Goal: Task Accomplishment & Management: Complete application form

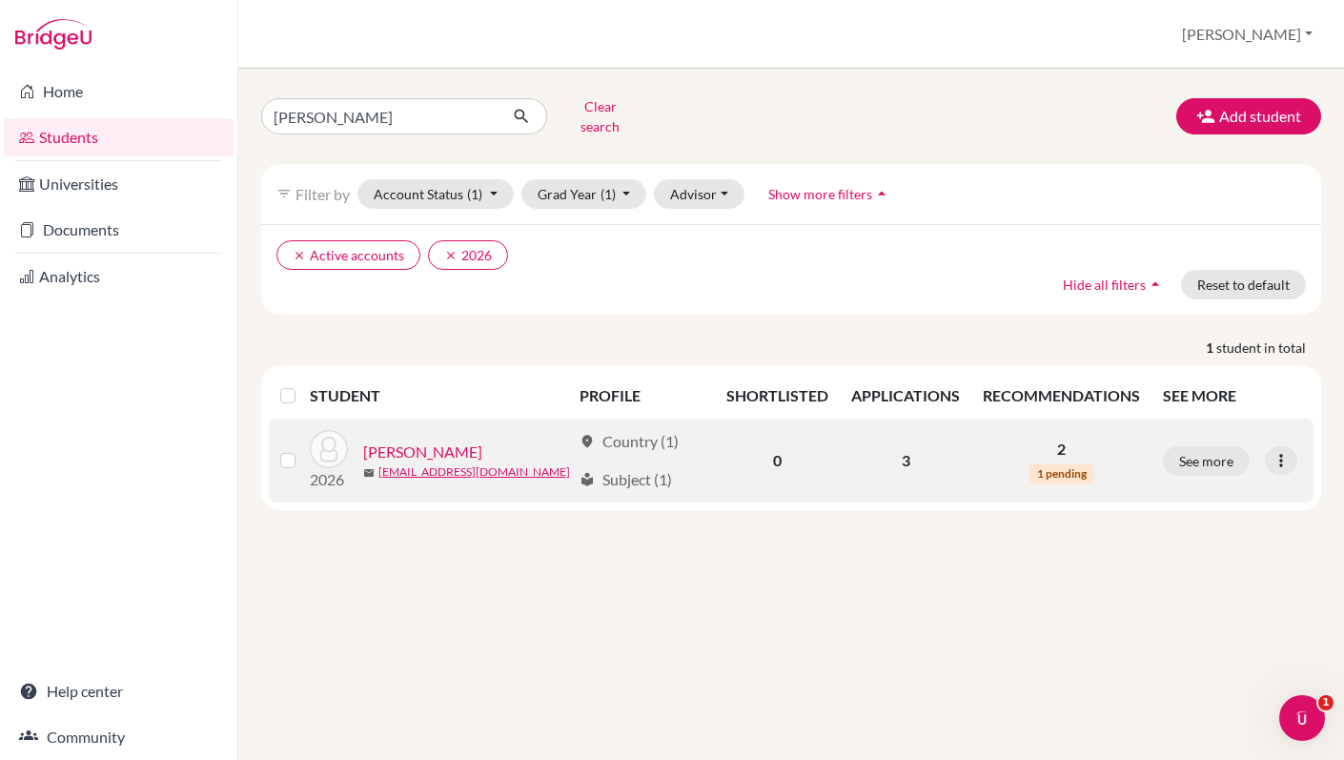
click at [400, 440] on link "Kirkham, Alexander" at bounding box center [422, 451] width 119 height 23
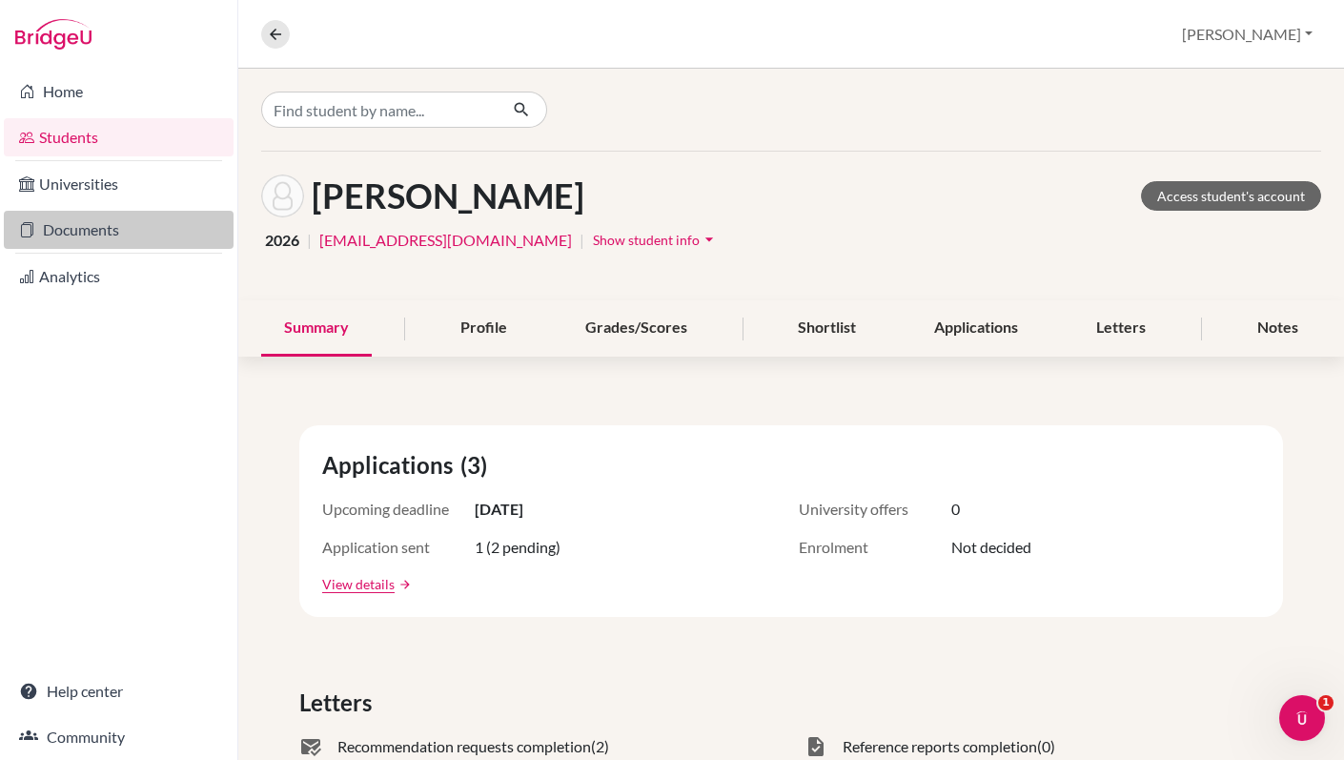
click at [132, 242] on link "Documents" at bounding box center [119, 230] width 230 height 38
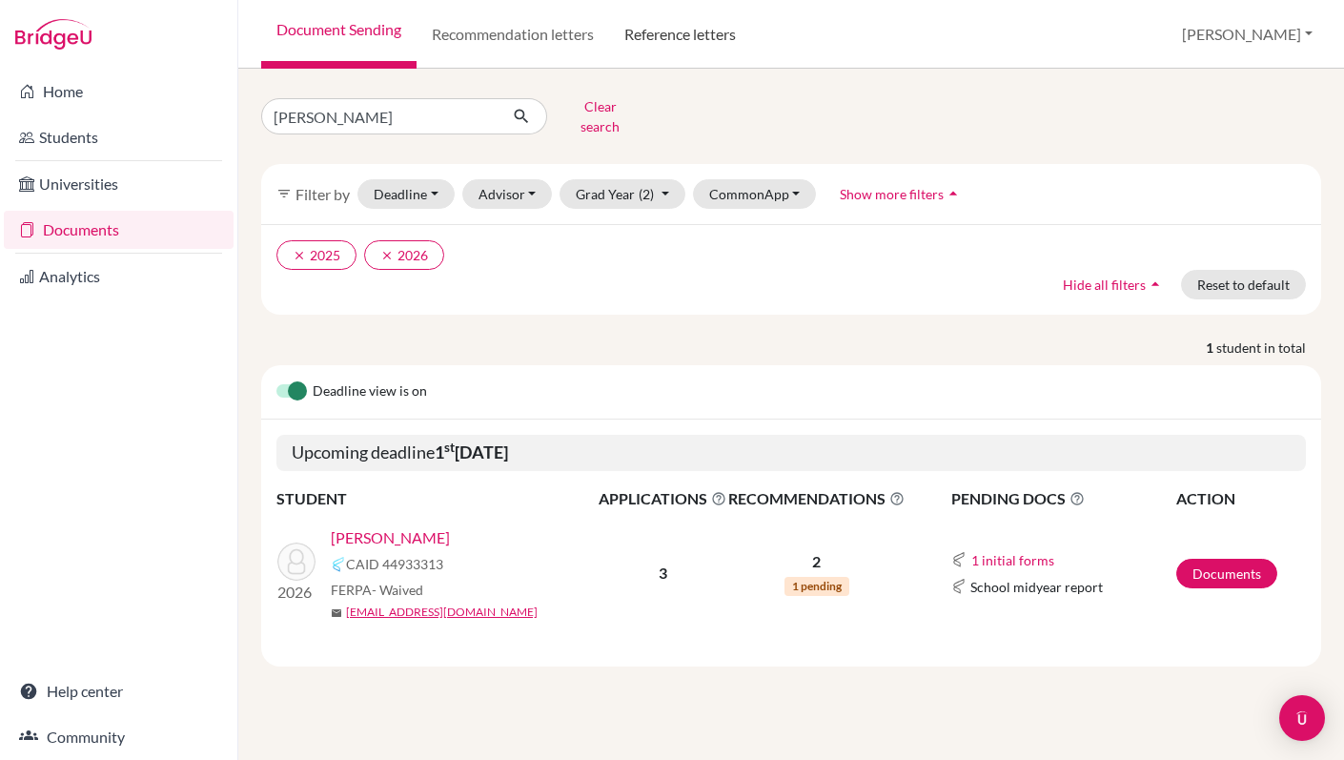
click at [694, 44] on link "Reference letters" at bounding box center [680, 34] width 142 height 69
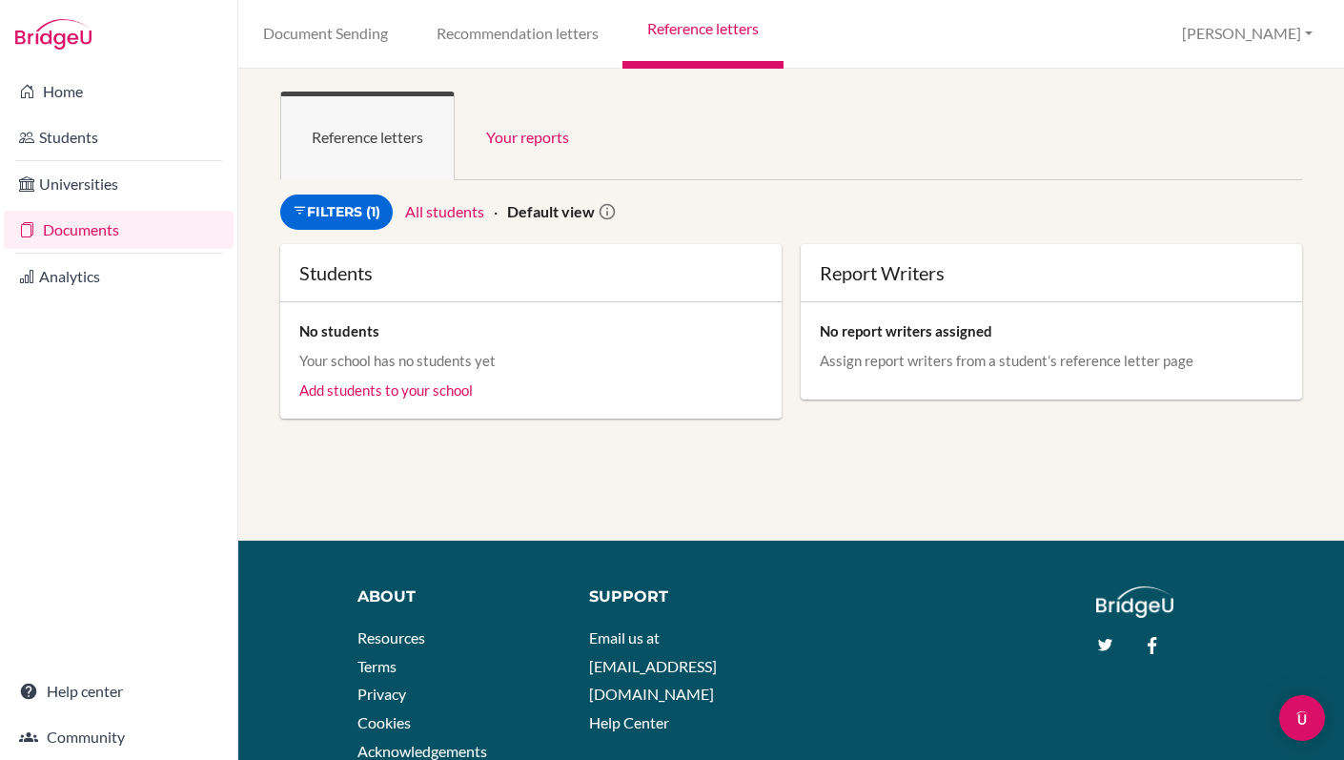
click at [443, 216] on link "All students" at bounding box center [444, 211] width 79 height 18
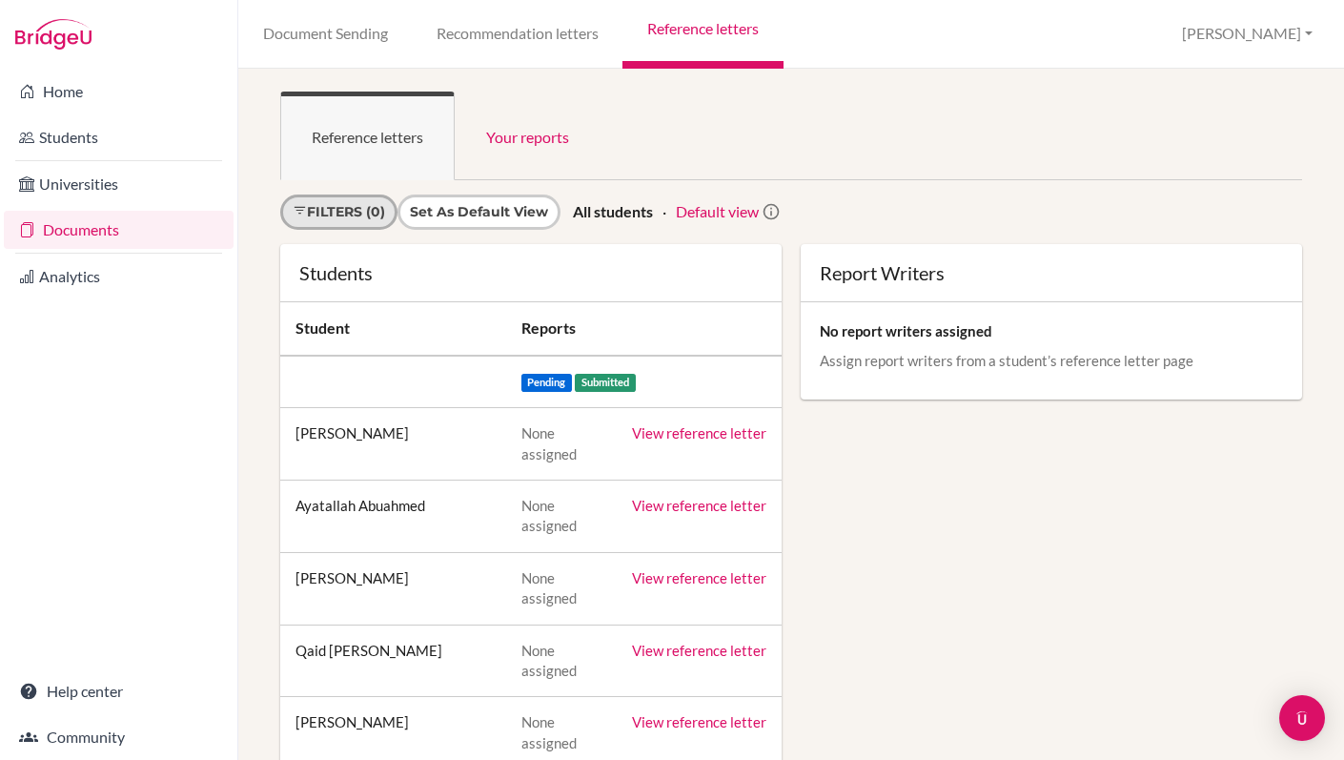
click at [322, 212] on link "Filters (0)" at bounding box center [338, 211] width 117 height 35
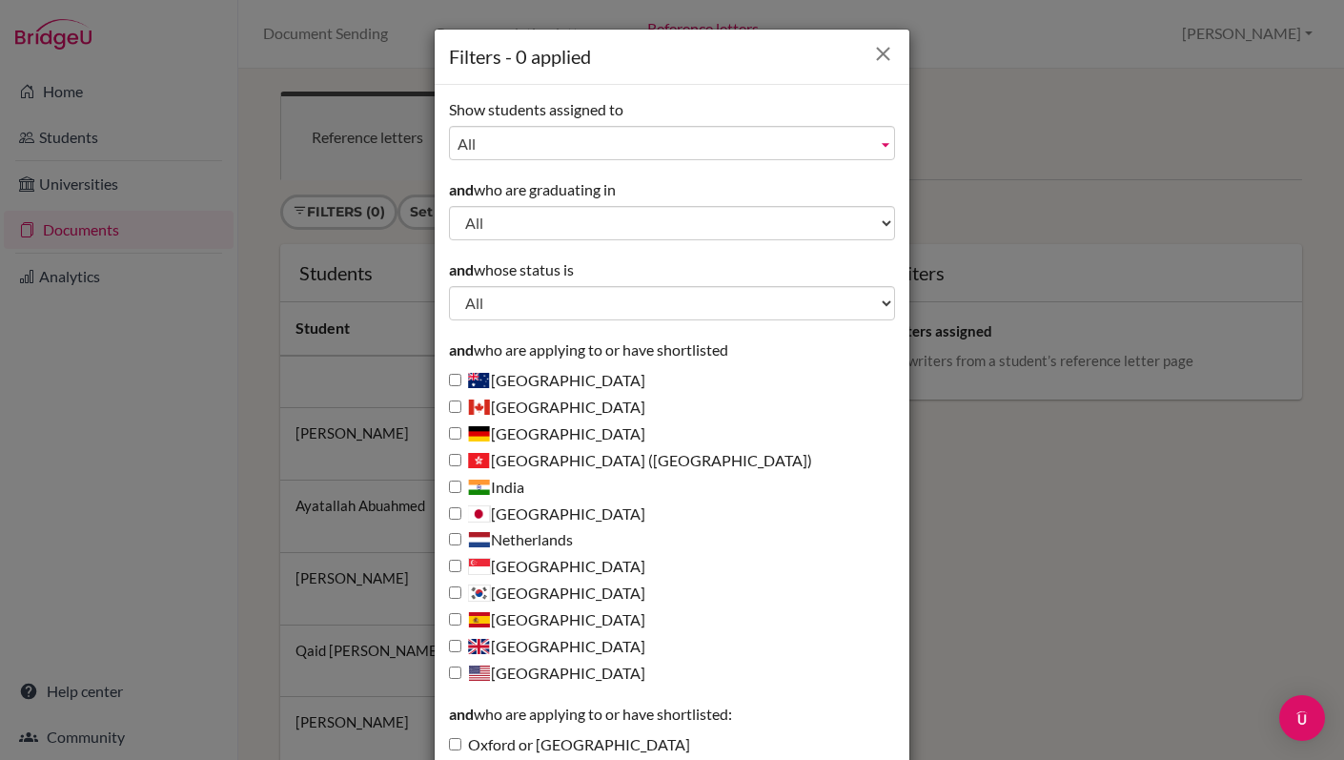
click at [884, 54] on icon "Close" at bounding box center [883, 54] width 24 height 24
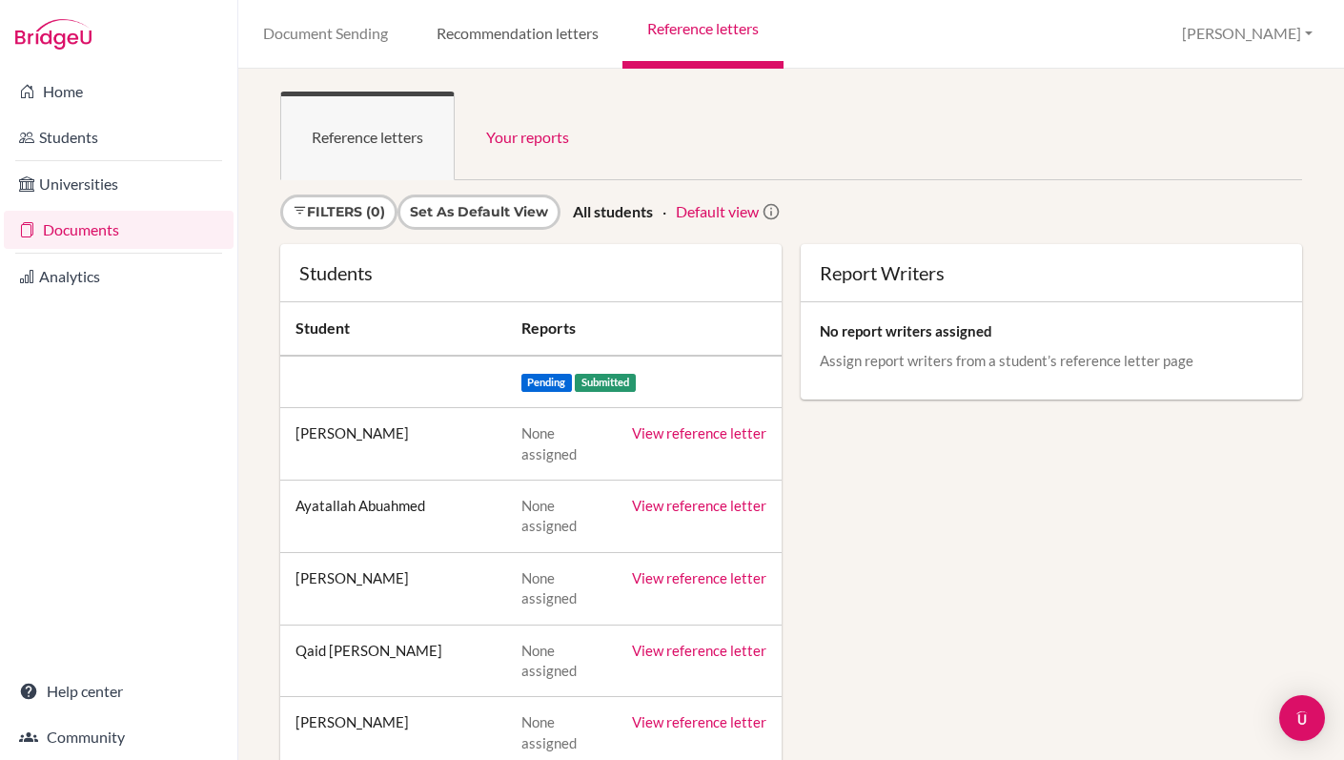
click at [560, 40] on link "Recommendation letters" at bounding box center [517, 34] width 211 height 69
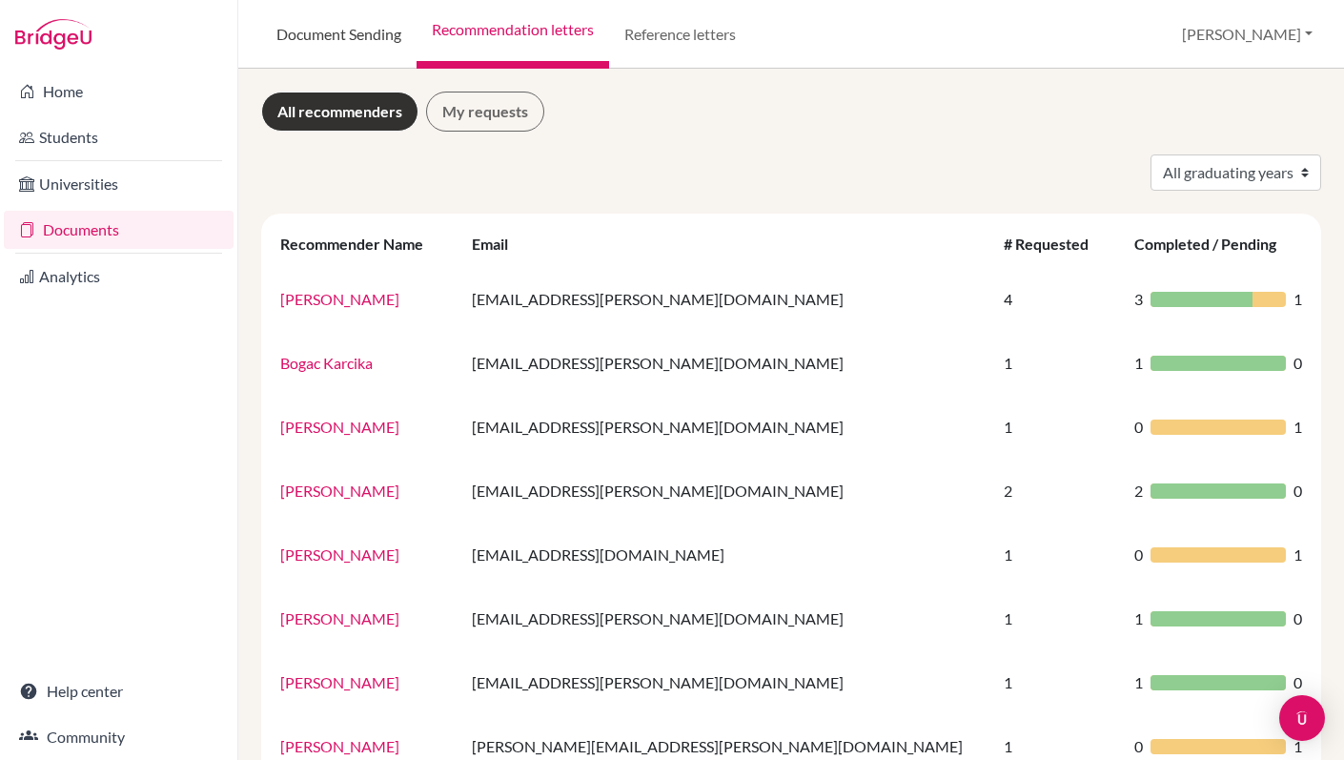
click at [324, 39] on link "Document Sending" at bounding box center [338, 34] width 155 height 69
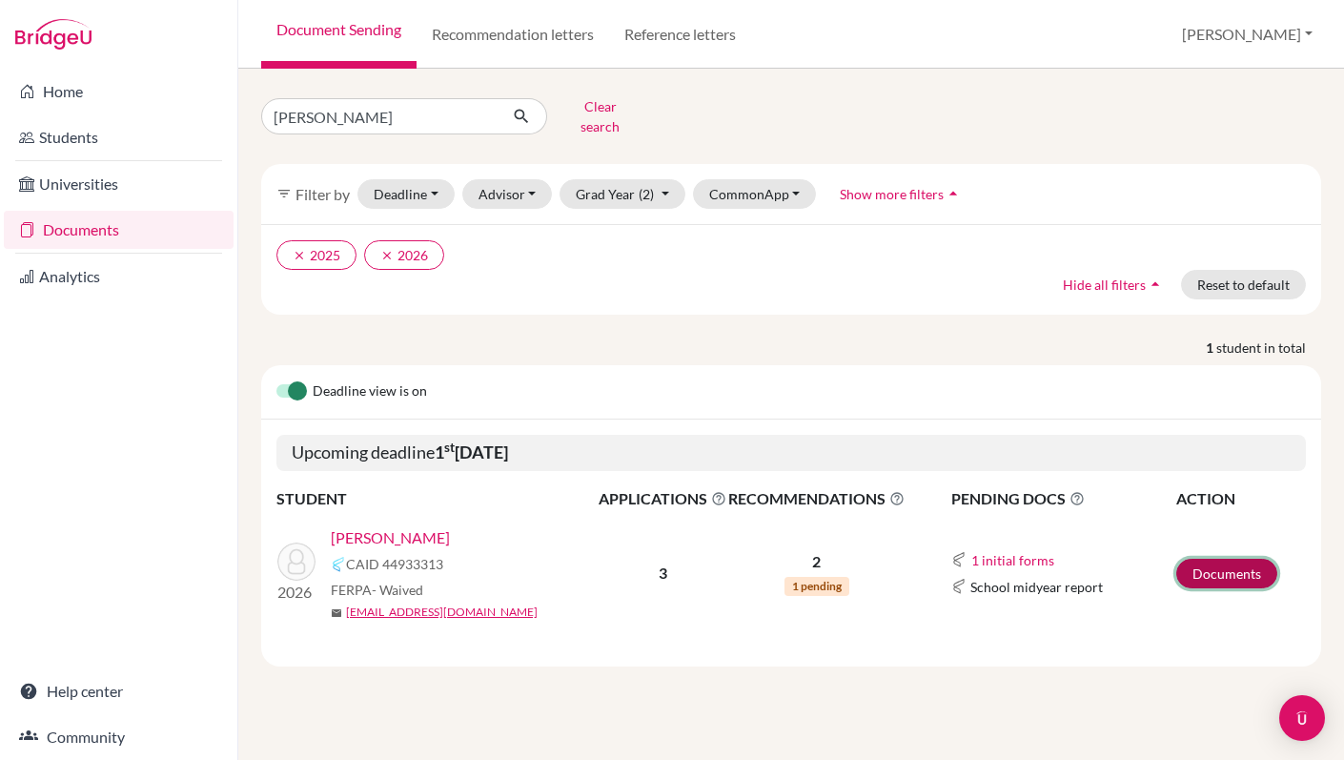
click at [1236, 559] on link "Documents" at bounding box center [1226, 574] width 101 height 30
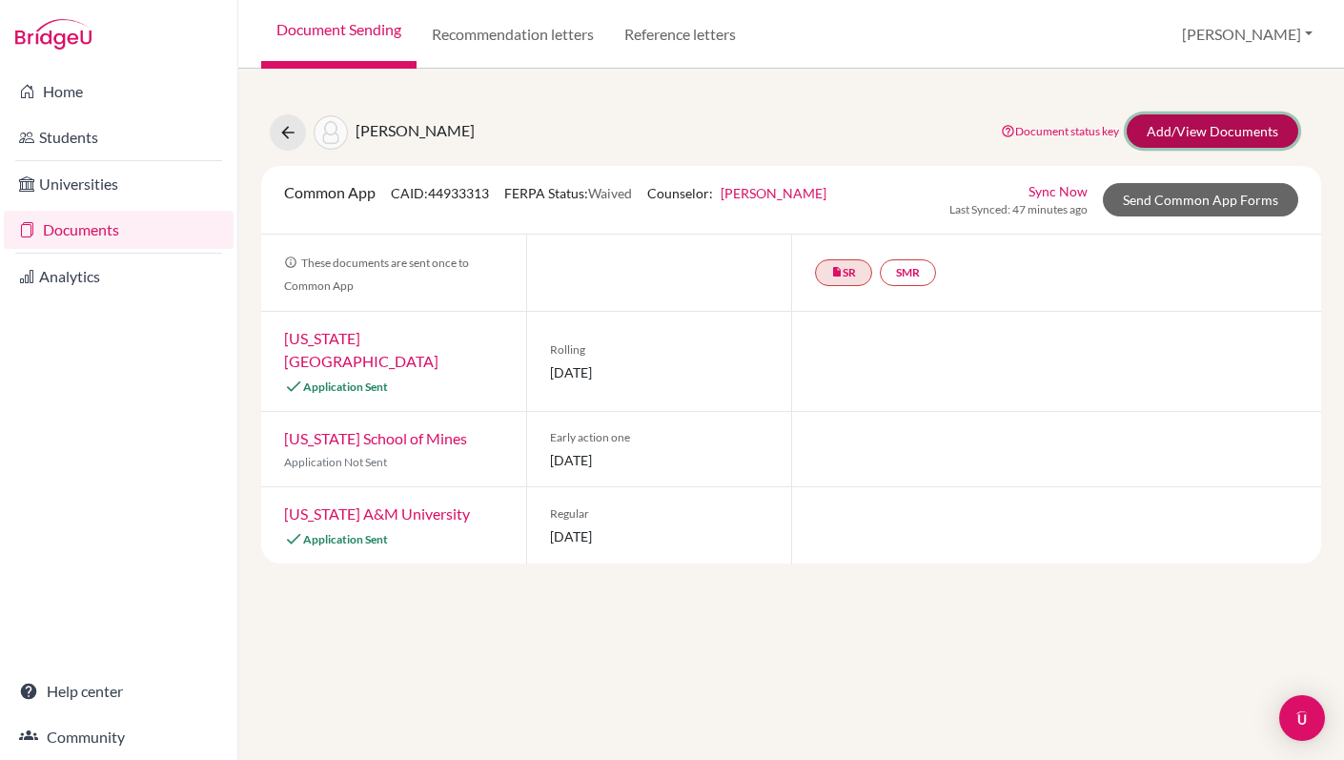
click at [1202, 132] on link "Add/View Documents" at bounding box center [1213, 130] width 172 height 33
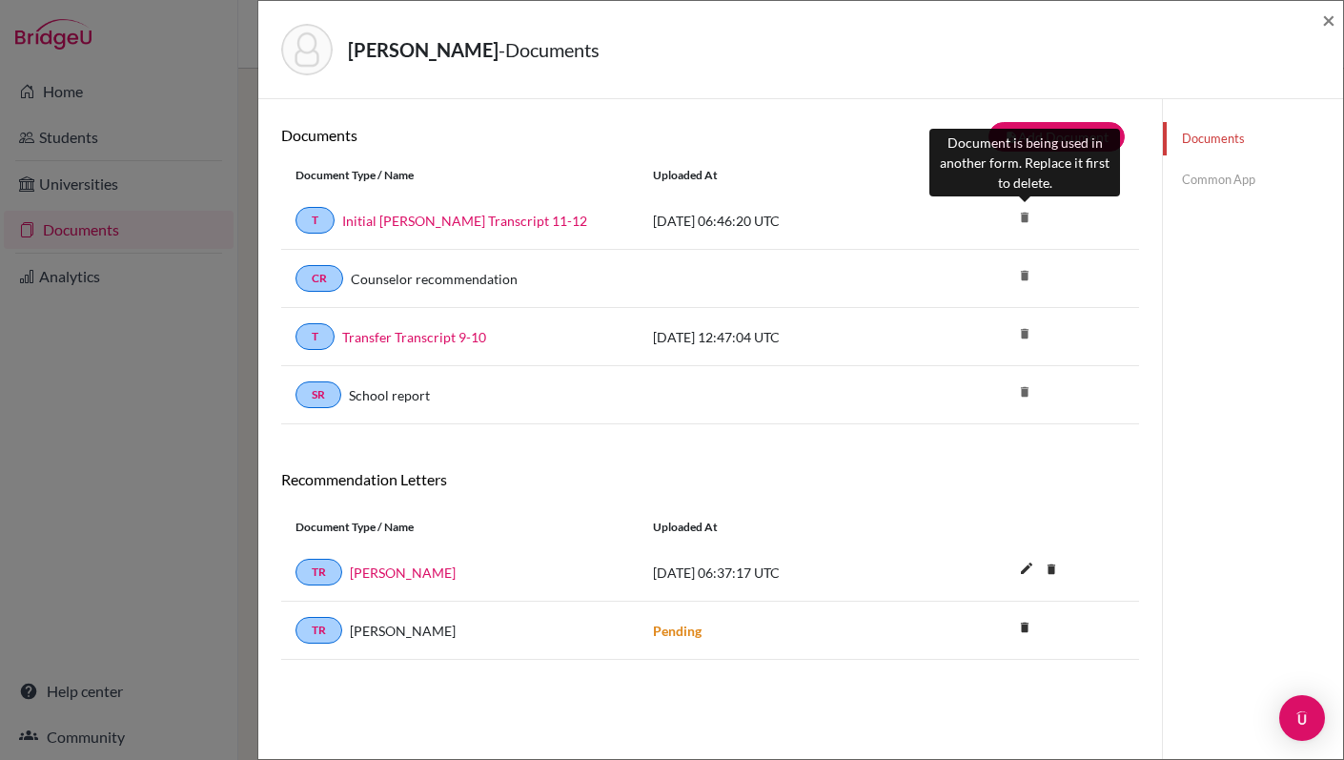
click at [1025, 221] on icon "delete" at bounding box center [1024, 217] width 29 height 29
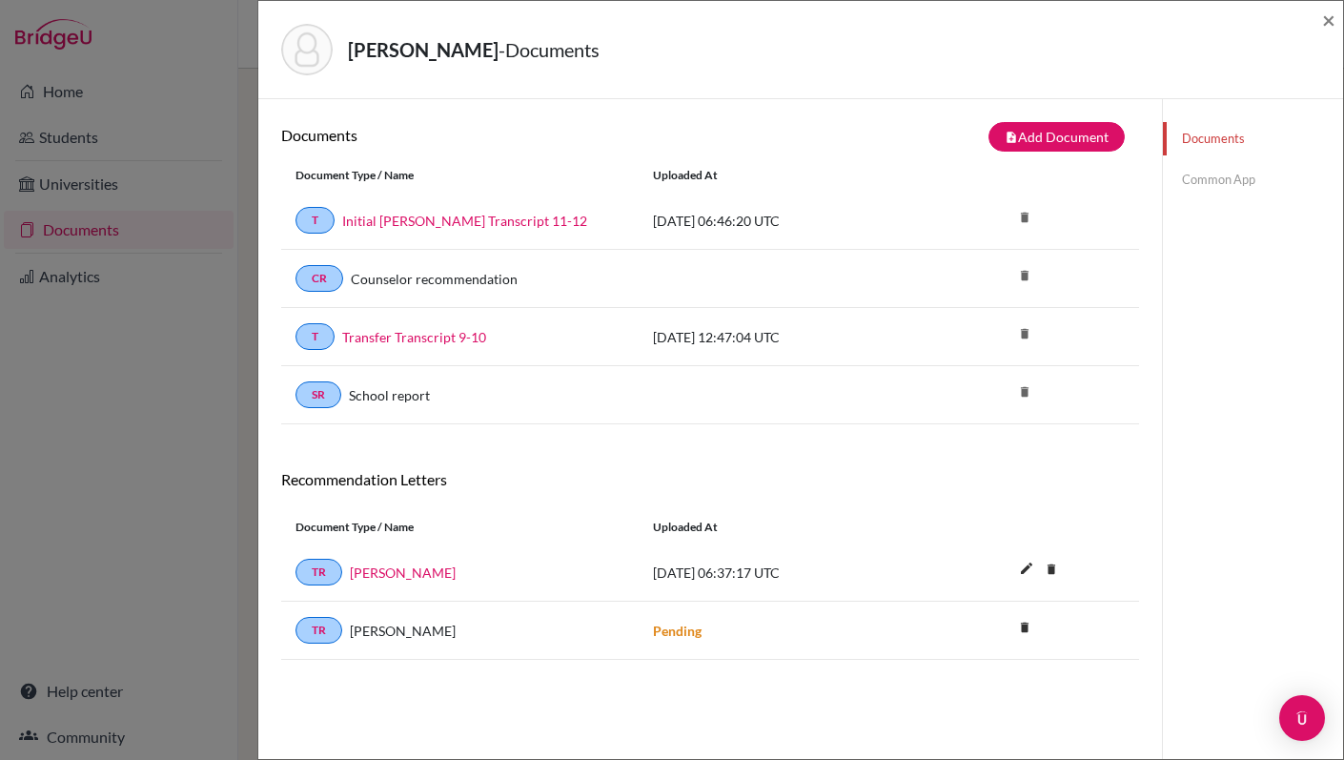
click at [1200, 186] on link "Common App" at bounding box center [1253, 179] width 180 height 33
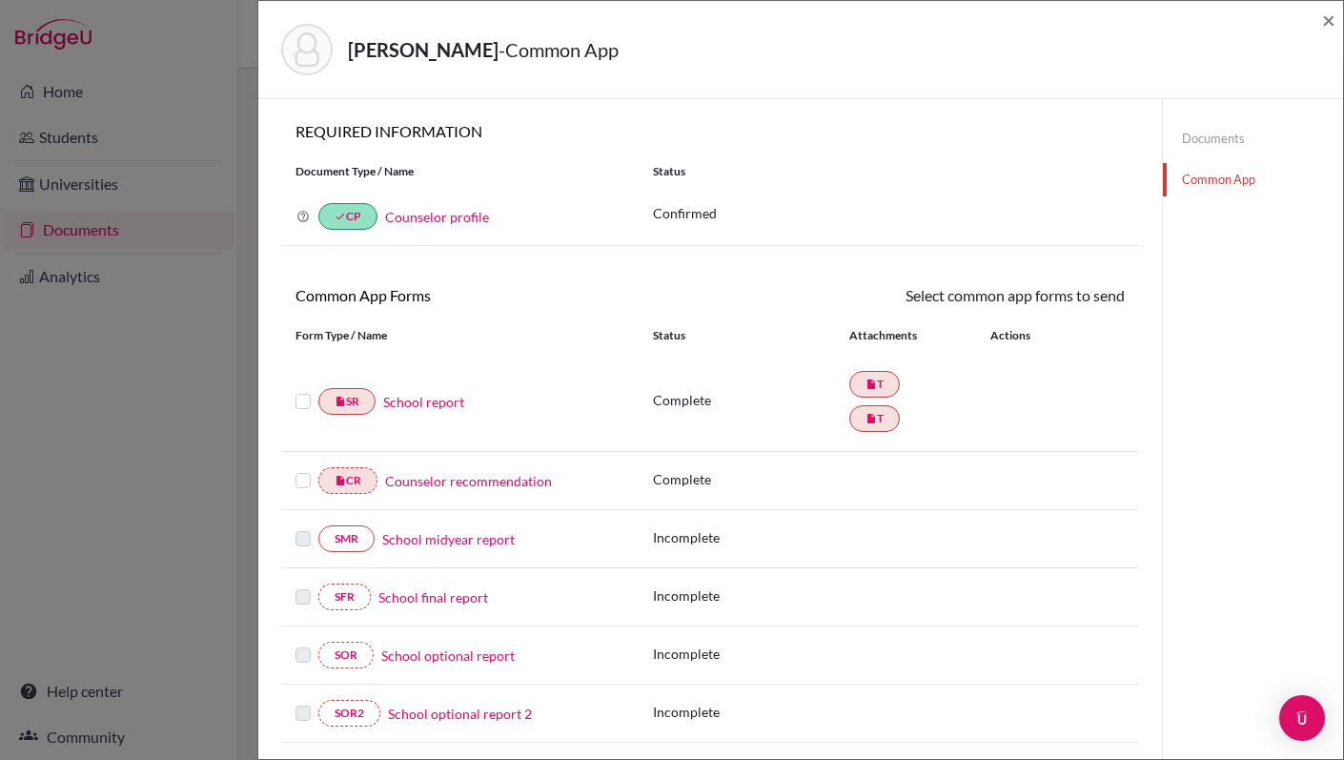
click at [425, 405] on link "School report" at bounding box center [423, 402] width 81 height 20
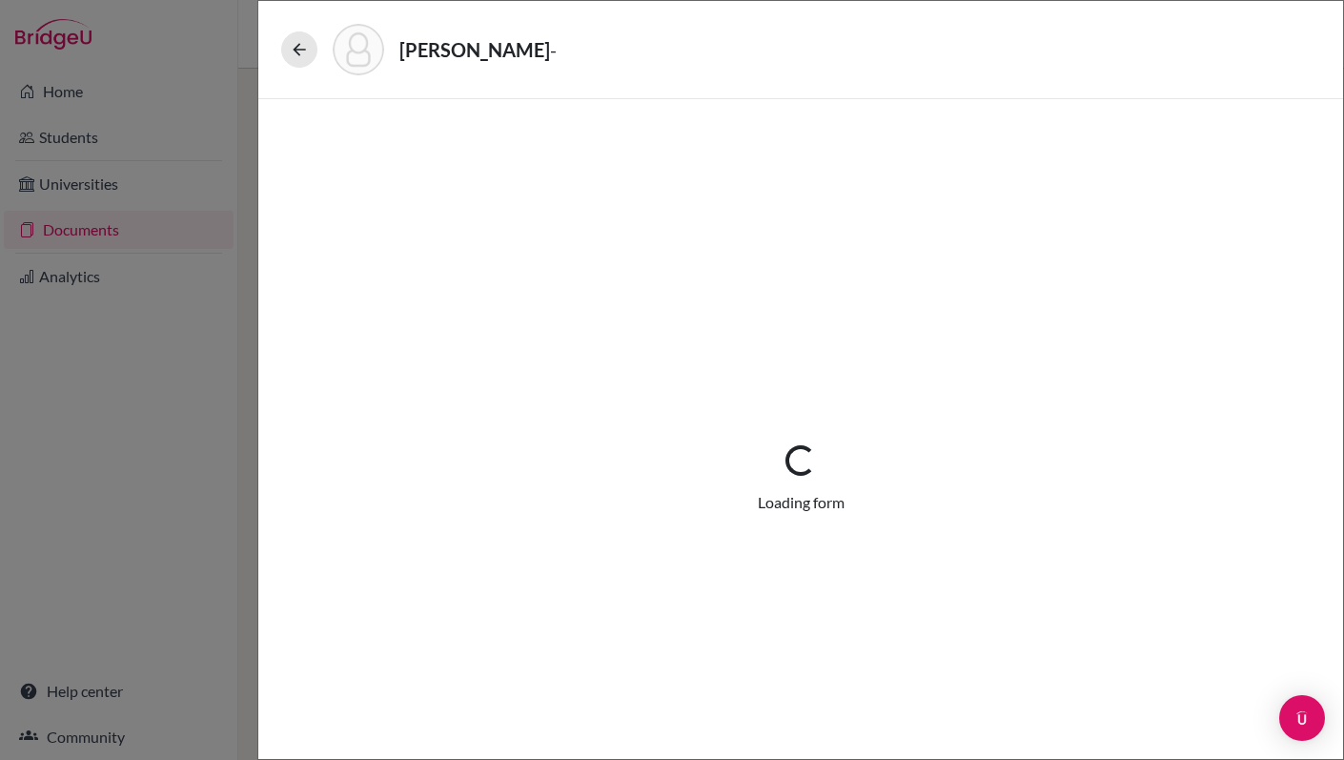
select select "2"
select select "658509"
select select "0"
select select "1"
select select "658074"
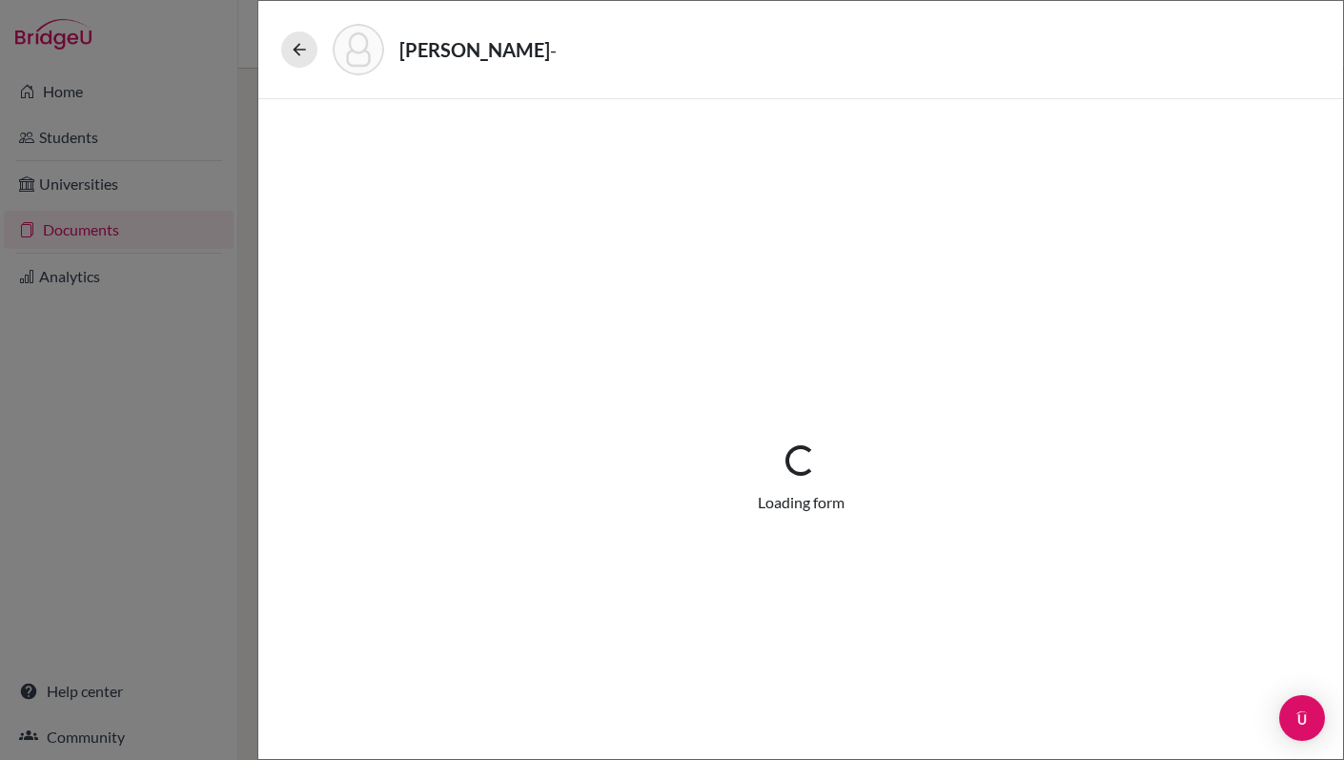
select select "0"
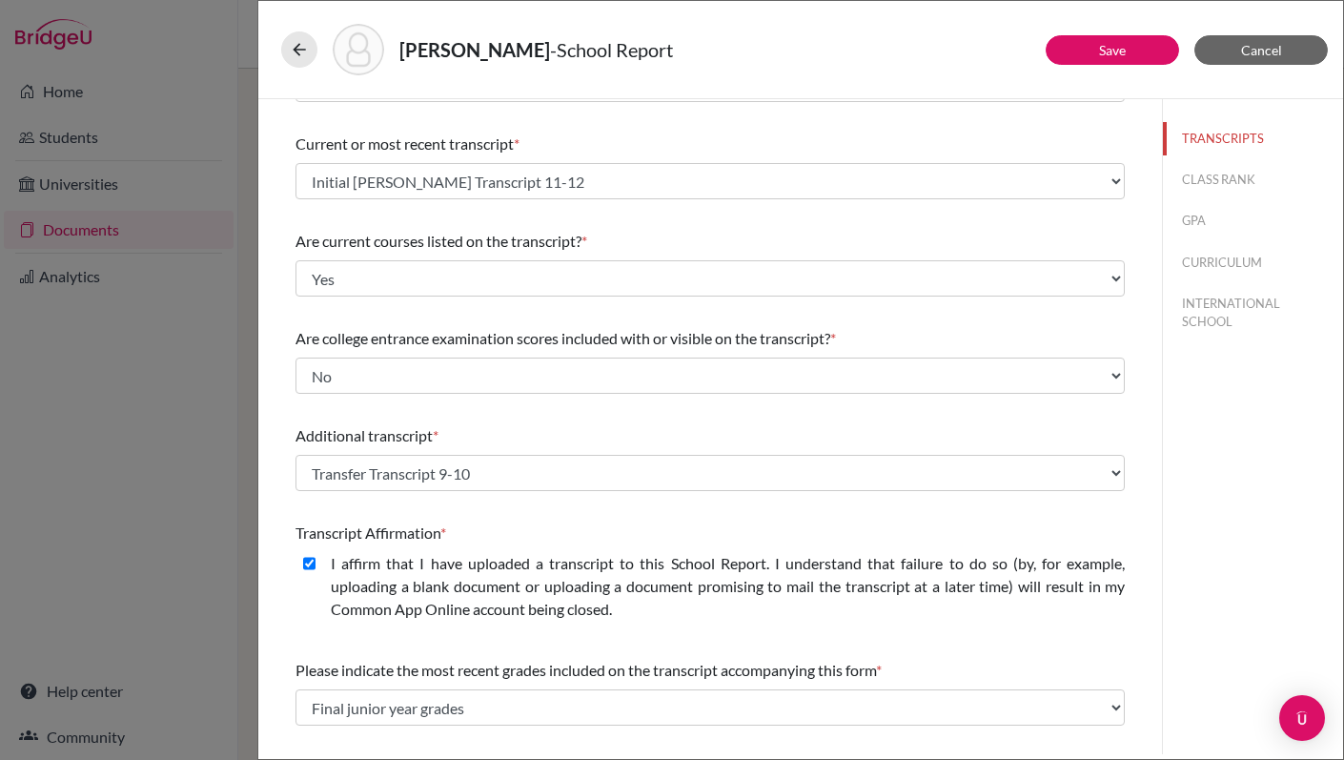
scroll to position [62, 0]
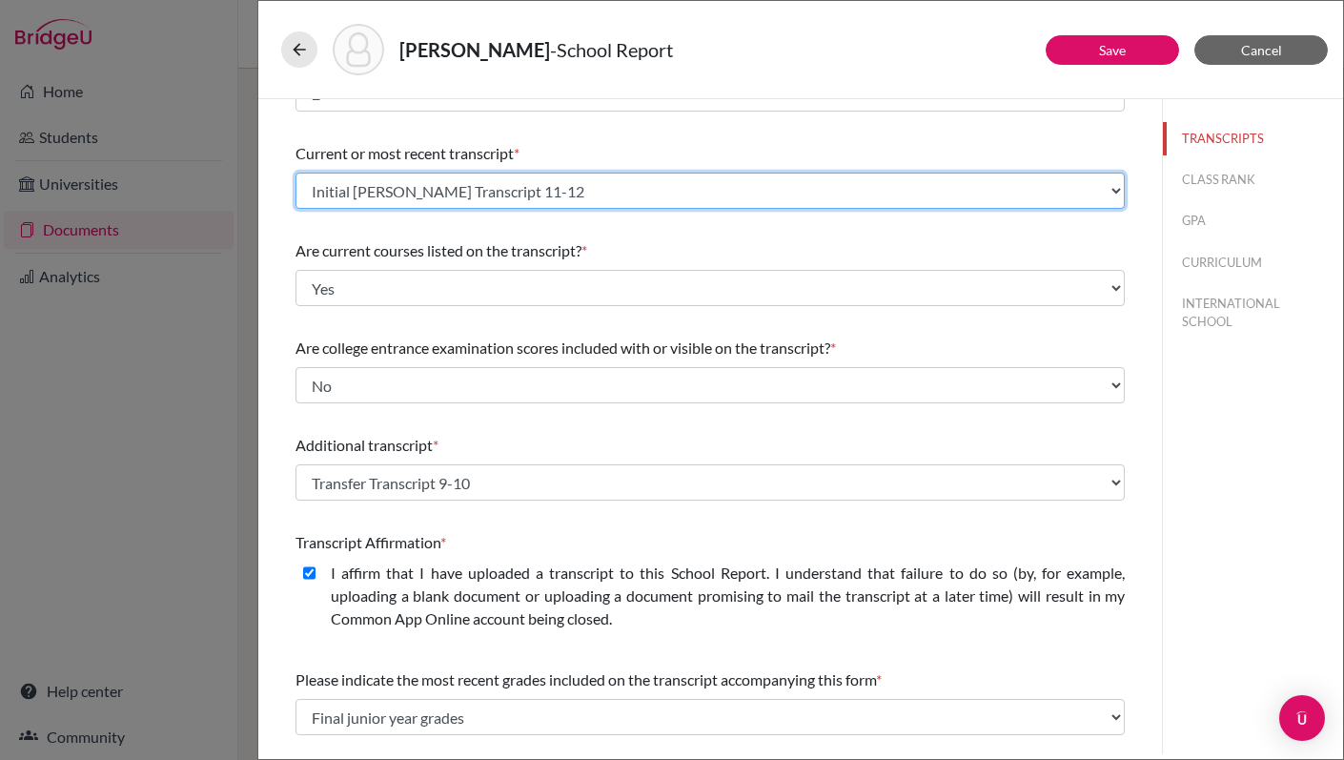
click at [1118, 189] on select "Select existing document or upload a new one Transfer Transcript 9-10 Initial T…" at bounding box center [709, 191] width 829 height 36
select select "Upload New File"
click at [295, 173] on select "Select existing document or upload a new one Transfer Transcript 9-10 Initial T…" at bounding box center [709, 191] width 829 height 36
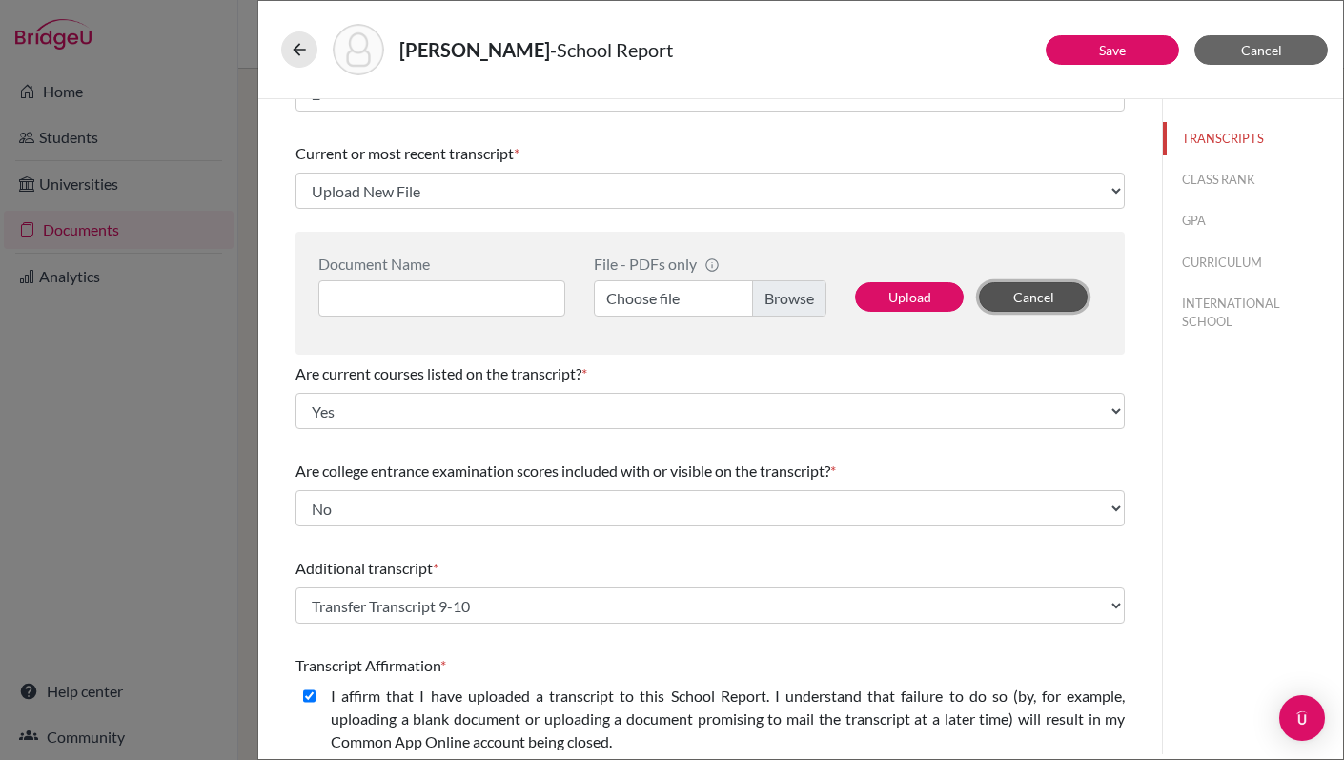
click at [1016, 297] on button "Cancel" at bounding box center [1033, 297] width 109 height 30
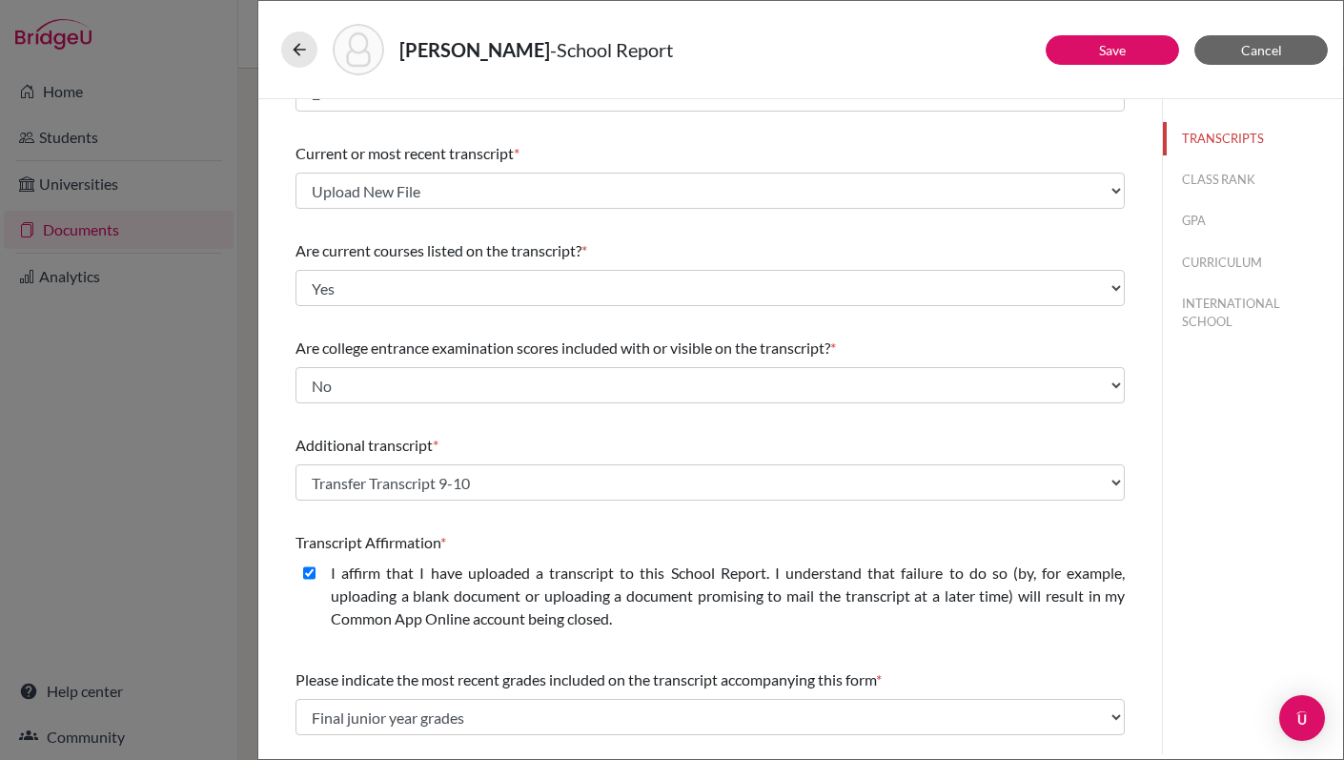
scroll to position [0, 0]
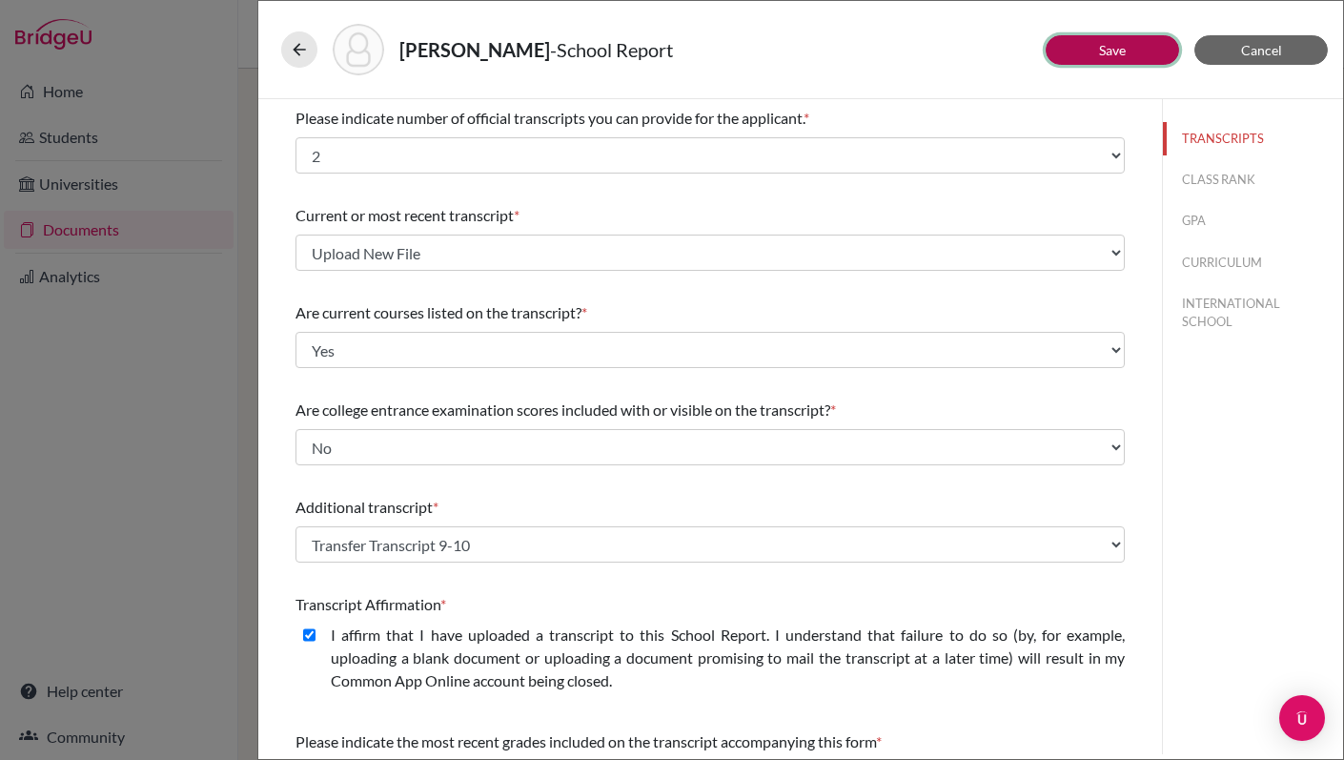
click at [1113, 54] on link "Save" at bounding box center [1112, 50] width 27 height 16
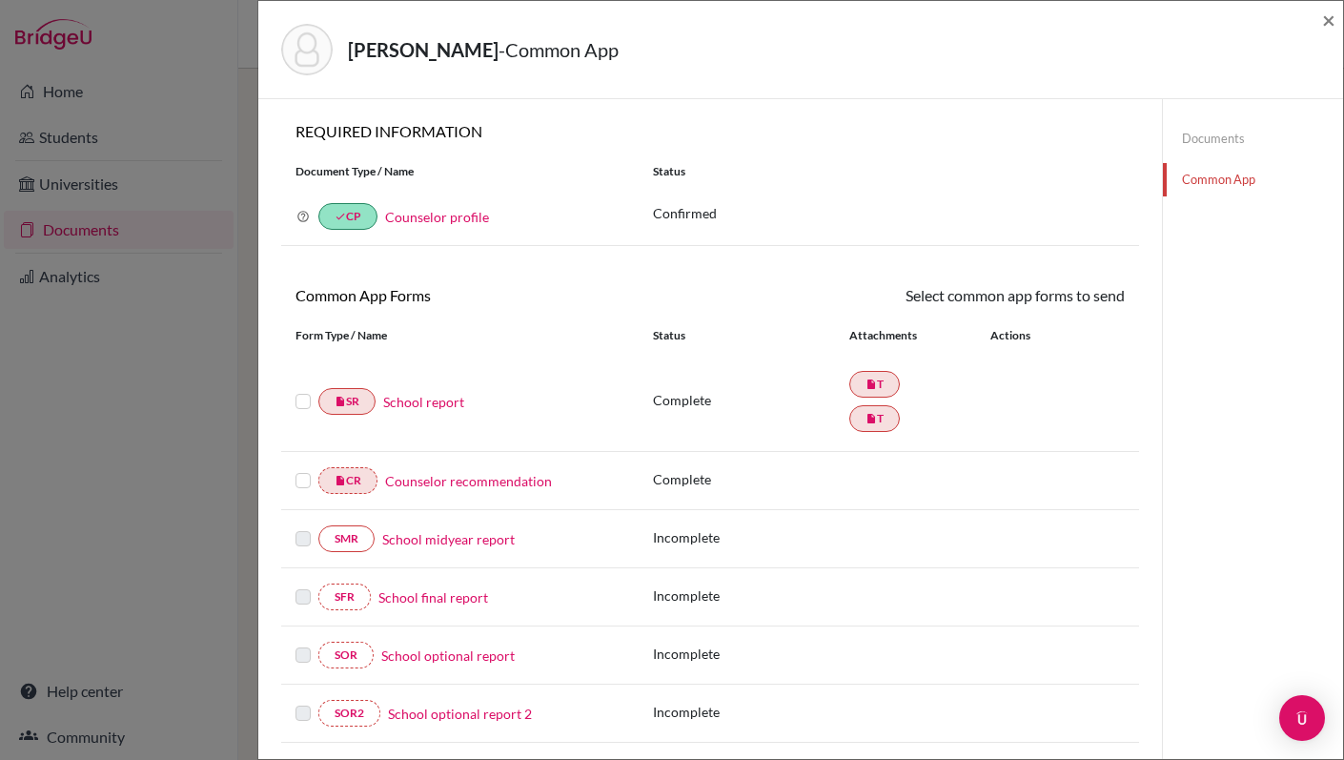
click at [1203, 141] on link "Documents" at bounding box center [1253, 138] width 180 height 33
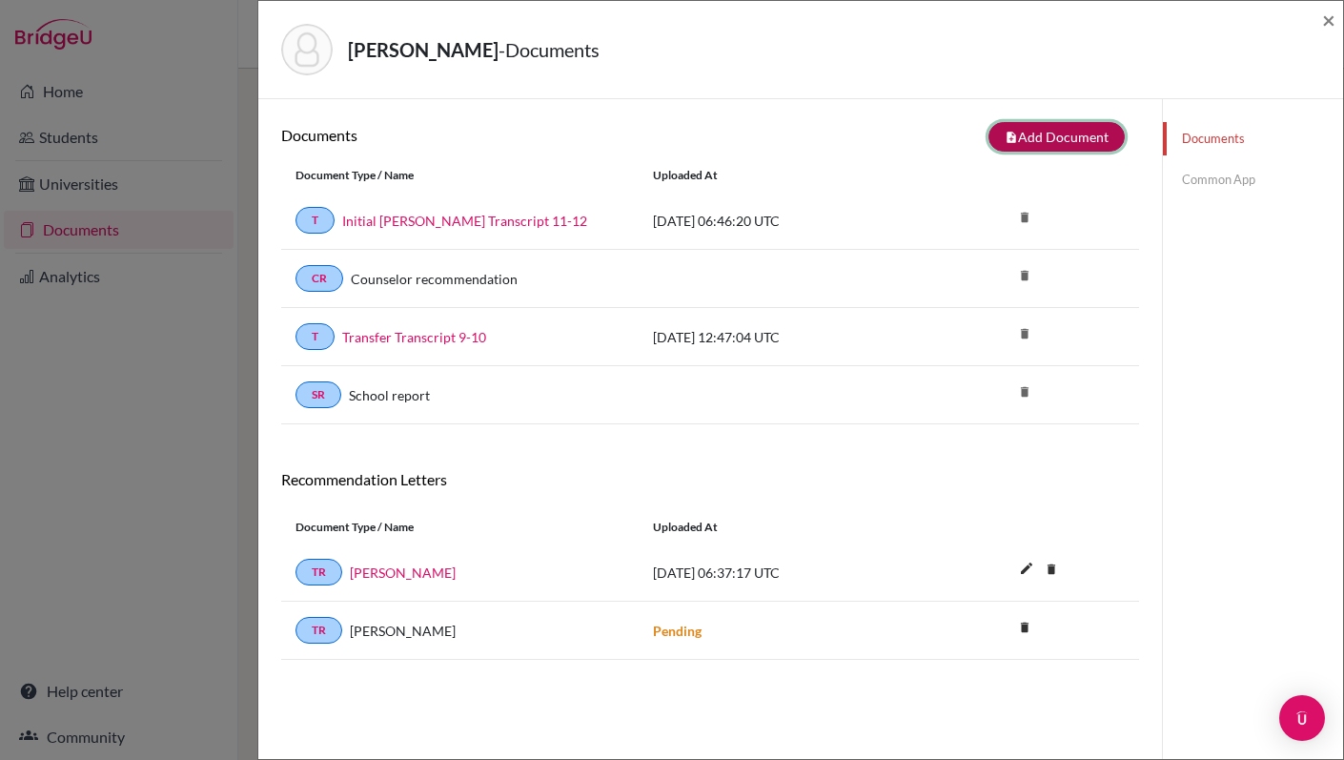
click at [1060, 136] on button "note_add Add Document" at bounding box center [1056, 137] width 136 height 30
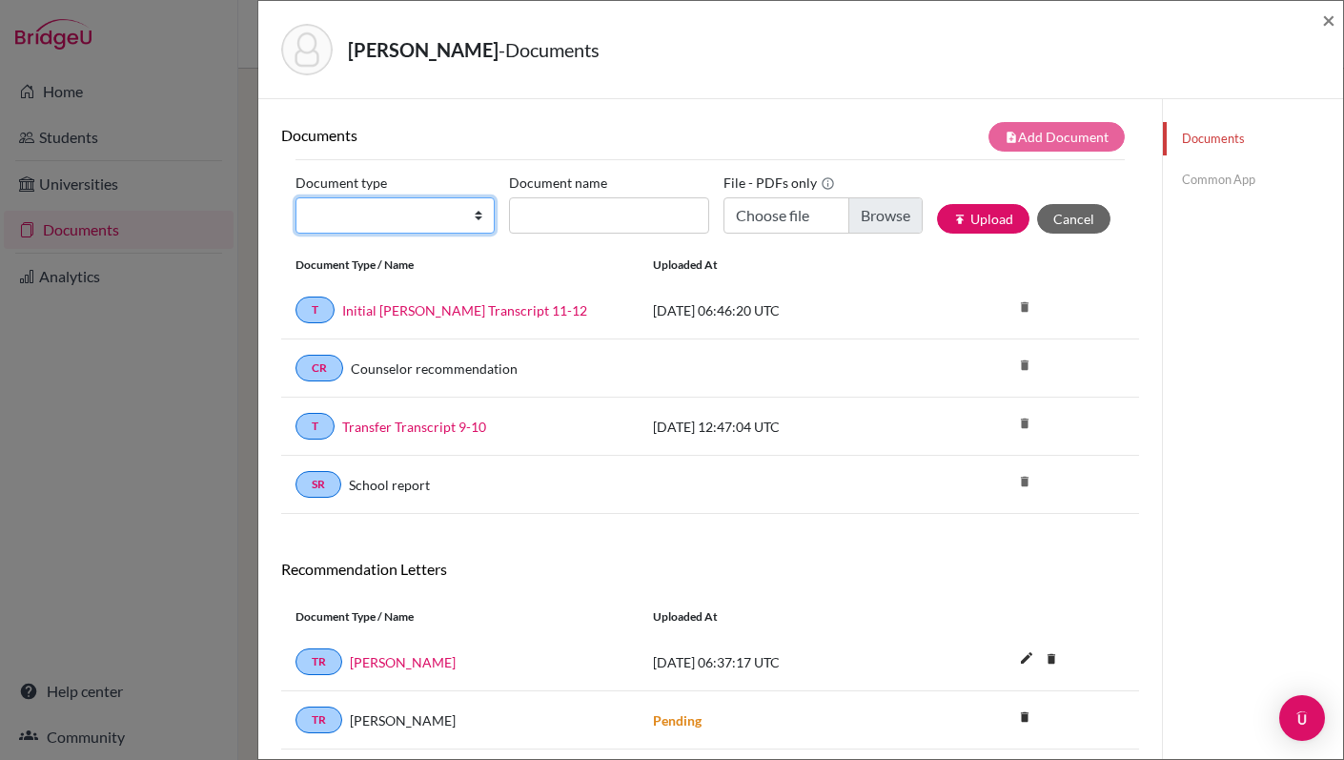
click at [477, 219] on select "Change explanation for Common App reports Counselor recommendation Internationa…" at bounding box center [394, 215] width 199 height 36
select select "2"
click at [295, 197] on select "Change explanation for Common App reports Counselor recommendation Internationa…" at bounding box center [394, 215] width 199 height 36
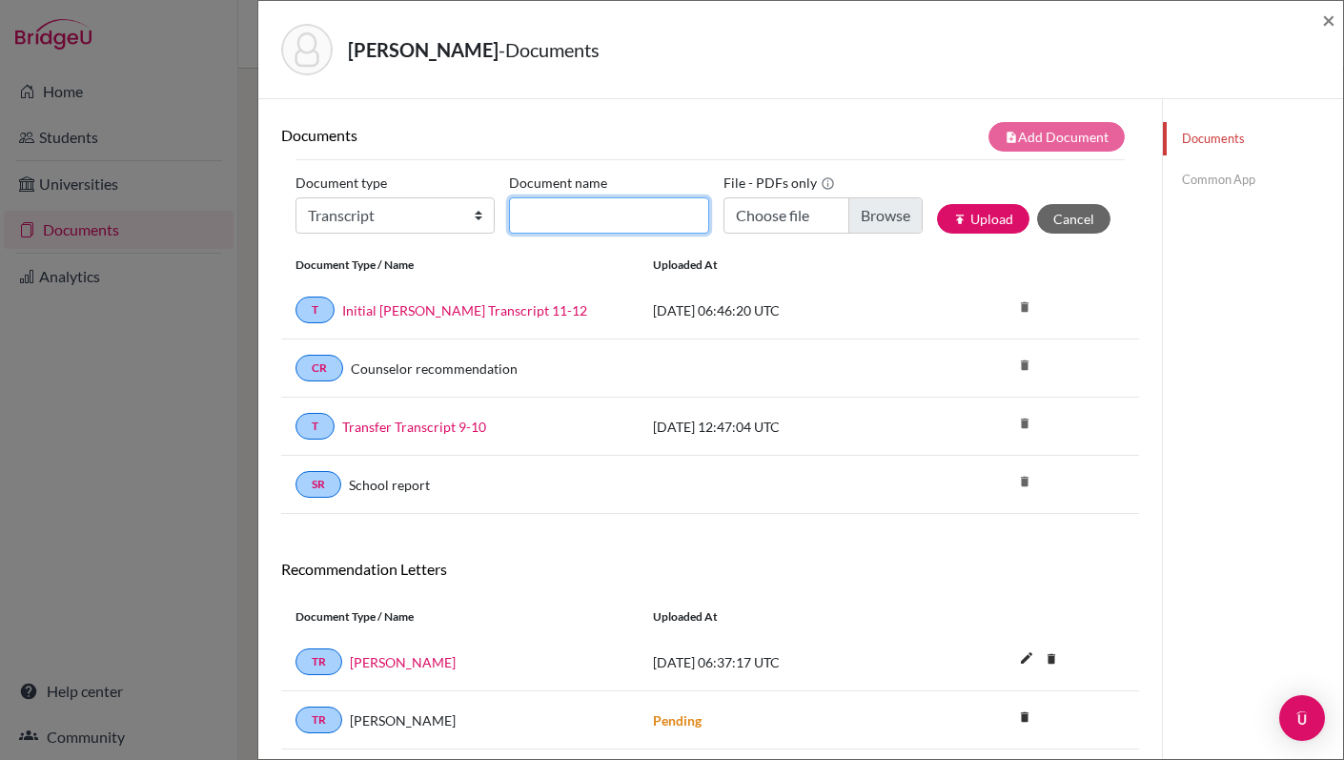
click at [581, 210] on input "Document name" at bounding box center [608, 215] width 199 height 36
type input "L"
type input "Alex Initial Transcript 11-12"
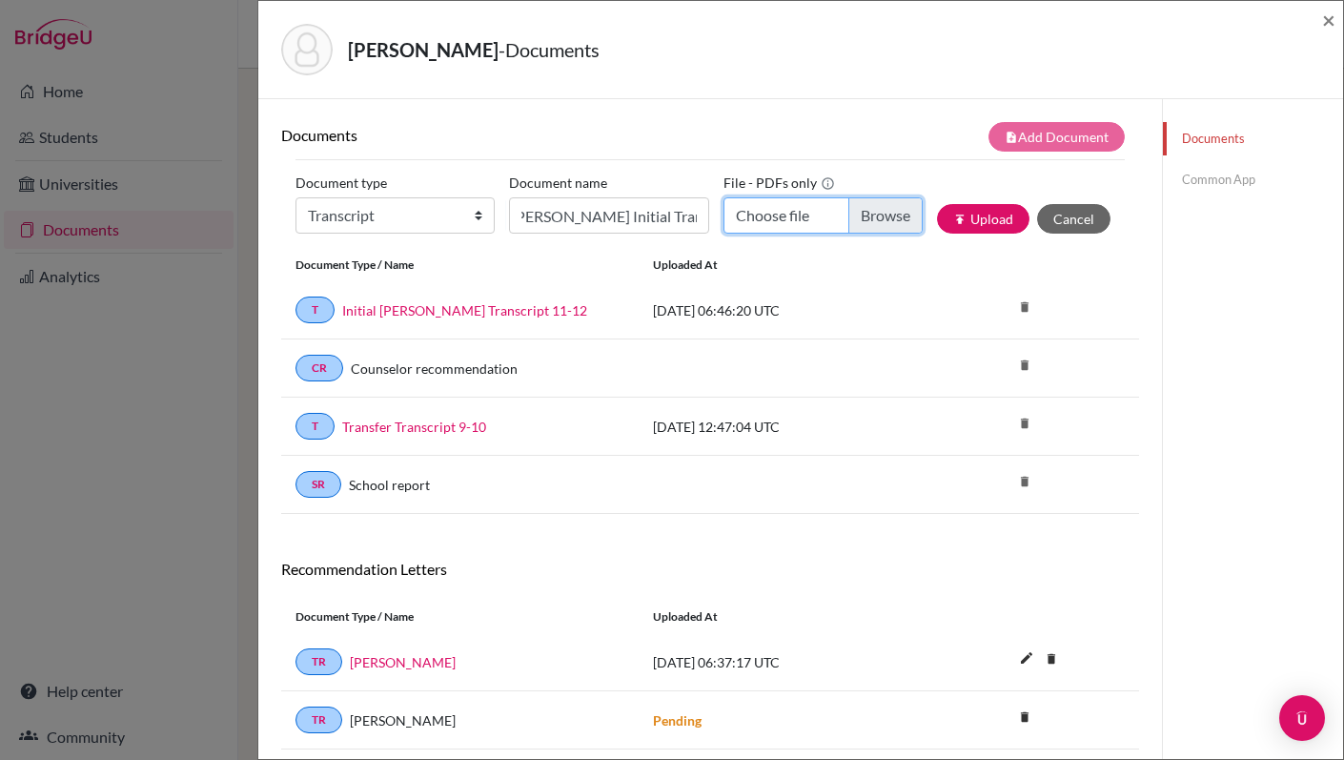
scroll to position [0, 0]
click at [867, 223] on input "Choose file" at bounding box center [822, 215] width 199 height 36
type input "C:\fakepath\Alexander Kirkham initial Transcript.pdf"
click at [987, 221] on button "publish Upload" at bounding box center [983, 219] width 92 height 30
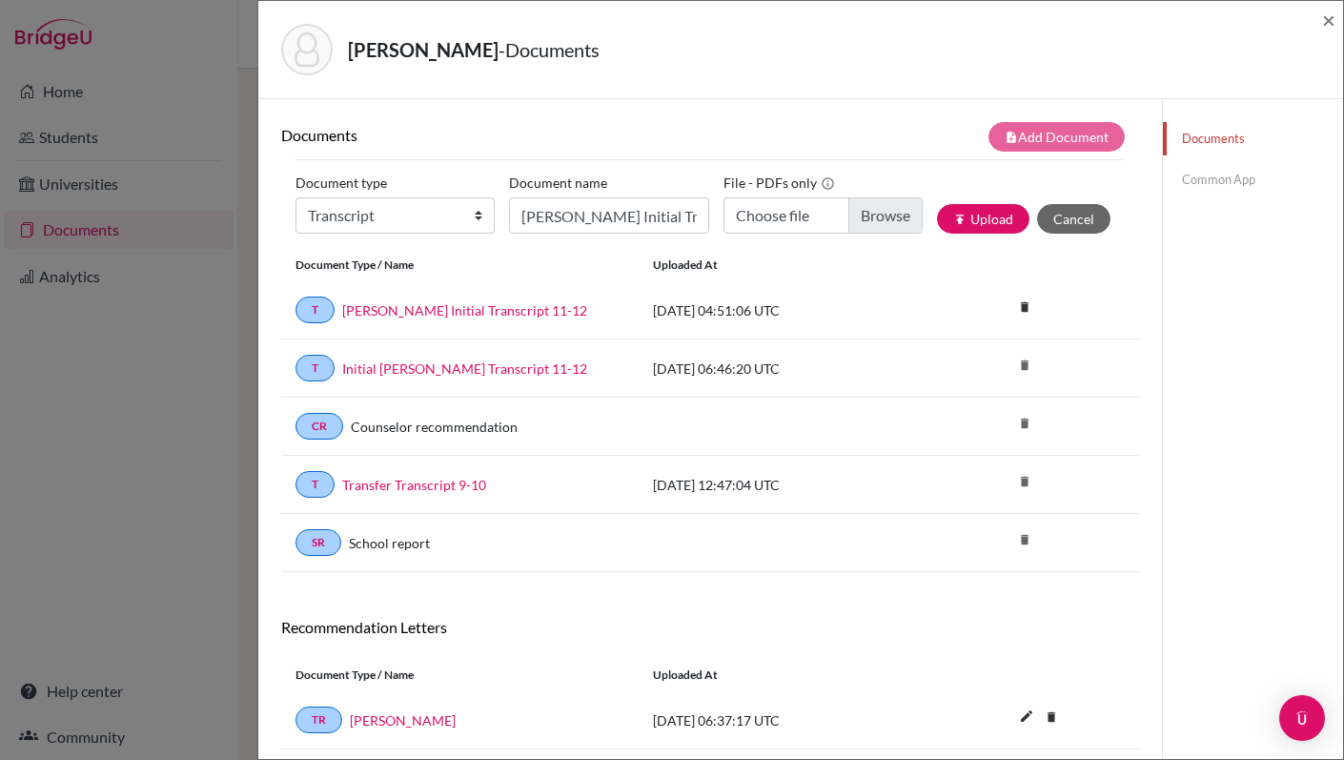
click at [1198, 181] on link "Common App" at bounding box center [1253, 179] width 180 height 33
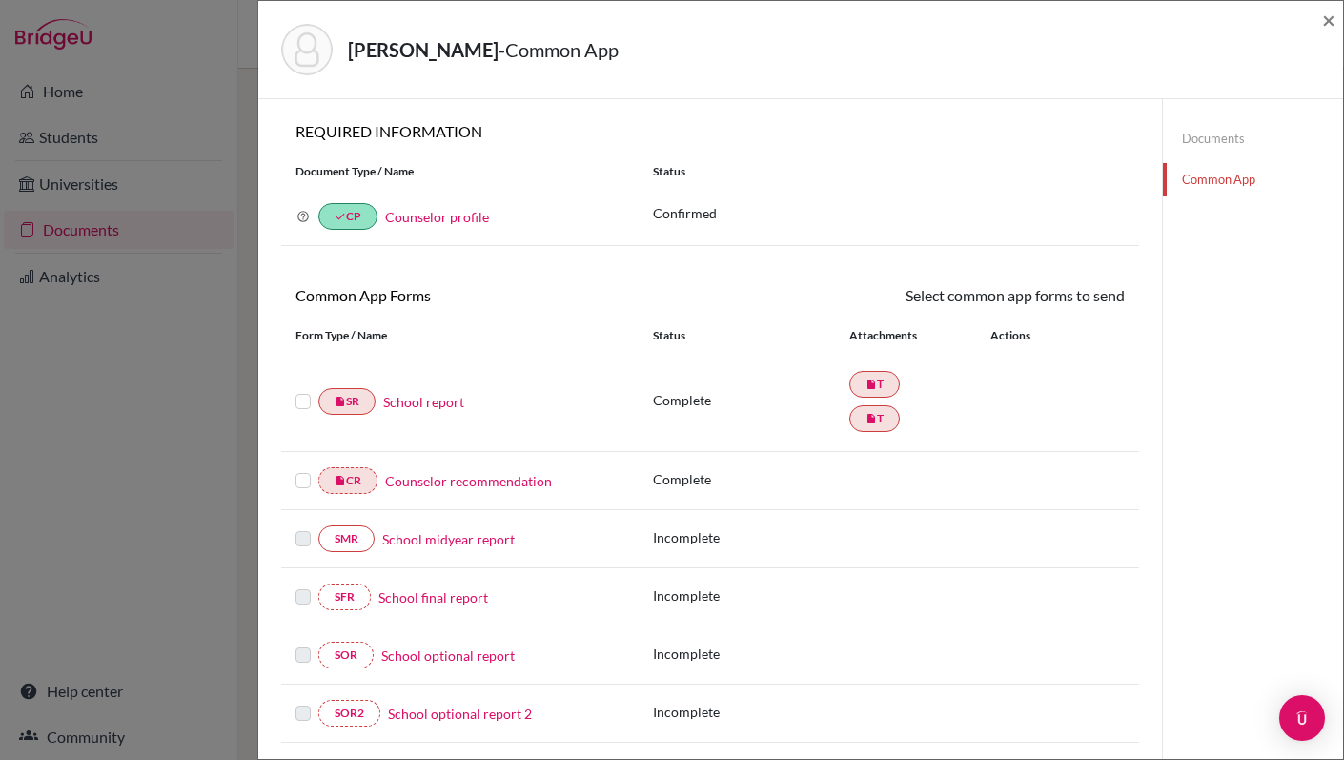
click at [456, 482] on link "Counselor recommendation" at bounding box center [468, 481] width 167 height 20
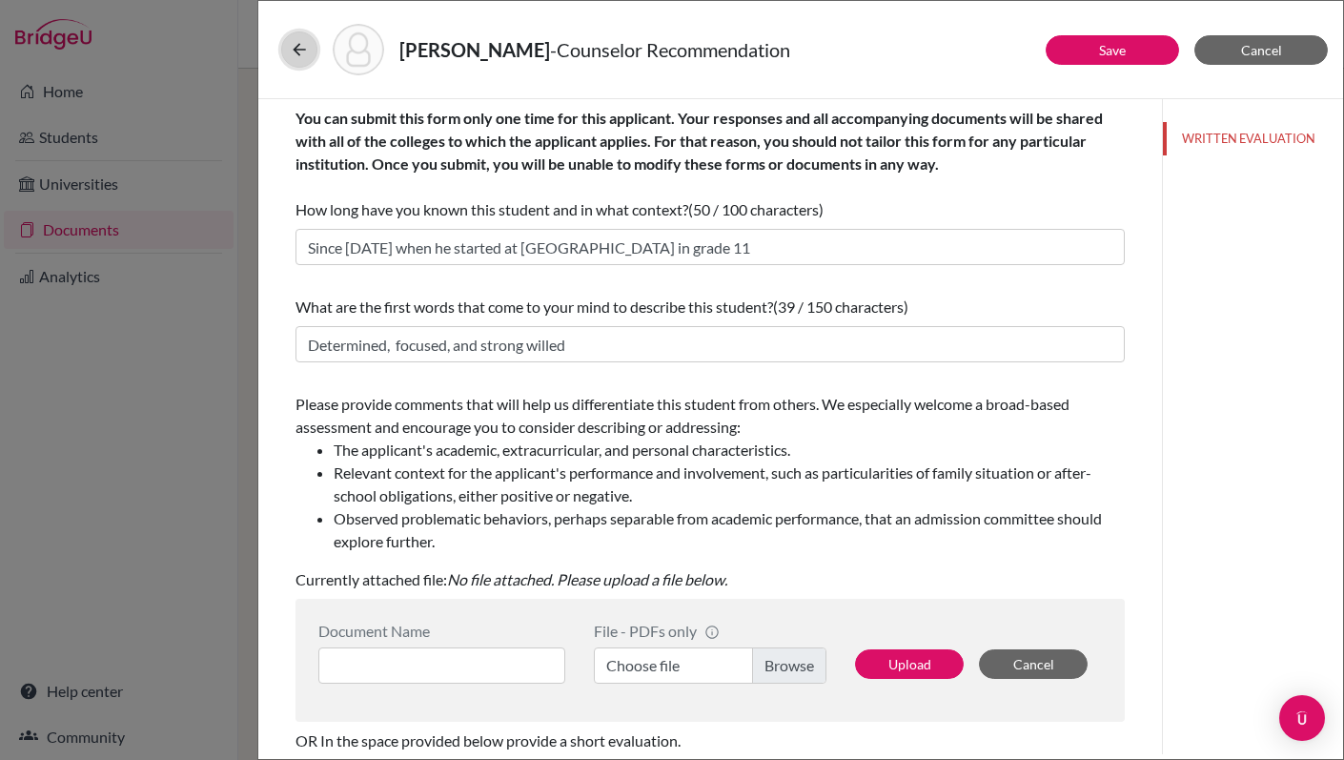
click at [298, 52] on icon at bounding box center [299, 49] width 19 height 19
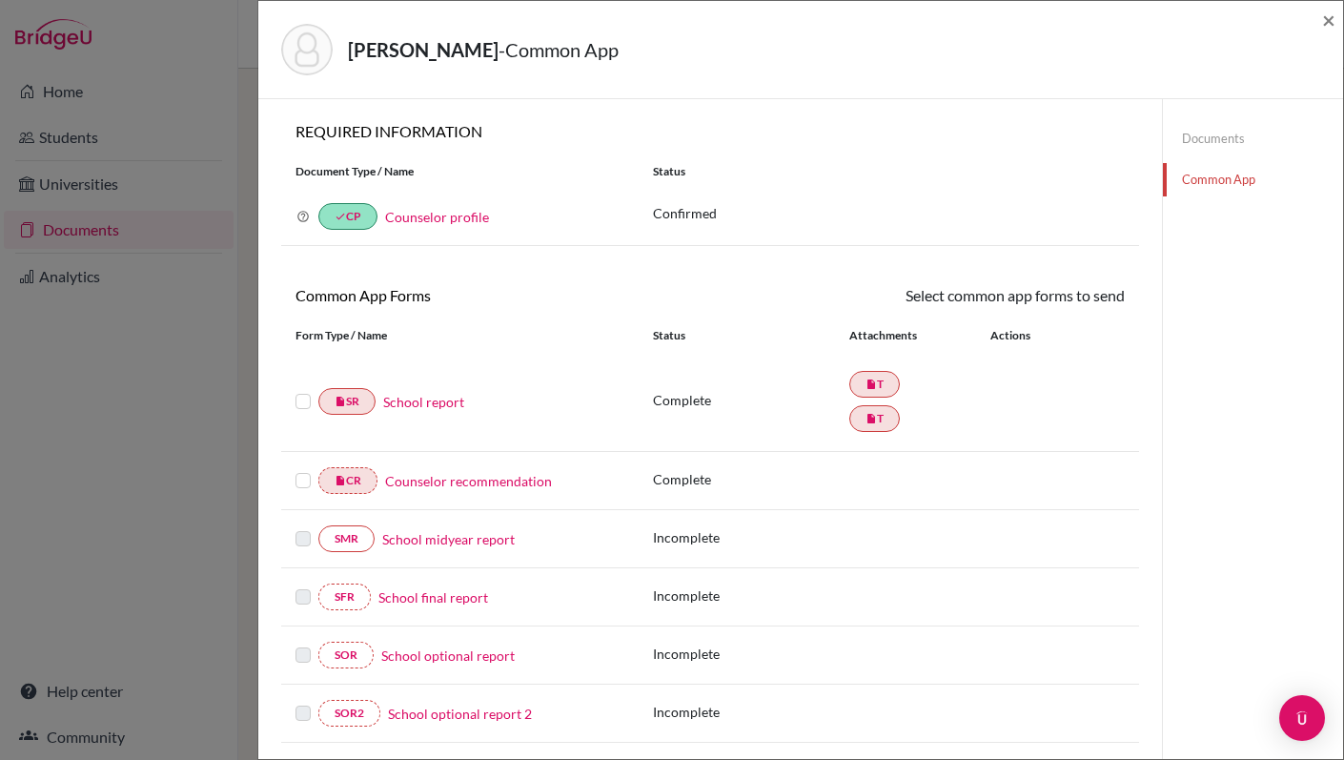
click at [405, 404] on link "School report" at bounding box center [423, 402] width 81 height 20
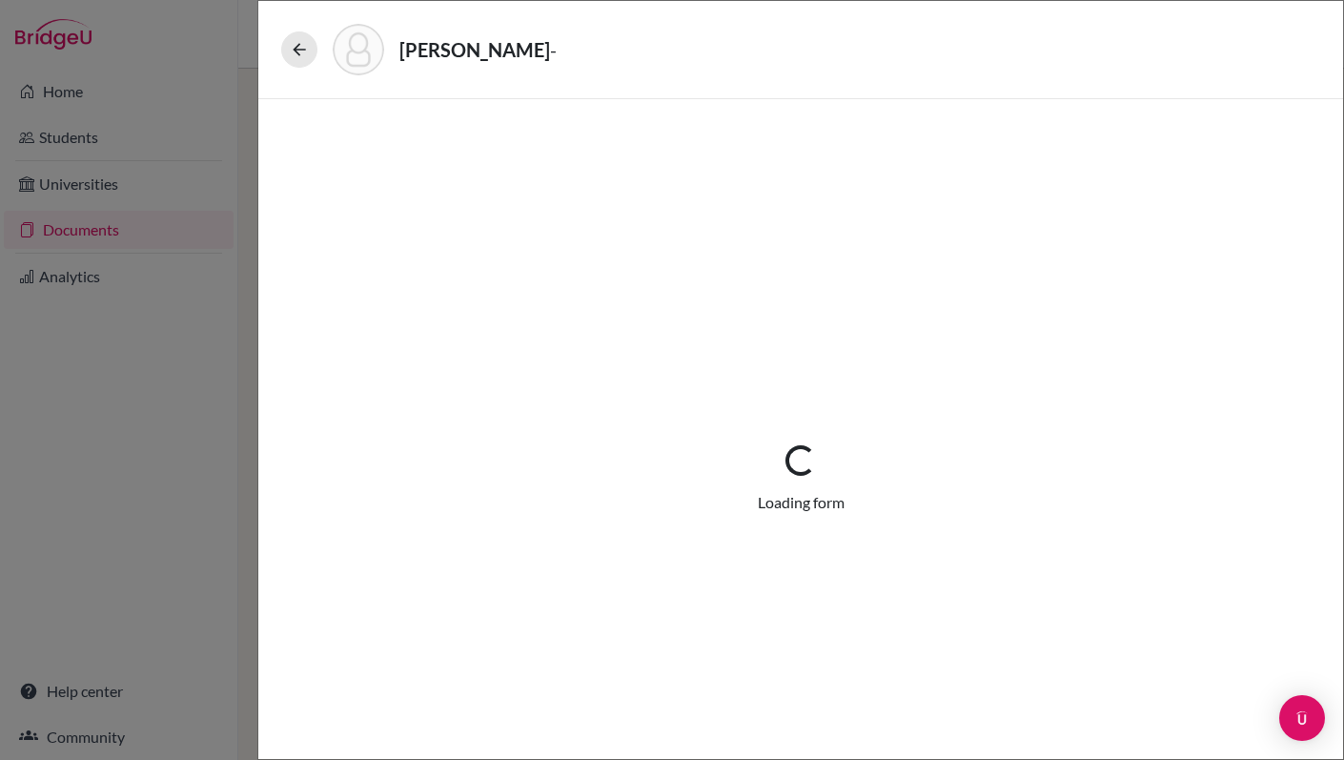
select select "2"
select select "658509"
select select "0"
select select "1"
select select "658074"
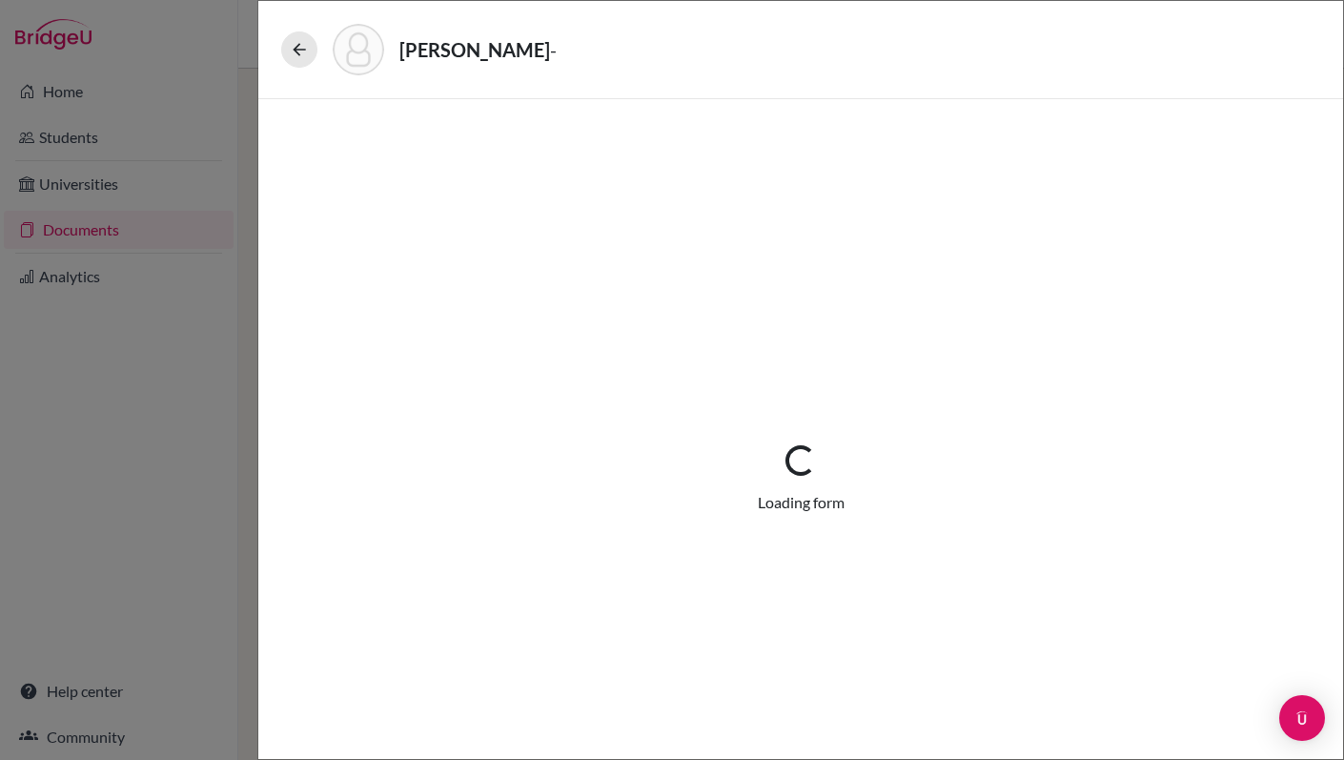
select select "0"
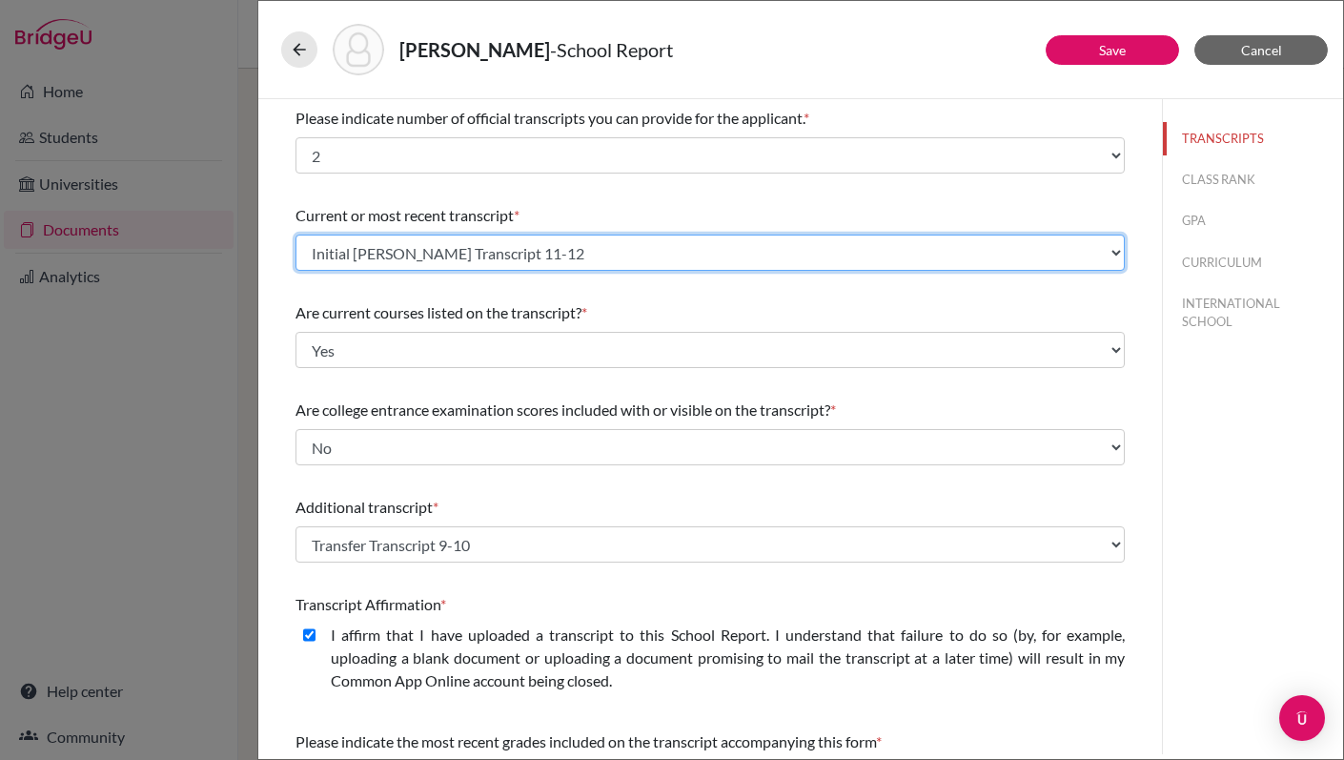
click at [1112, 248] on select "Select existing document or upload a new one Transfer Transcript 9-10 Initial T…" at bounding box center [709, 252] width 829 height 36
select select "658594"
click at [295, 234] on select "Select existing document or upload a new one Transfer Transcript 9-10 Initial T…" at bounding box center [709, 252] width 829 height 36
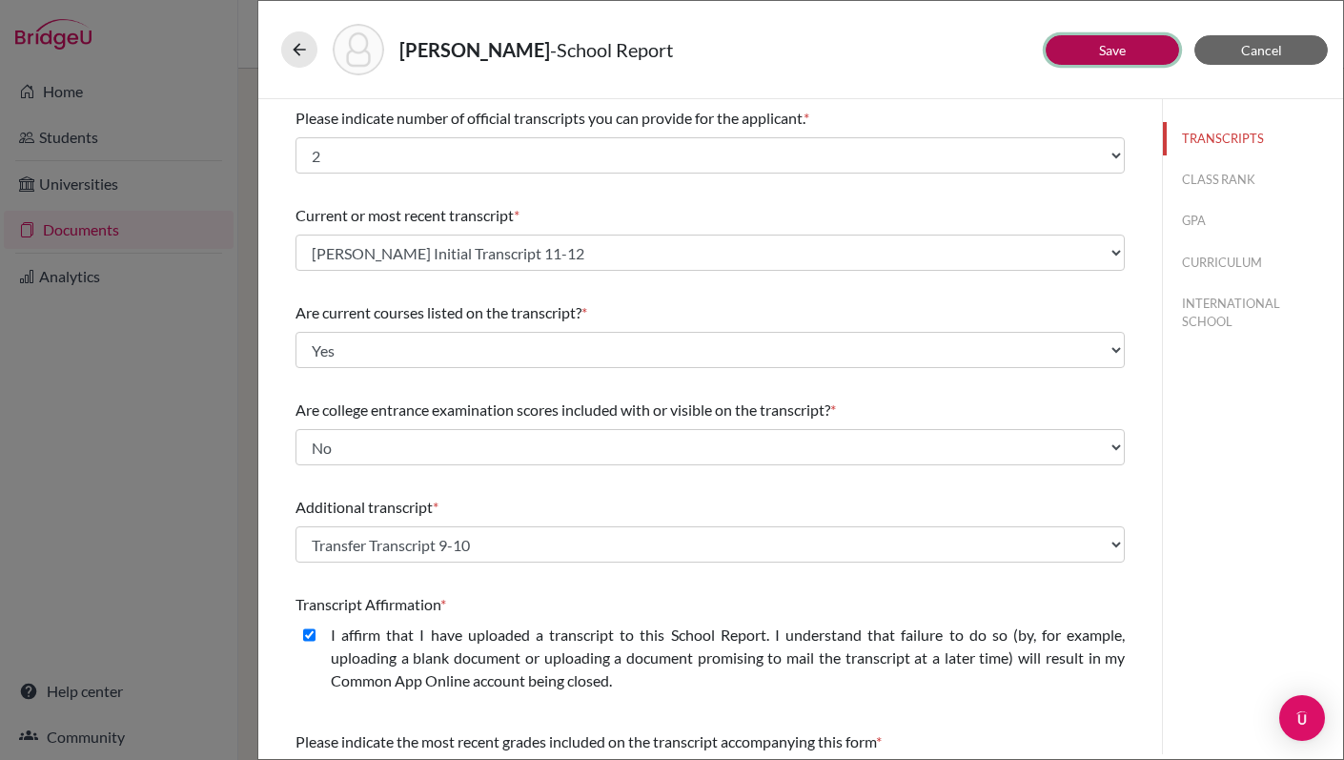
click at [1117, 49] on link "Save" at bounding box center [1112, 50] width 27 height 16
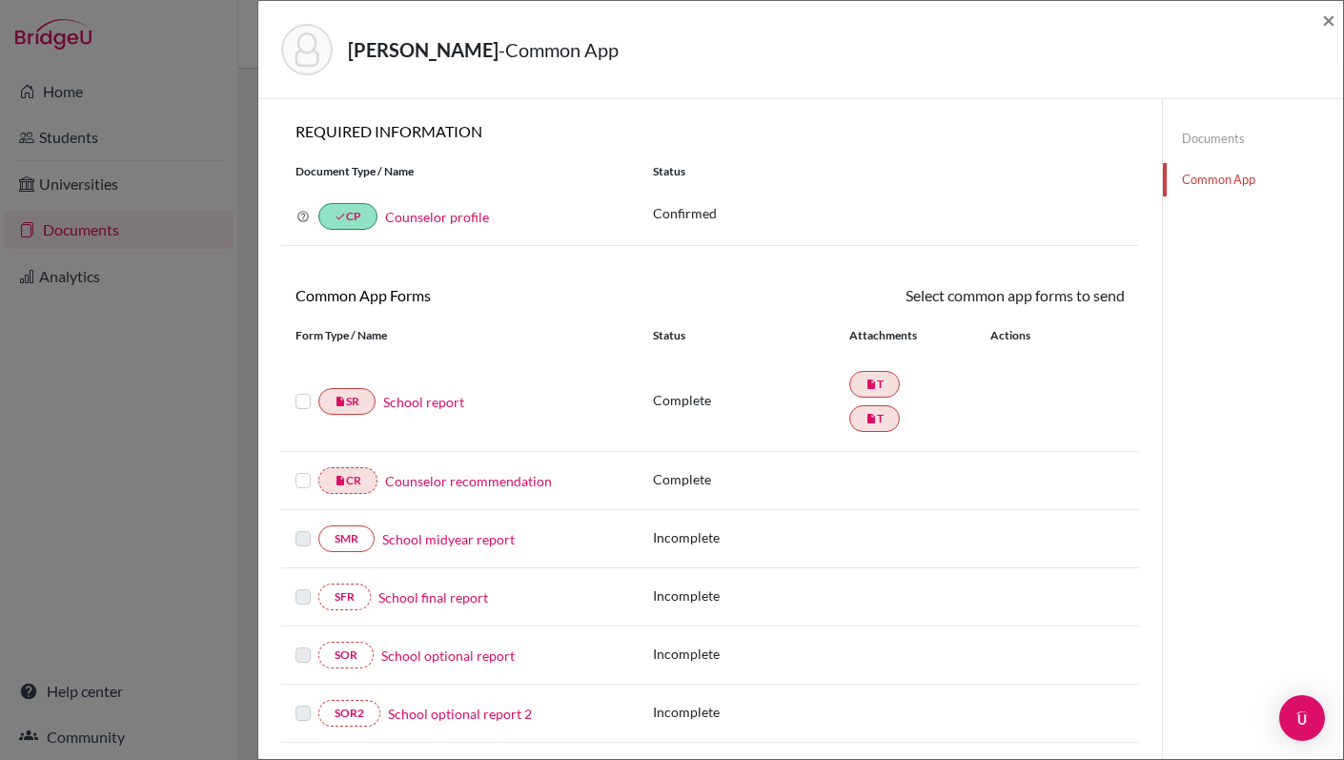
click at [1217, 141] on link "Documents" at bounding box center [1253, 138] width 180 height 33
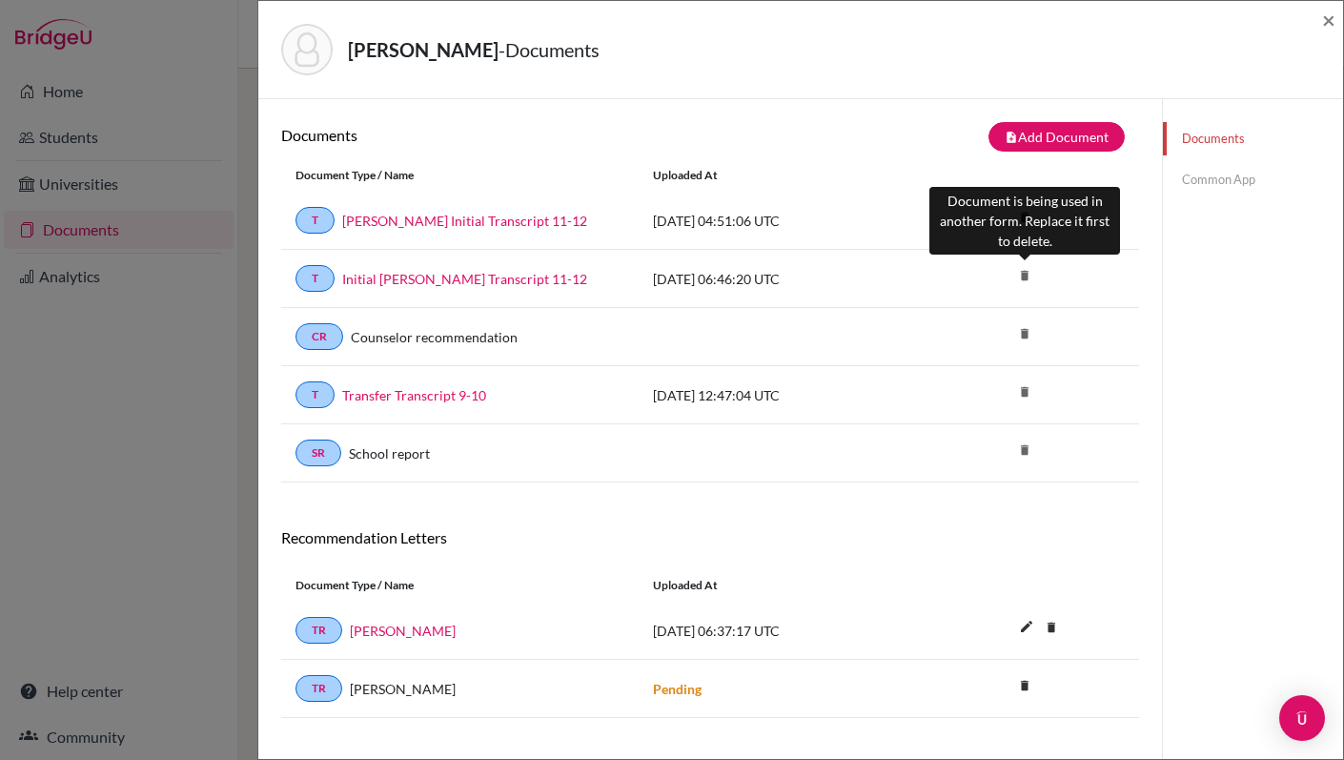
click at [1028, 276] on icon "delete" at bounding box center [1024, 275] width 29 height 29
click at [1021, 275] on icon "delete" at bounding box center [1024, 275] width 29 height 29
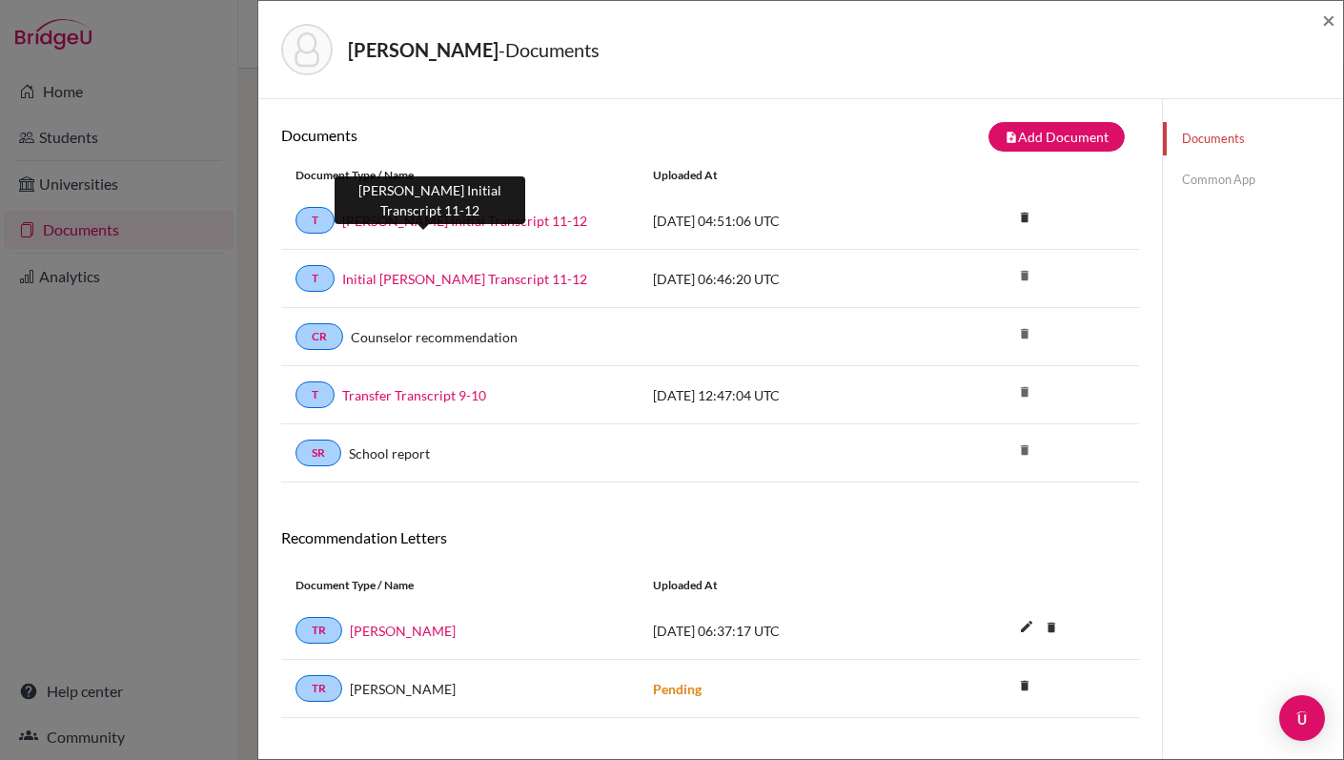
click at [457, 222] on link "Alex Initial Transcript 11-12" at bounding box center [464, 221] width 245 height 20
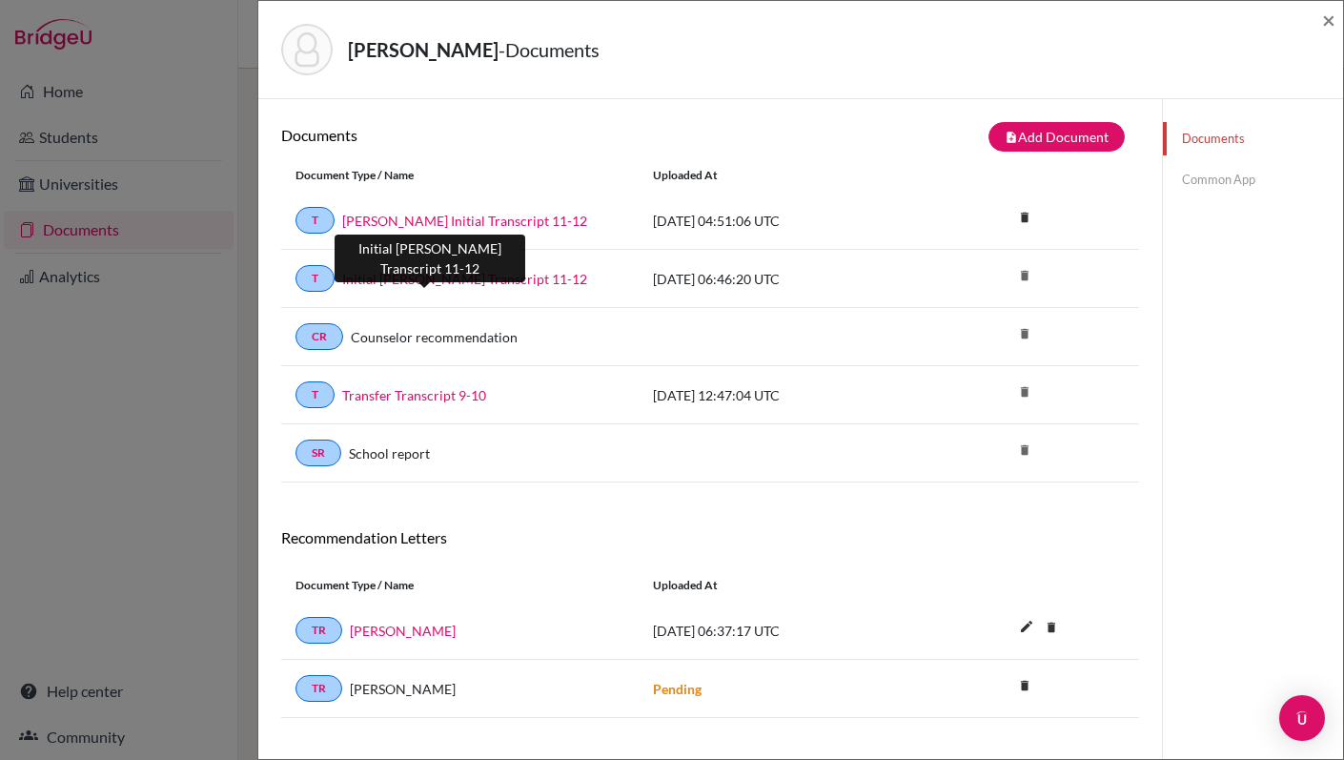
click at [478, 280] on link "Initial TISA Transcript 11-12" at bounding box center [464, 279] width 245 height 20
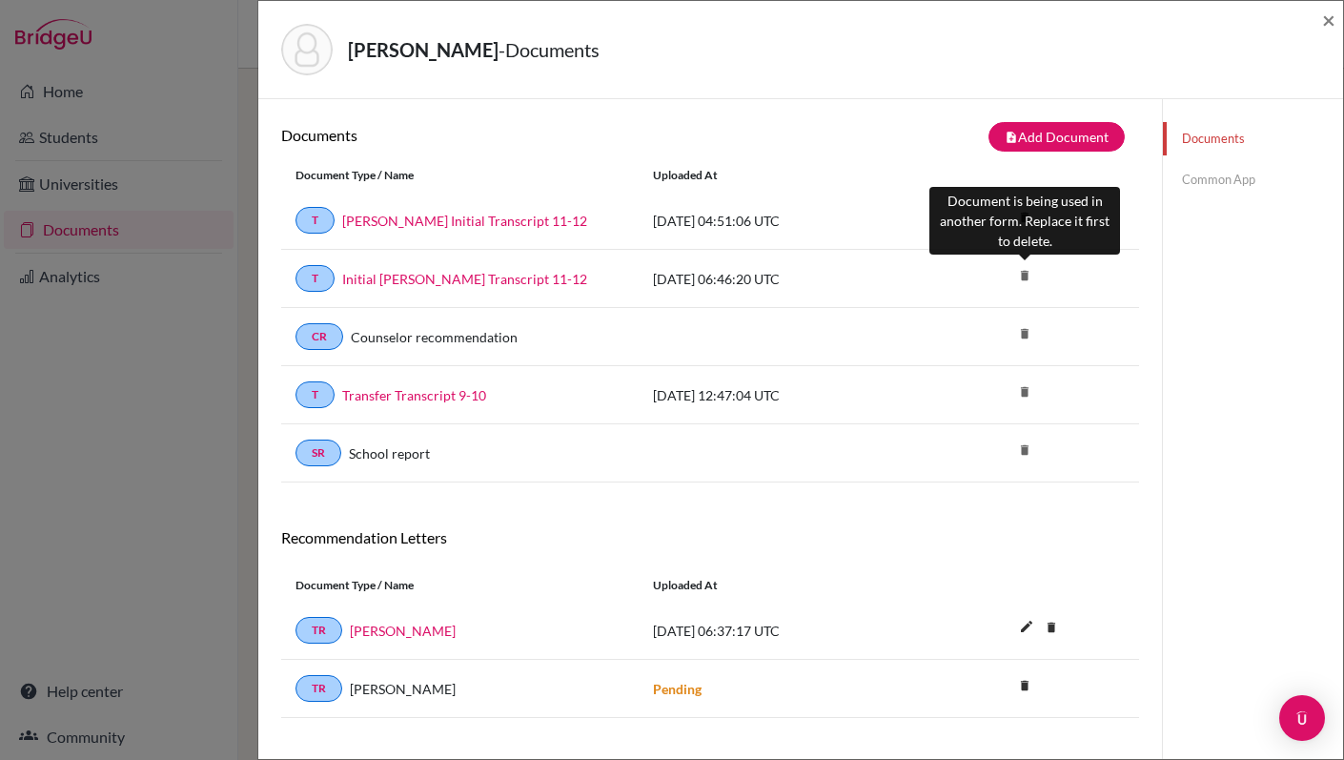
click at [1028, 273] on icon "delete" at bounding box center [1024, 275] width 29 height 29
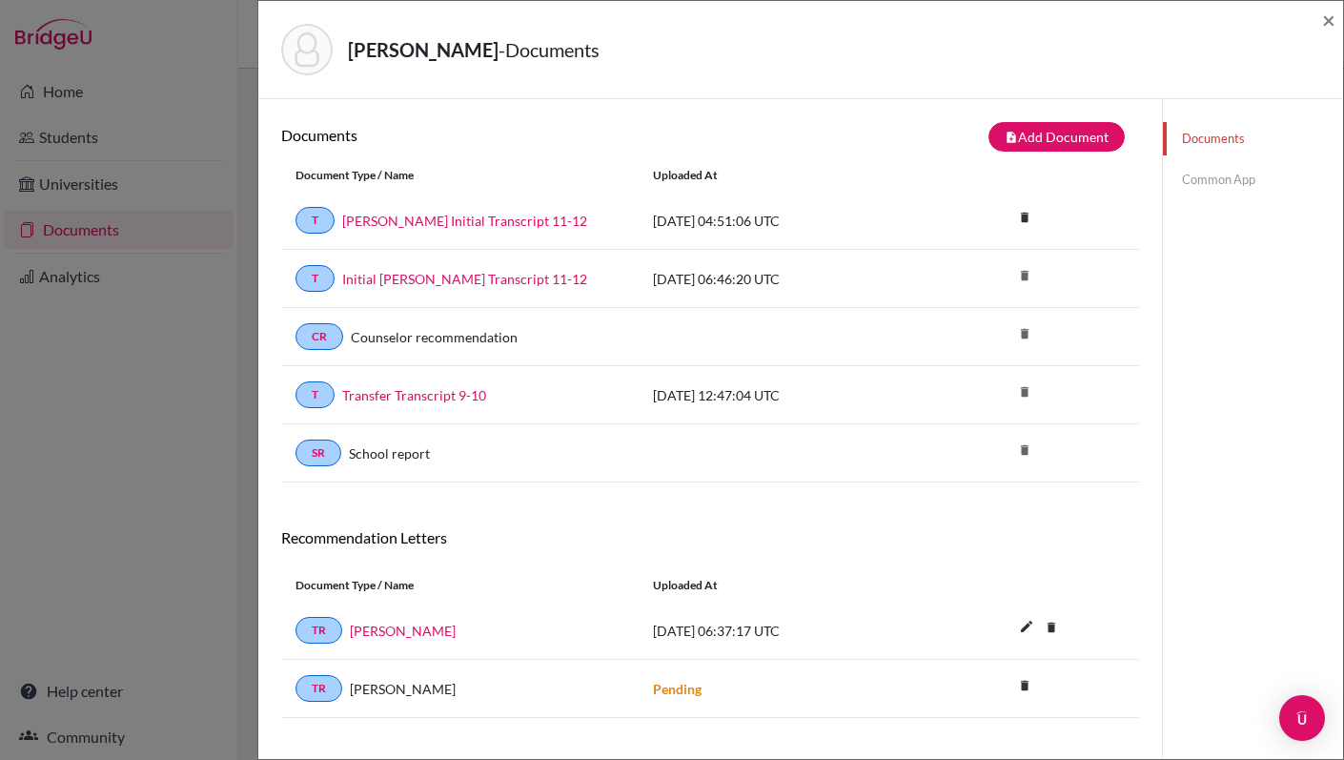
click at [1202, 178] on link "Common App" at bounding box center [1253, 179] width 180 height 33
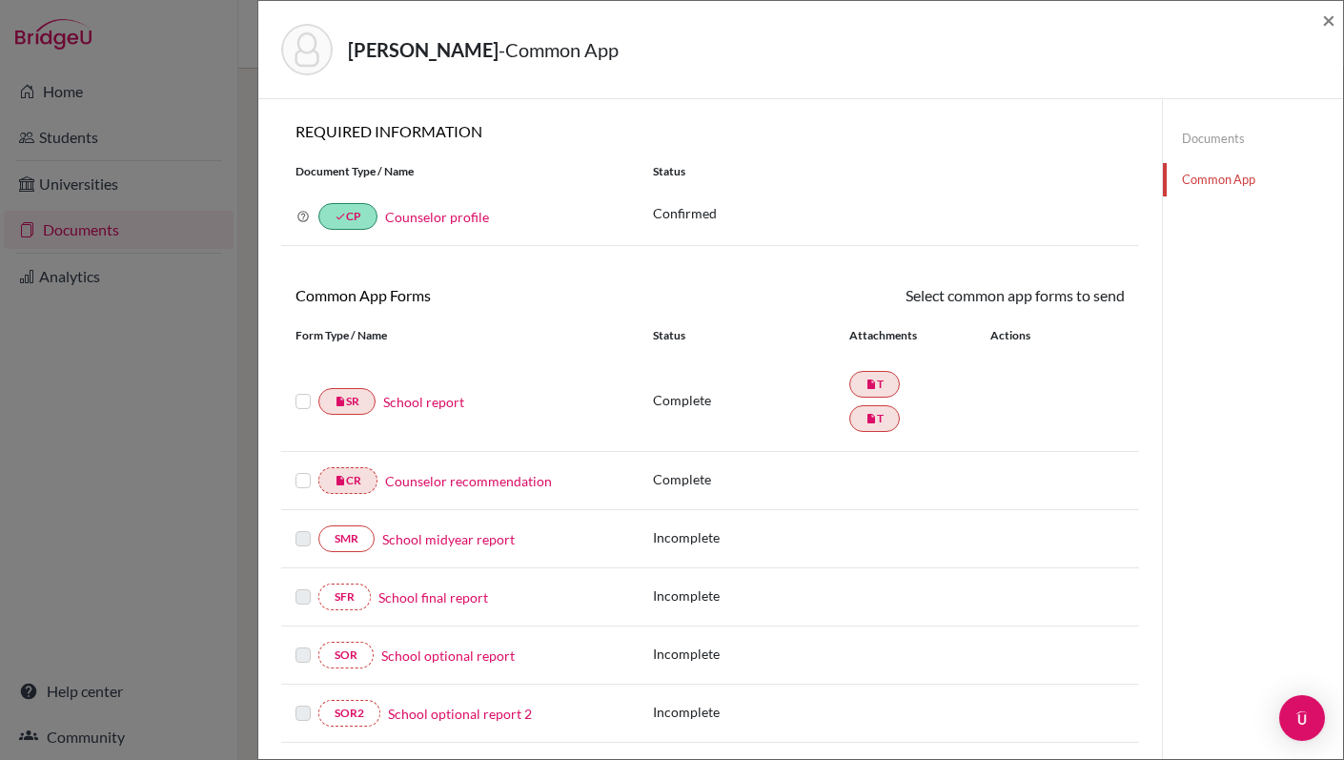
click at [467, 478] on link "Counselor recommendation" at bounding box center [468, 481] width 167 height 20
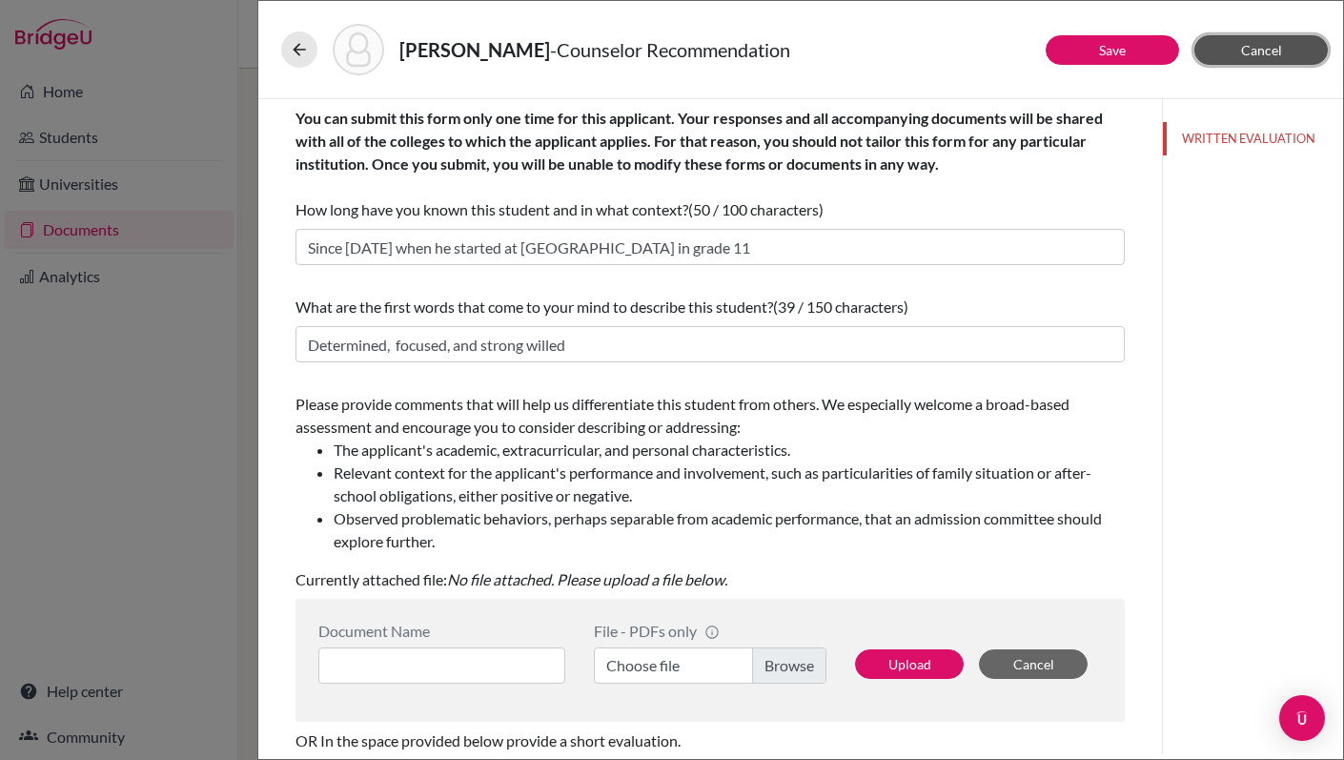
click at [1250, 51] on span "Cancel" at bounding box center [1261, 50] width 41 height 16
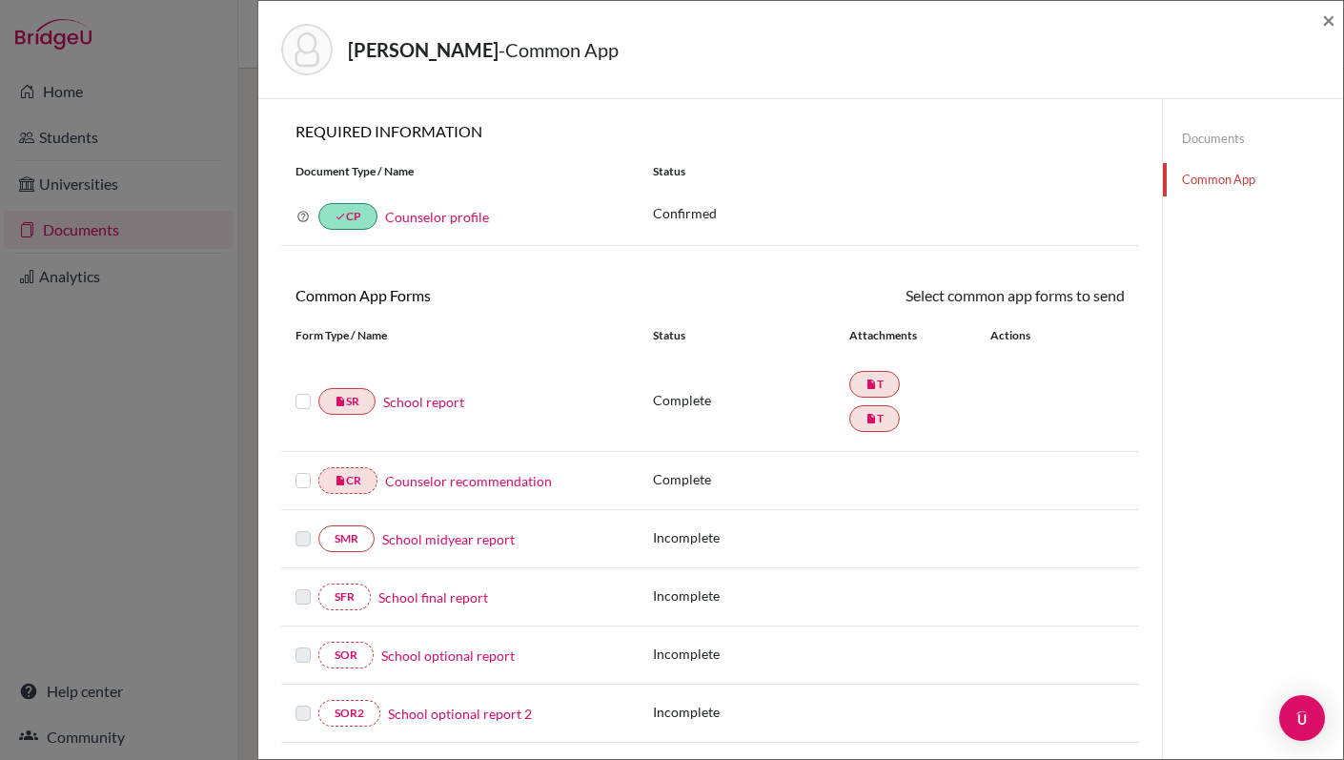
click at [426, 402] on link "School report" at bounding box center [423, 402] width 81 height 20
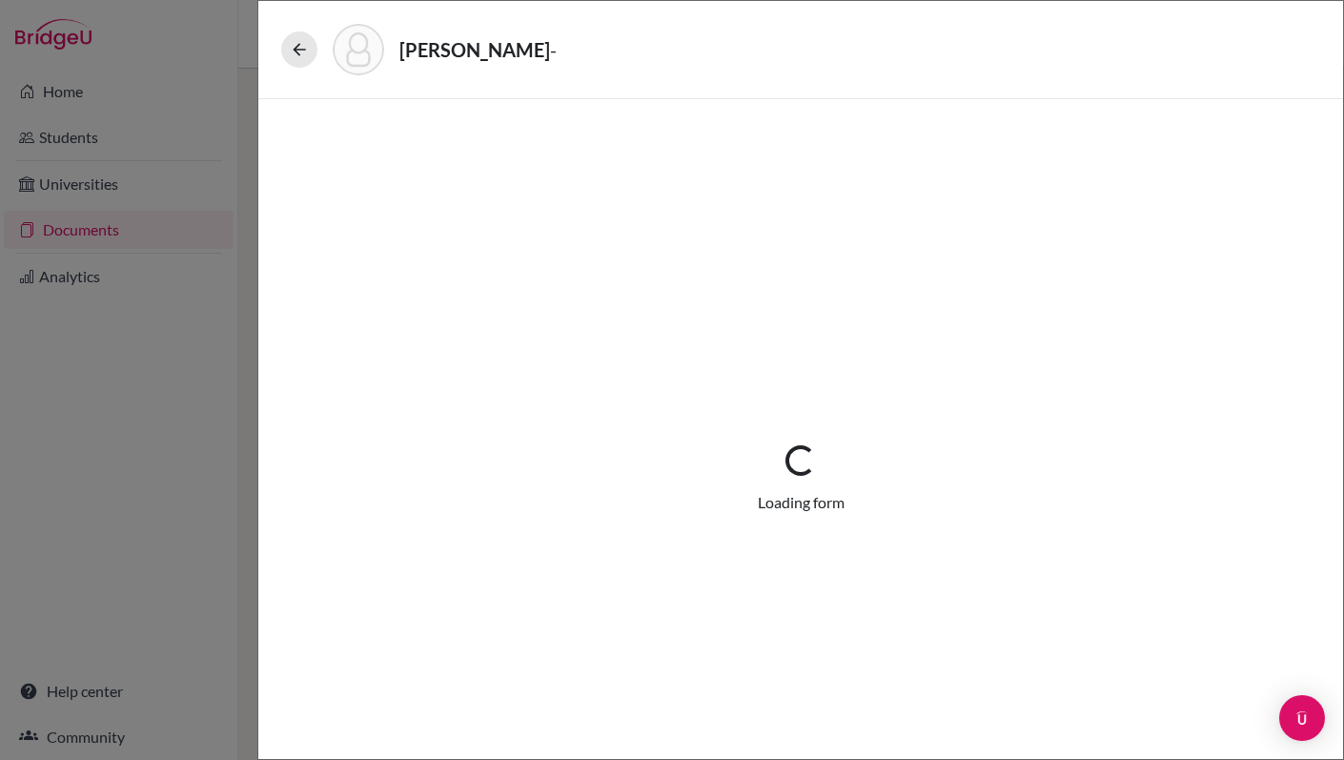
select select "2"
select select "658594"
select select "0"
select select "1"
select select "658074"
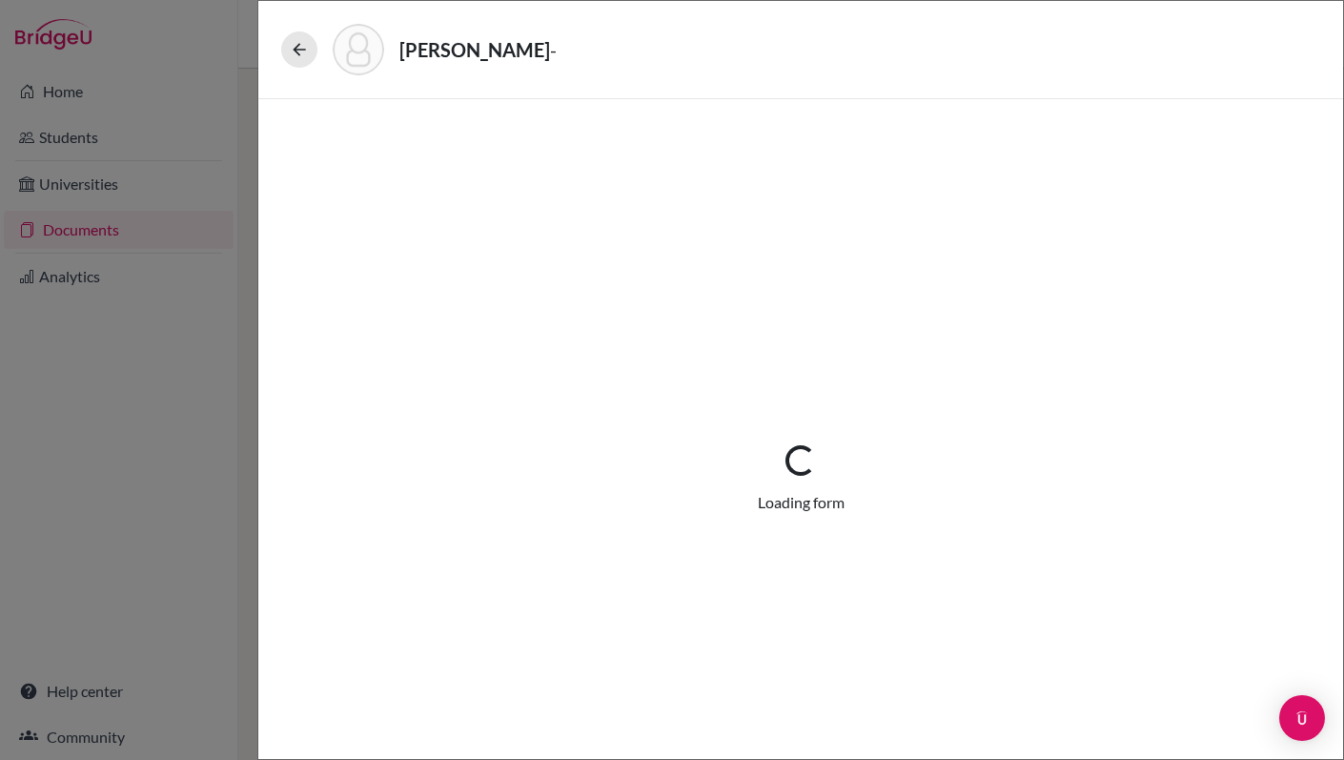
select select "0"
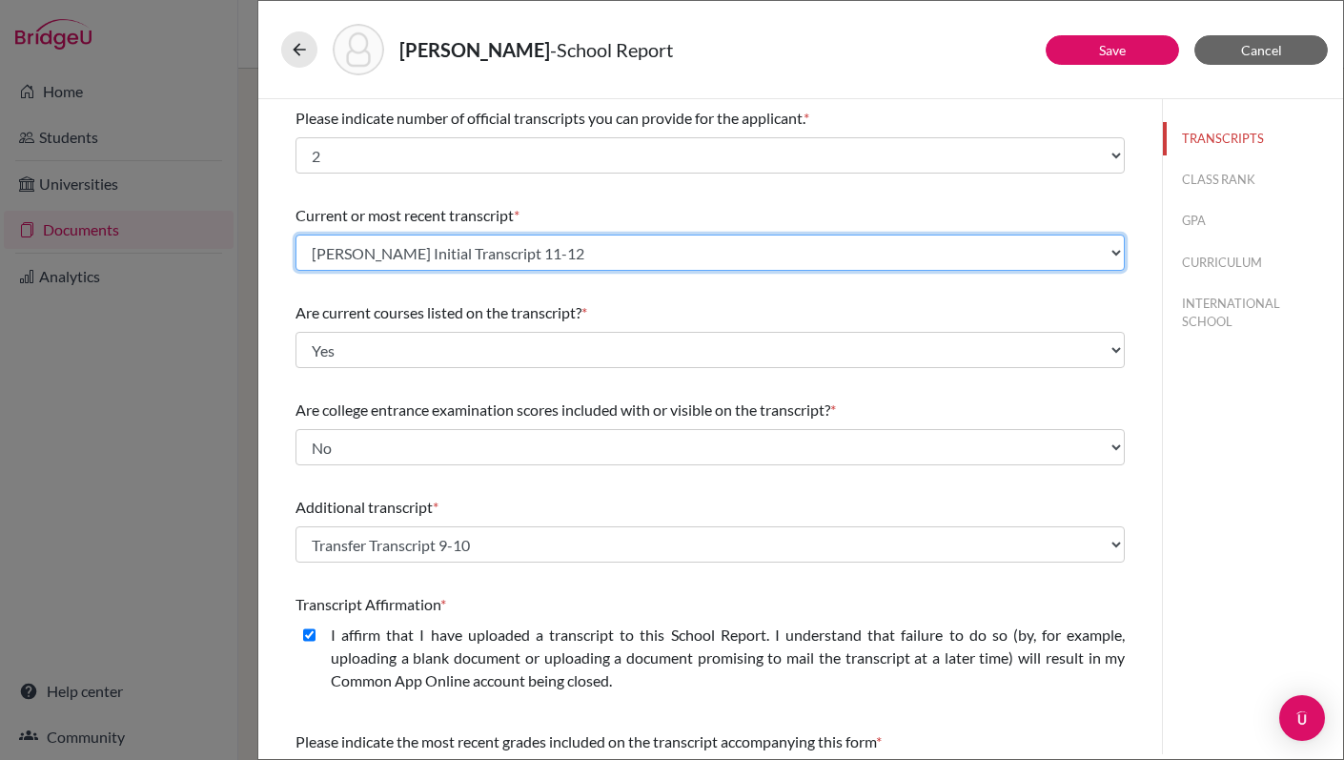
click at [803, 256] on select "Select existing document or upload a new one Transfer Transcript 9-10 Initial T…" at bounding box center [709, 252] width 829 height 36
click at [295, 234] on select "Select existing document or upload a new one Transfer Transcript 9-10 Initial T…" at bounding box center [709, 252] width 829 height 36
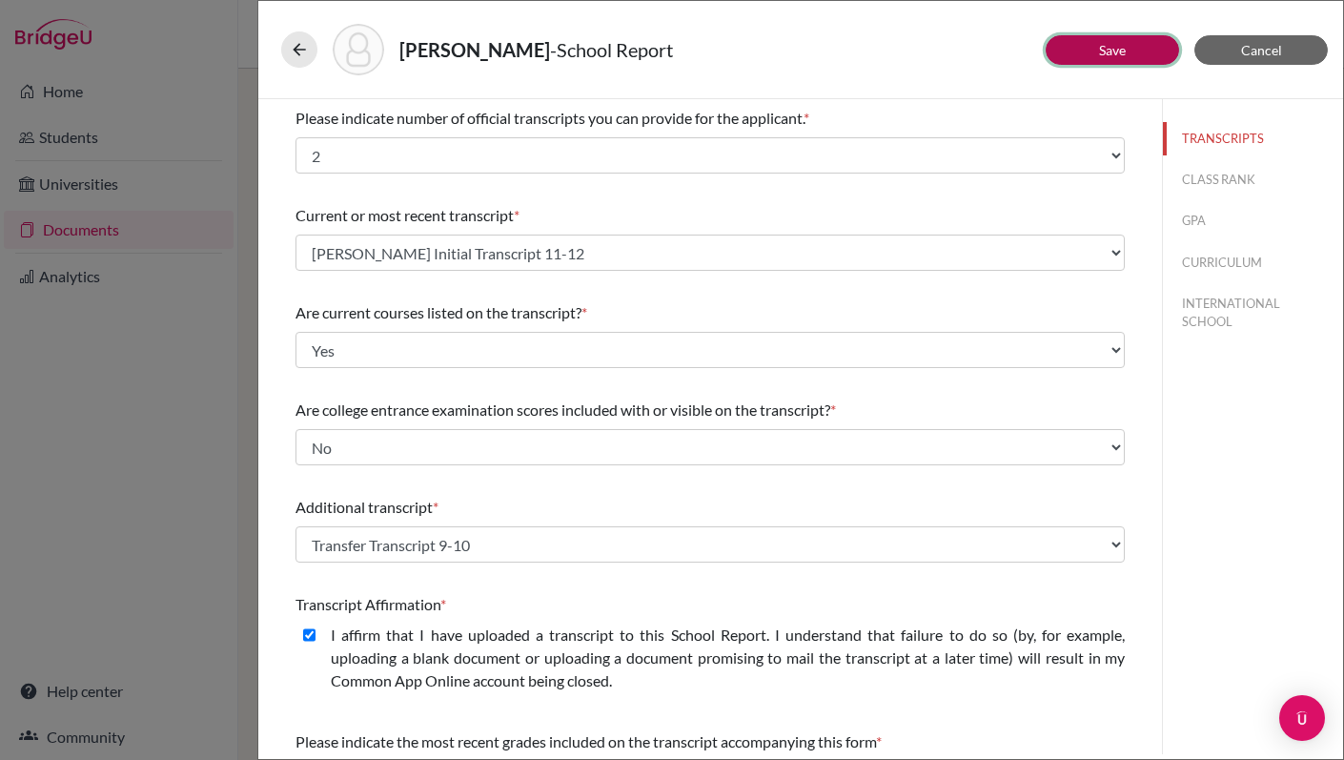
click at [1103, 53] on link "Save" at bounding box center [1112, 50] width 27 height 16
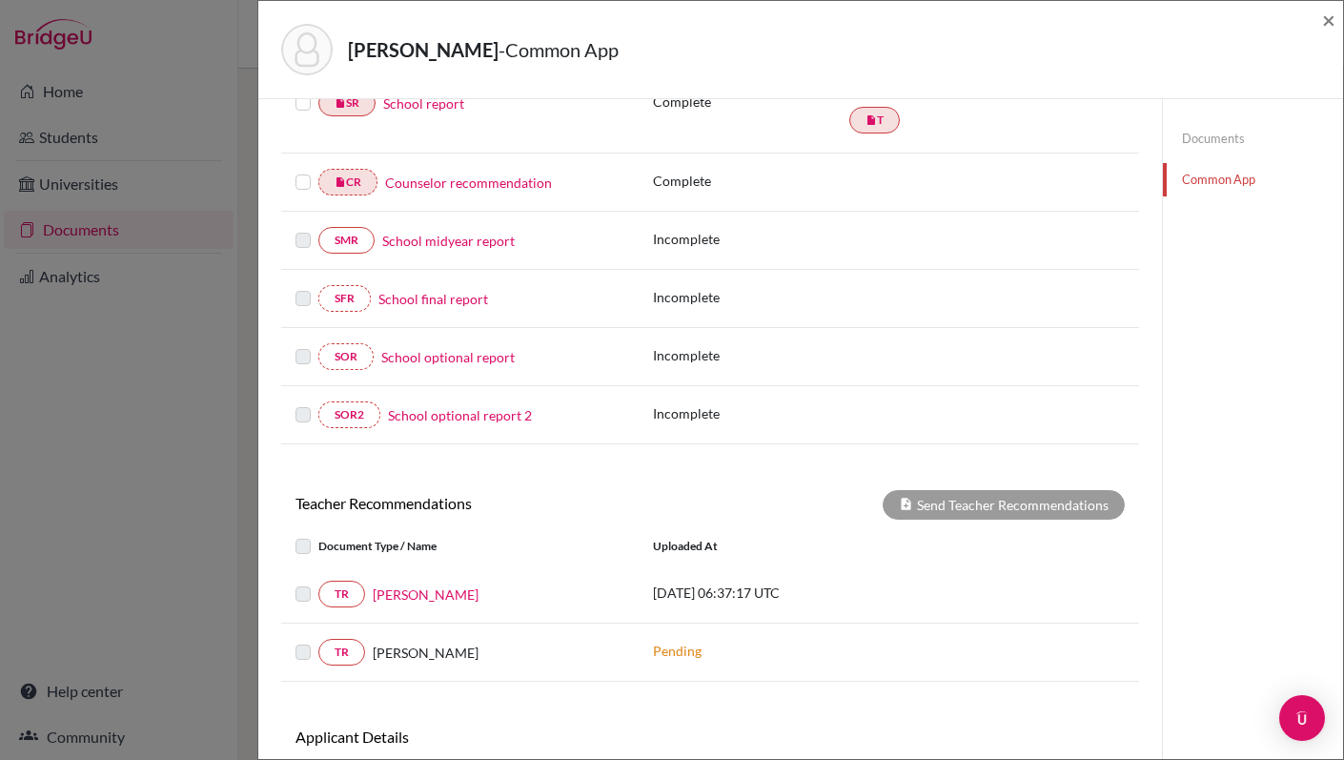
scroll to position [426, 0]
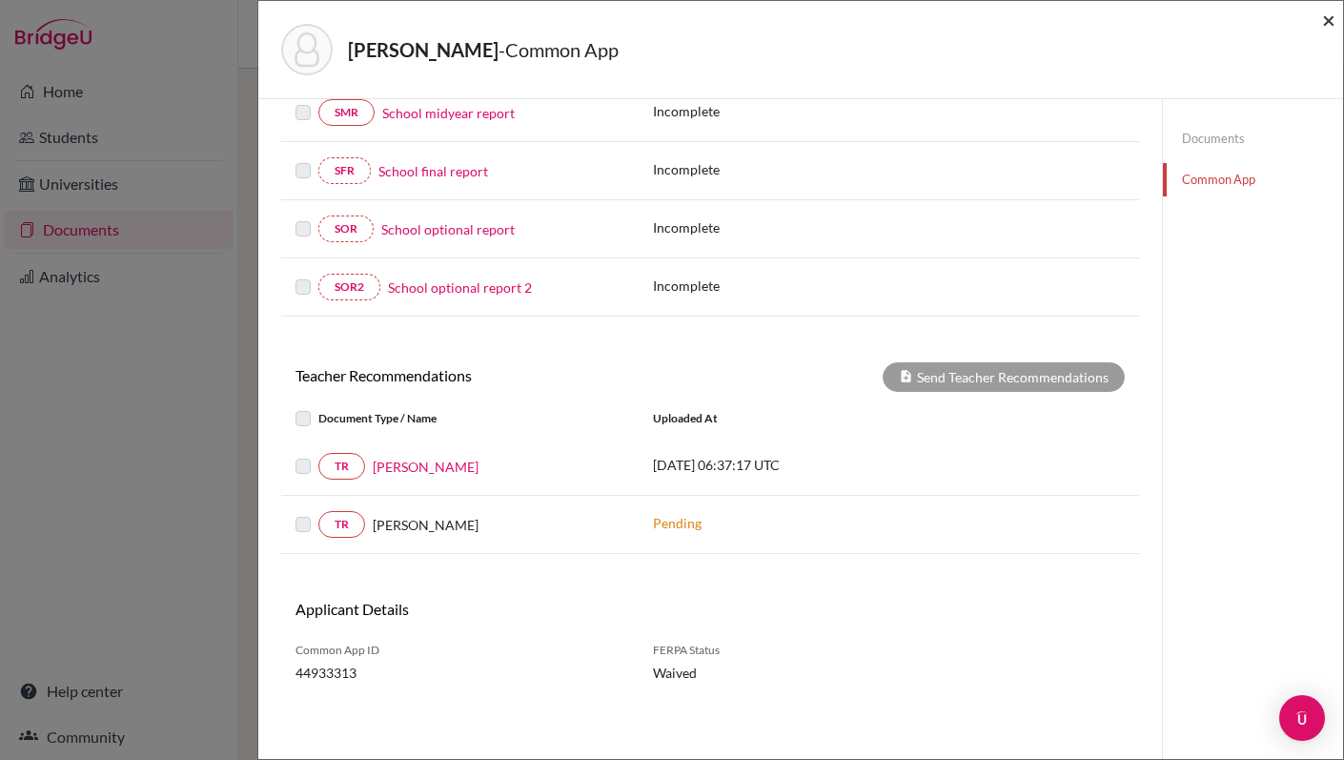
click at [1331, 22] on span "×" at bounding box center [1328, 20] width 13 height 28
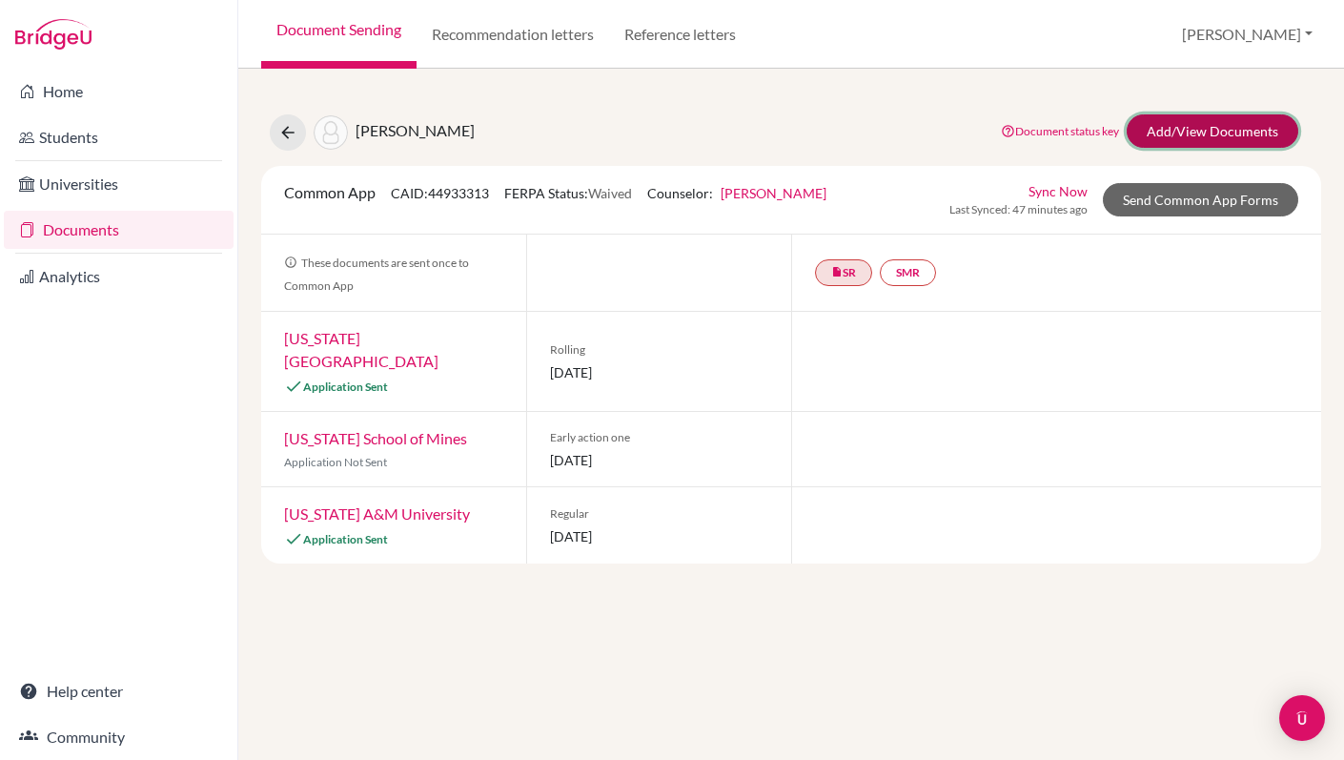
click at [1211, 136] on link "Add/View Documents" at bounding box center [1213, 130] width 172 height 33
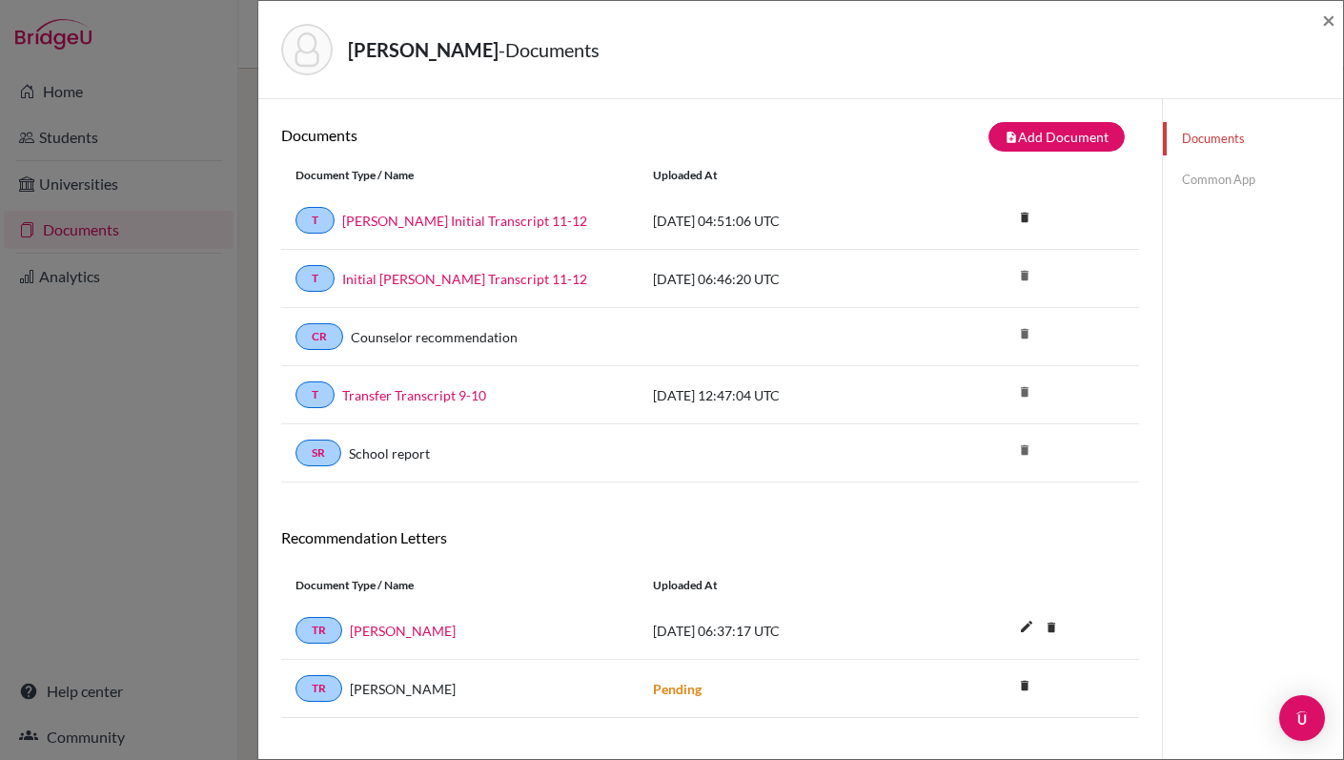
click at [1197, 181] on link "Common App" at bounding box center [1253, 179] width 180 height 33
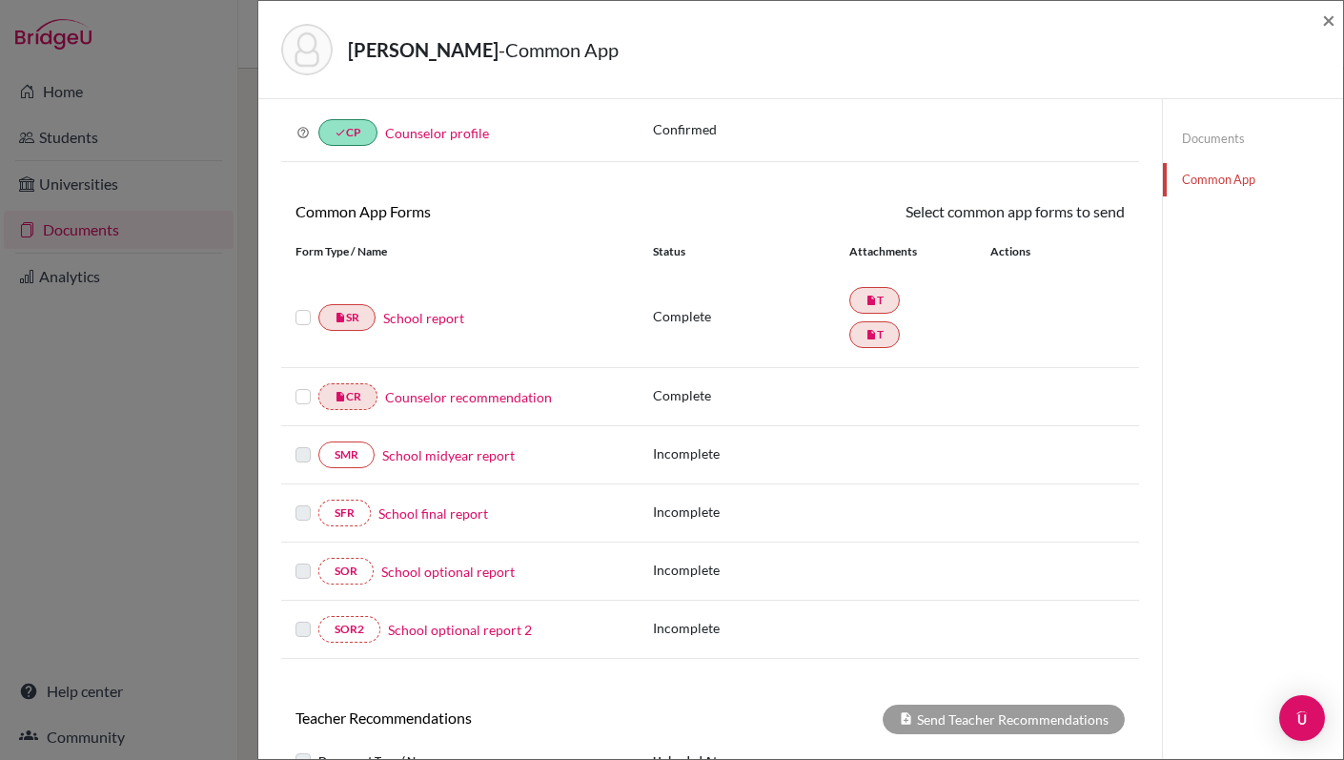
scroll to position [90, 0]
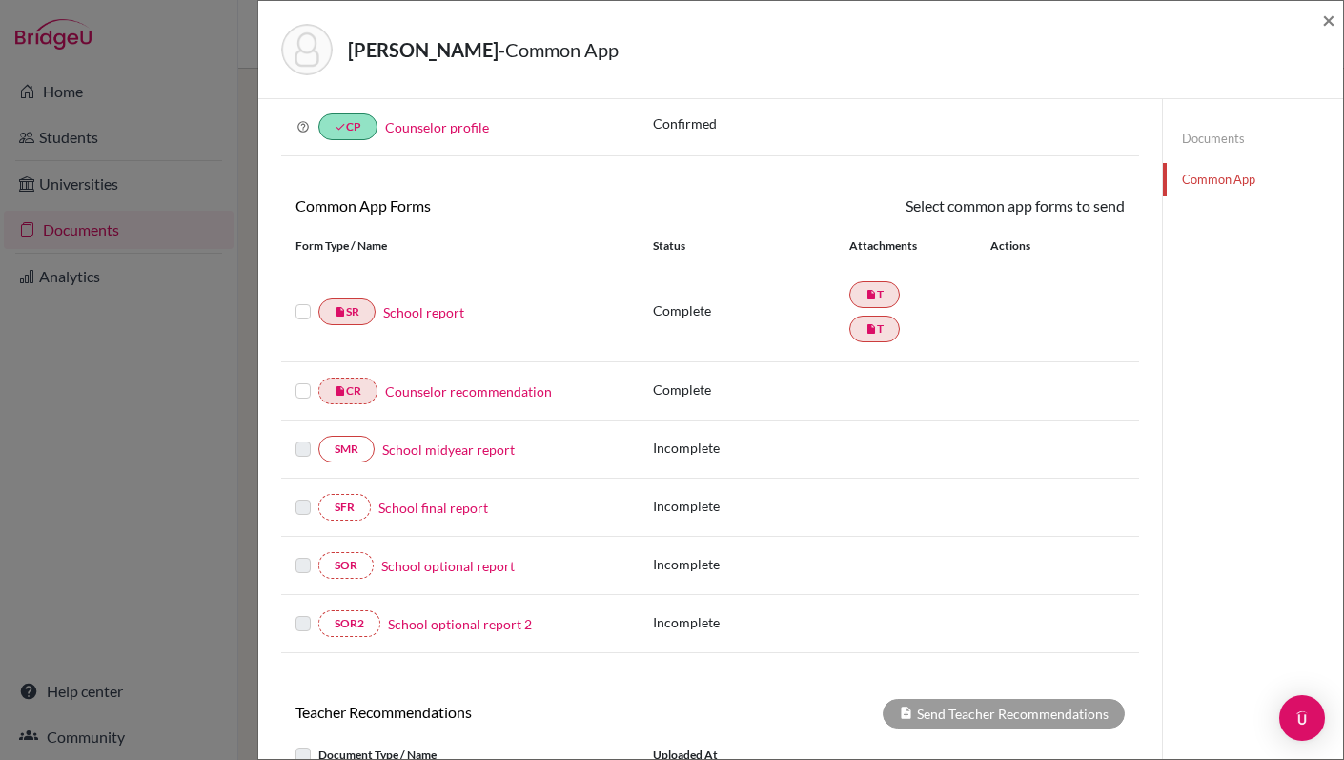
click at [420, 314] on link "School report" at bounding box center [423, 312] width 81 height 20
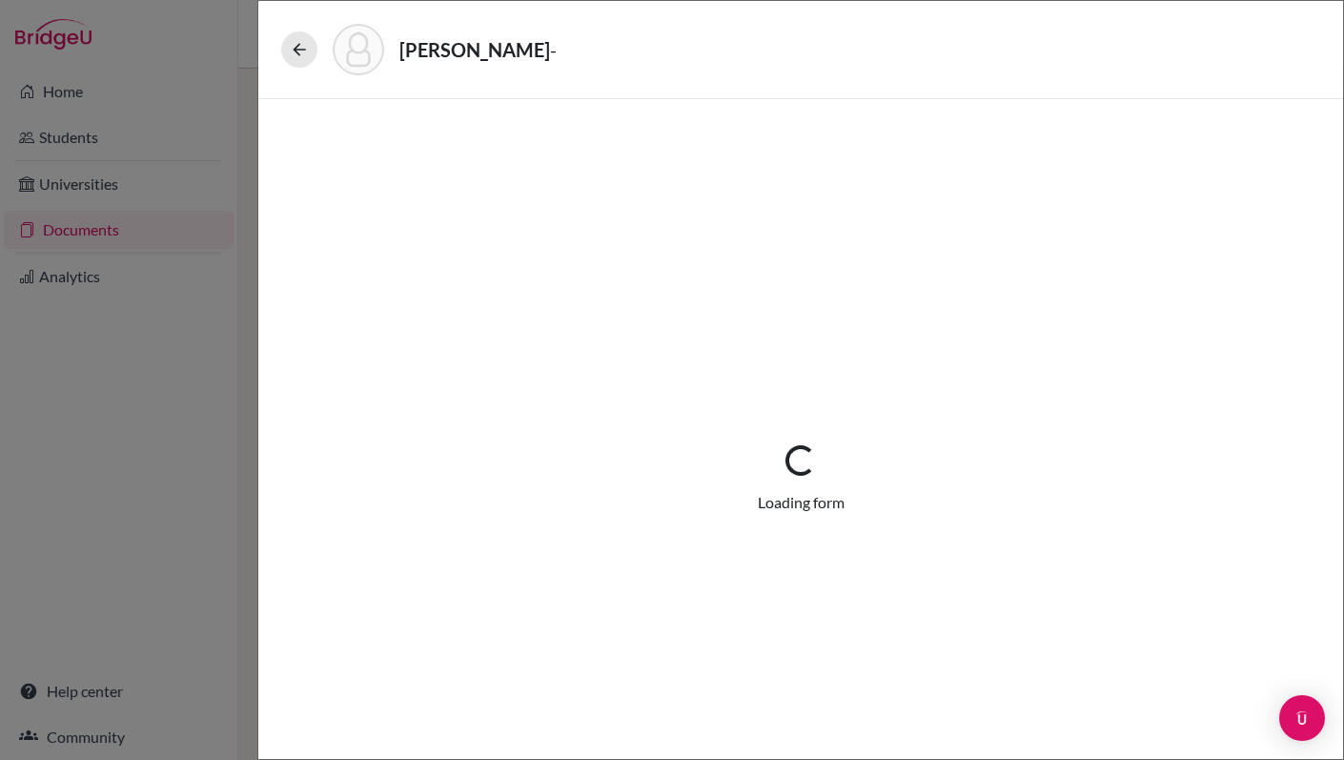
select select "2"
select select "658594"
select select "0"
select select "1"
select select "658074"
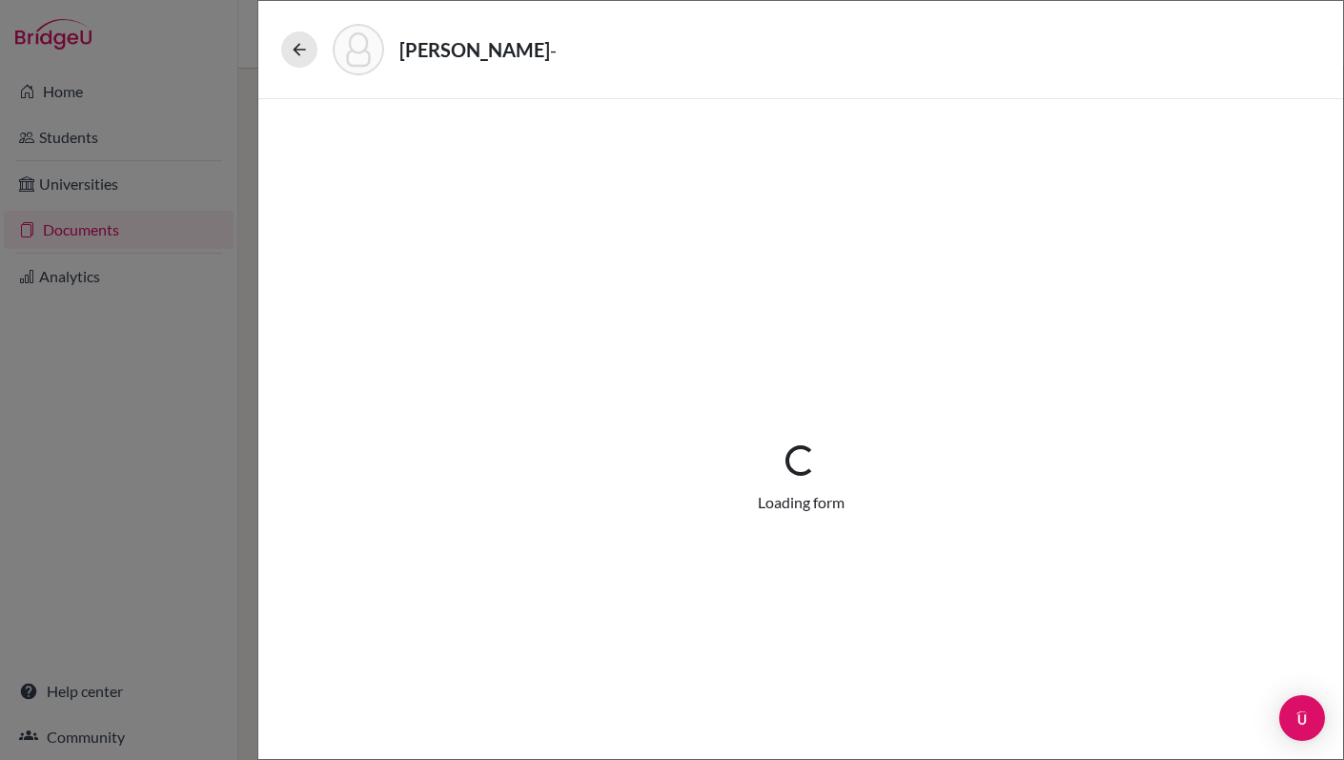
select select "0"
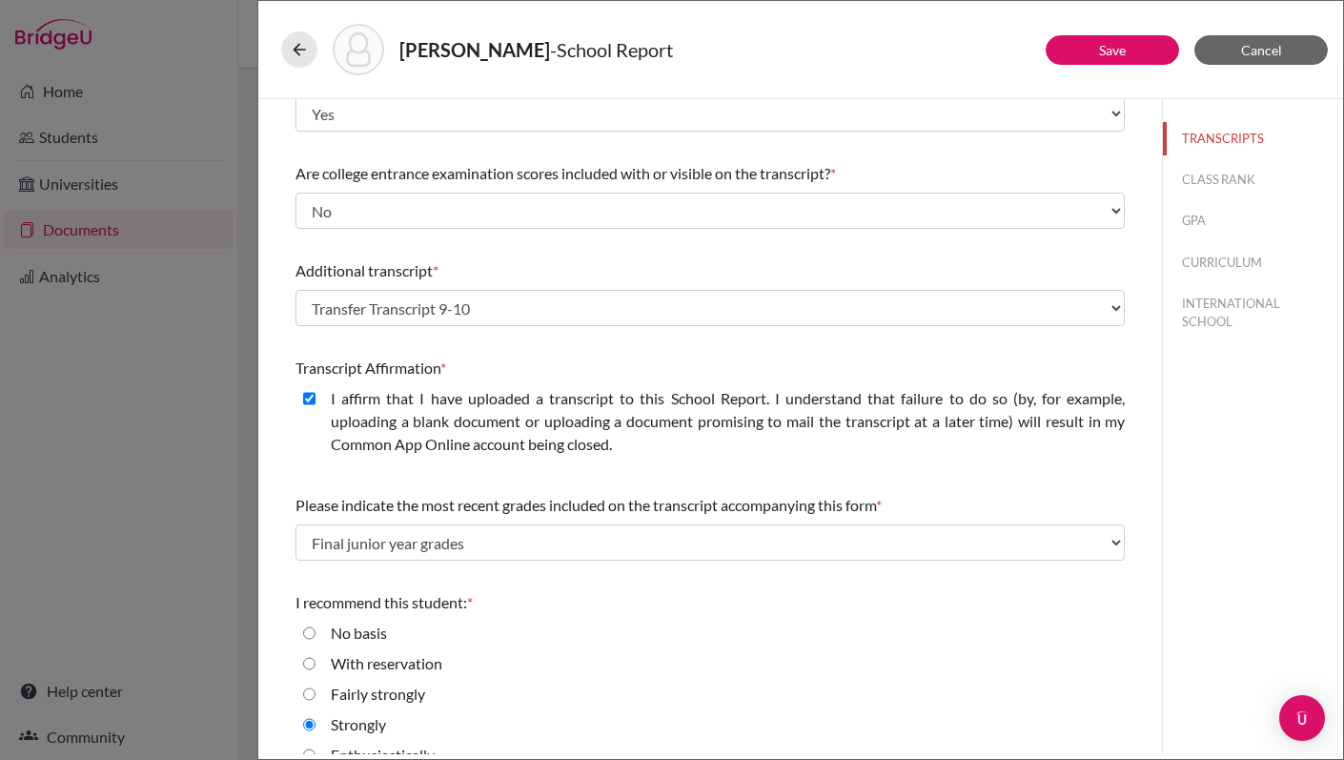
scroll to position [264, 0]
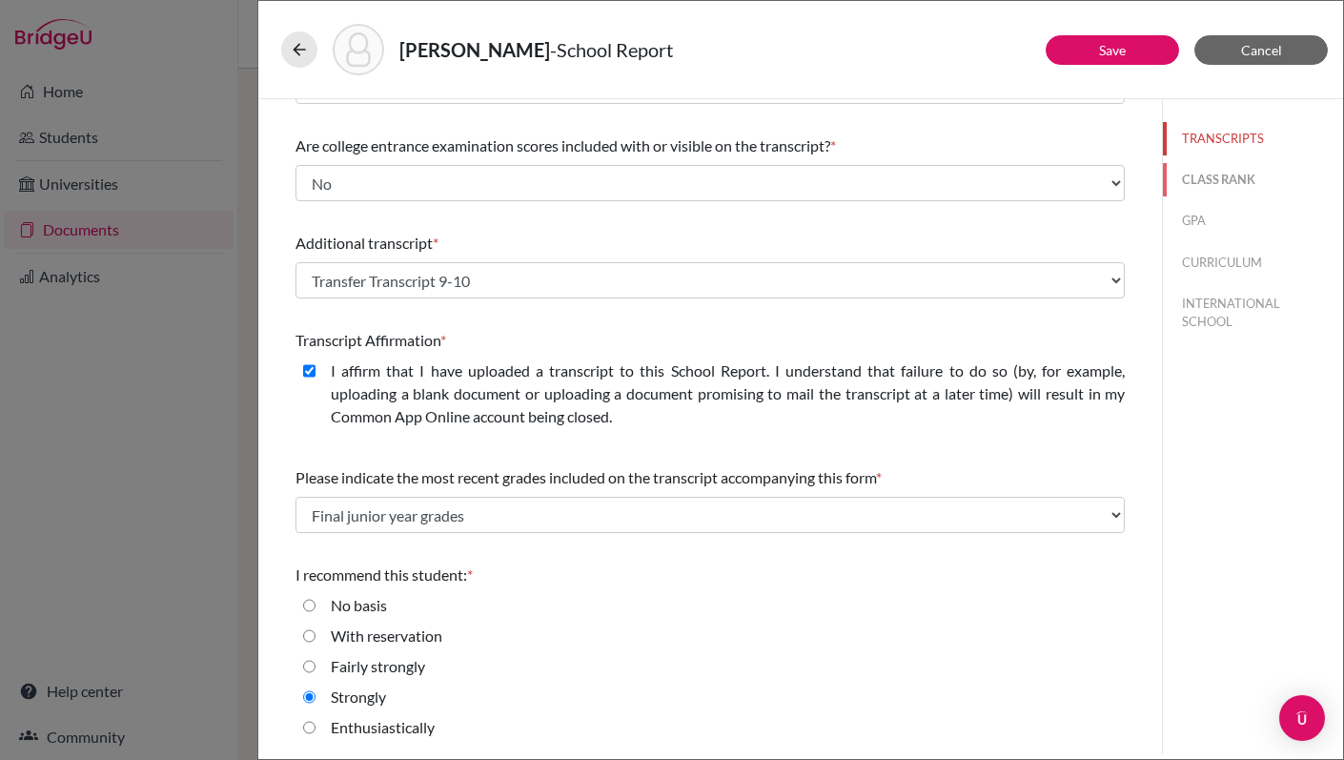
click at [1225, 178] on button "CLASS RANK" at bounding box center [1253, 179] width 180 height 33
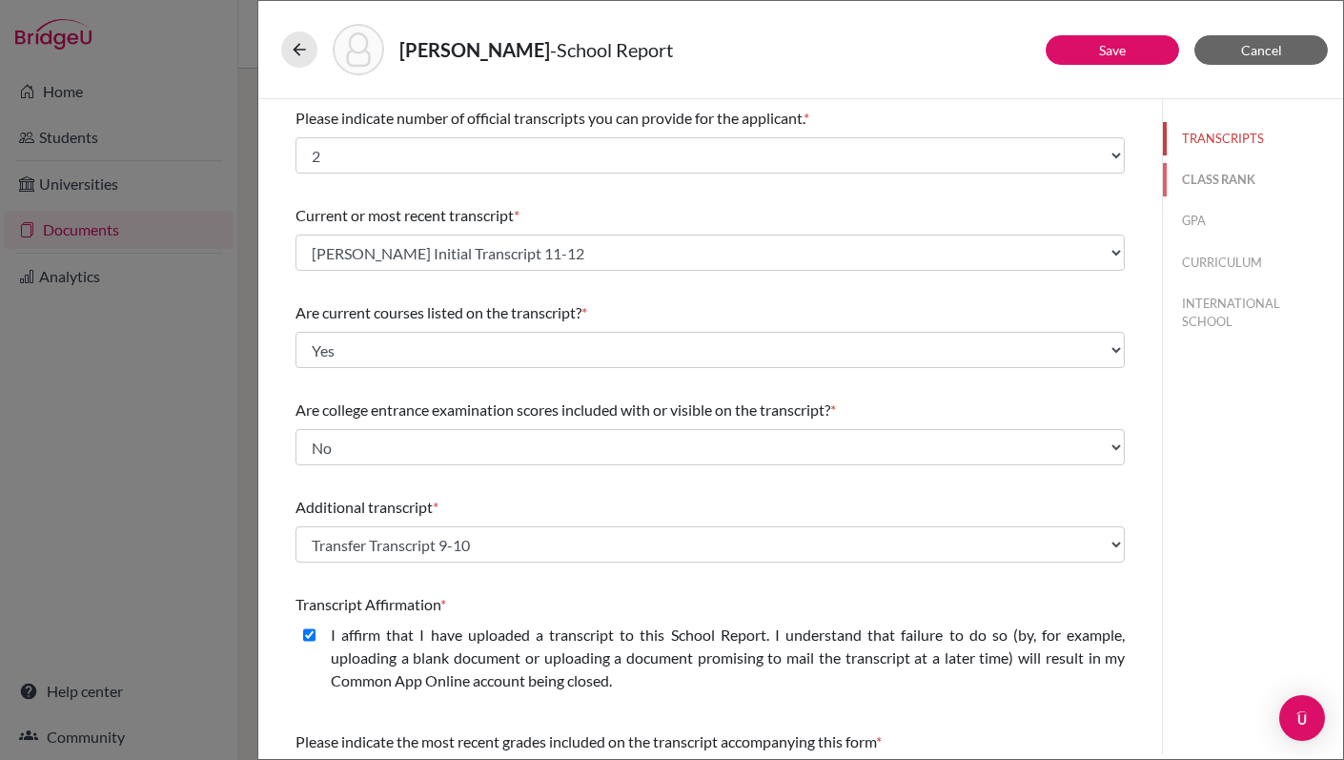
select select "5"
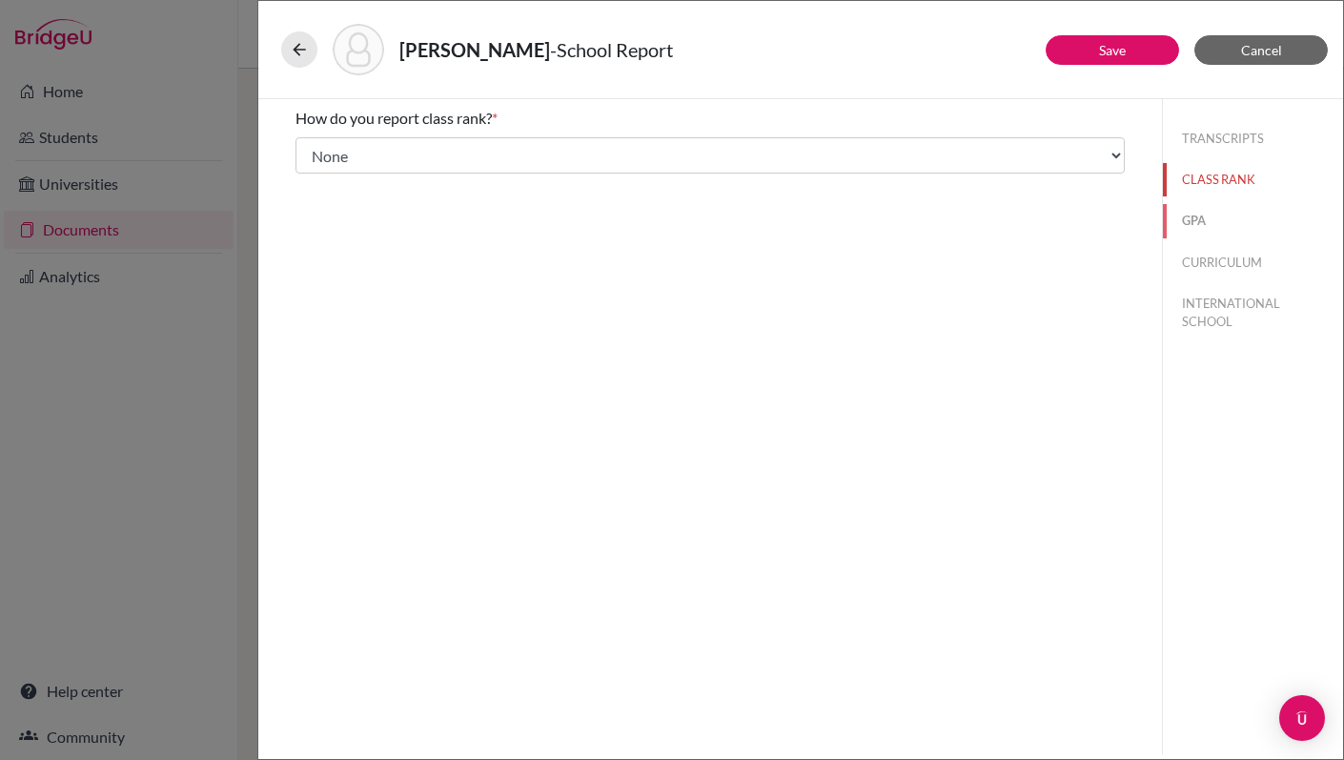
click at [1195, 230] on button "GPA" at bounding box center [1253, 220] width 180 height 33
click at [1211, 276] on button "CURRICULUM" at bounding box center [1253, 262] width 180 height 33
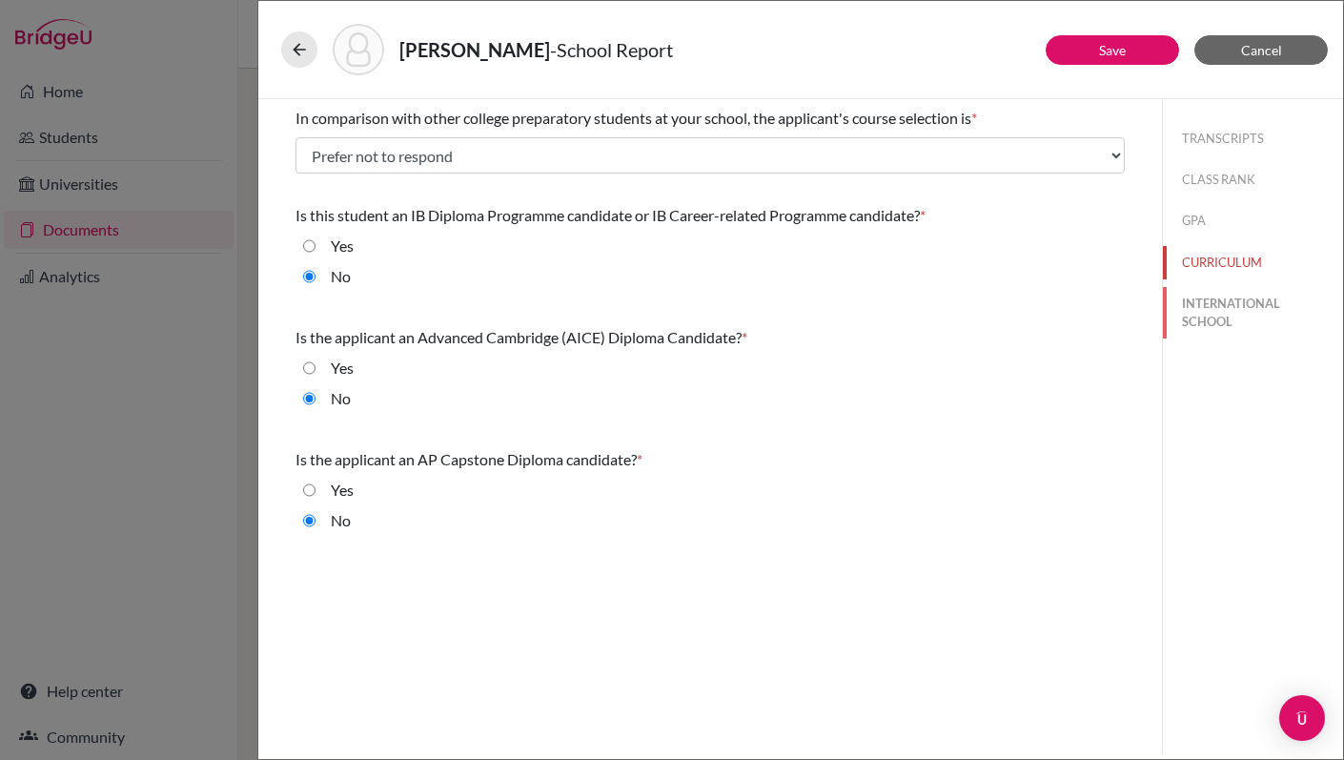
click at [1208, 311] on button "INTERNATIONAL SCHOOL" at bounding box center [1253, 312] width 180 height 51
select select "14"
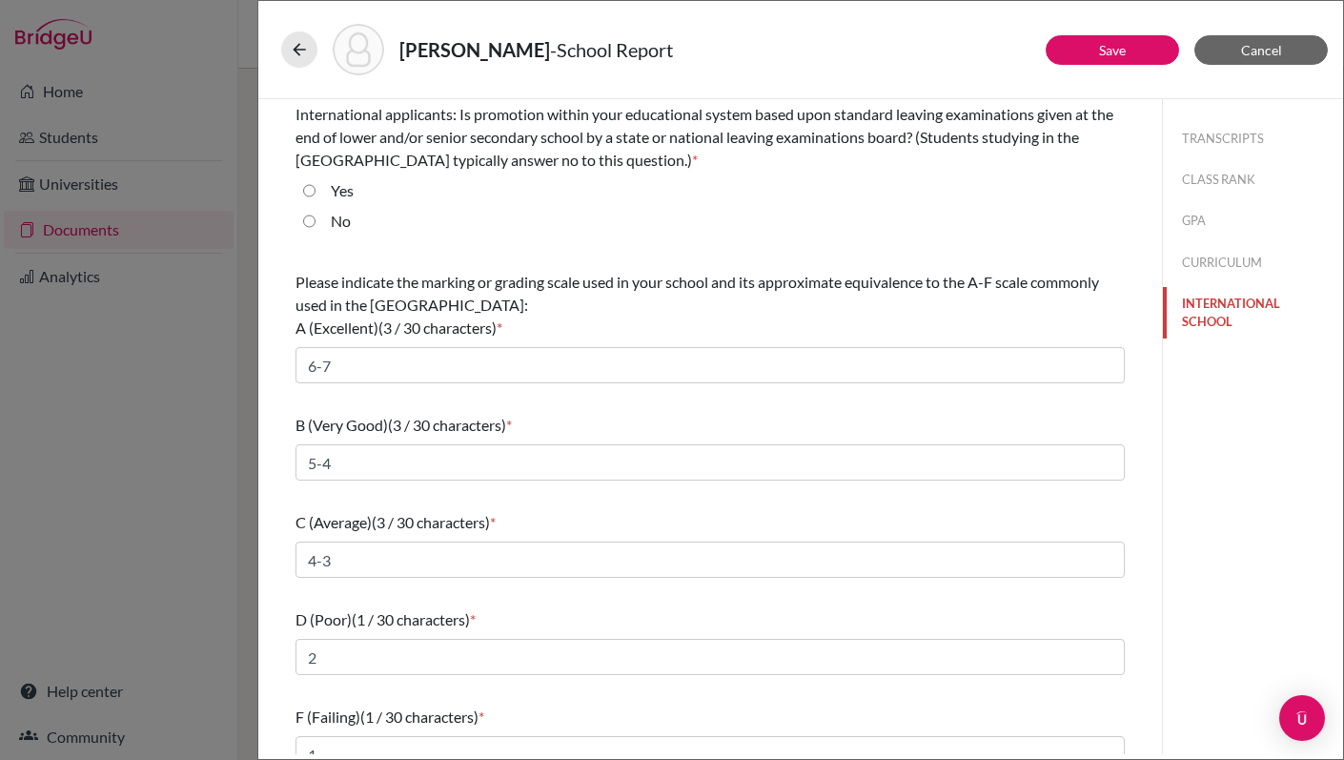
scroll to position [127, 0]
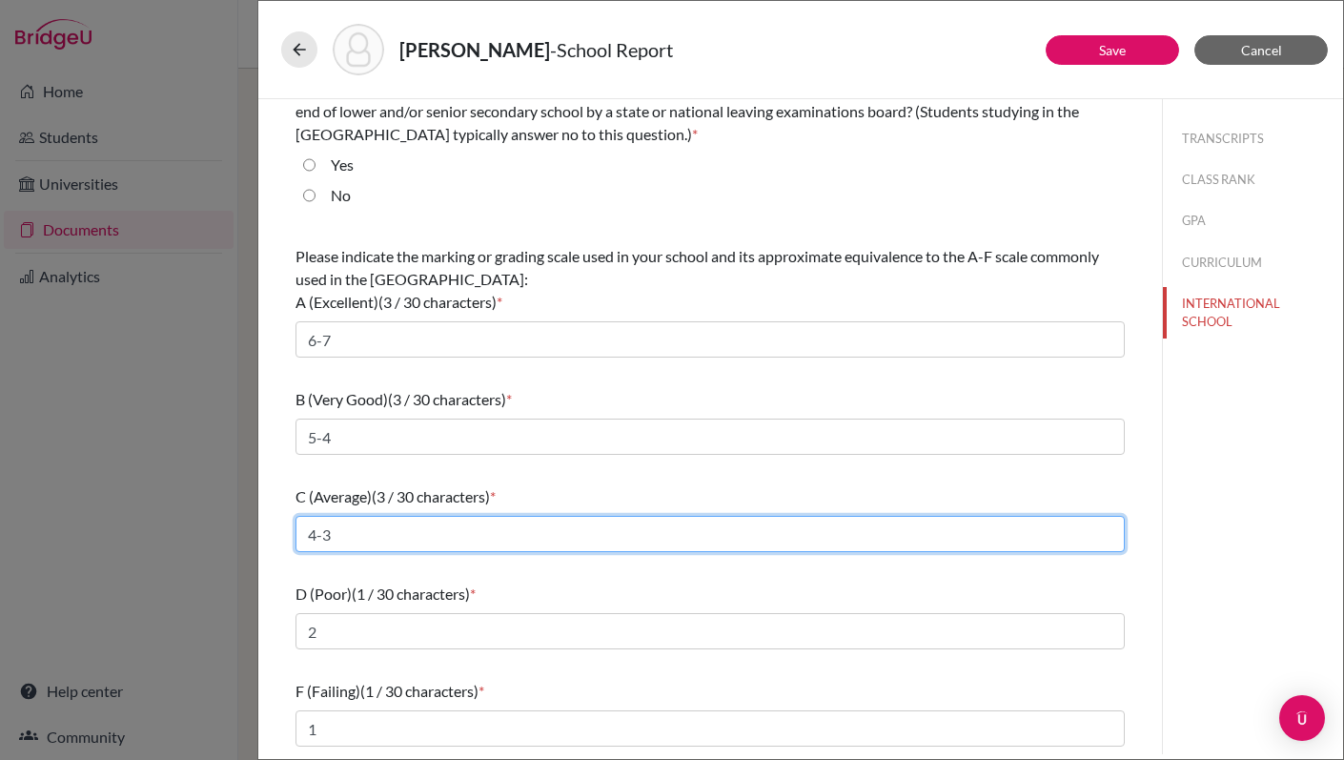
click at [312, 538] on input "4-3" at bounding box center [709, 534] width 829 height 36
drag, startPoint x: 323, startPoint y: 536, endPoint x: 294, endPoint y: 536, distance: 29.5
click at [293, 536] on div "What is the primary language of instruction in your secondary school? * Select.…" at bounding box center [710, 363] width 875 height 782
type input "3"
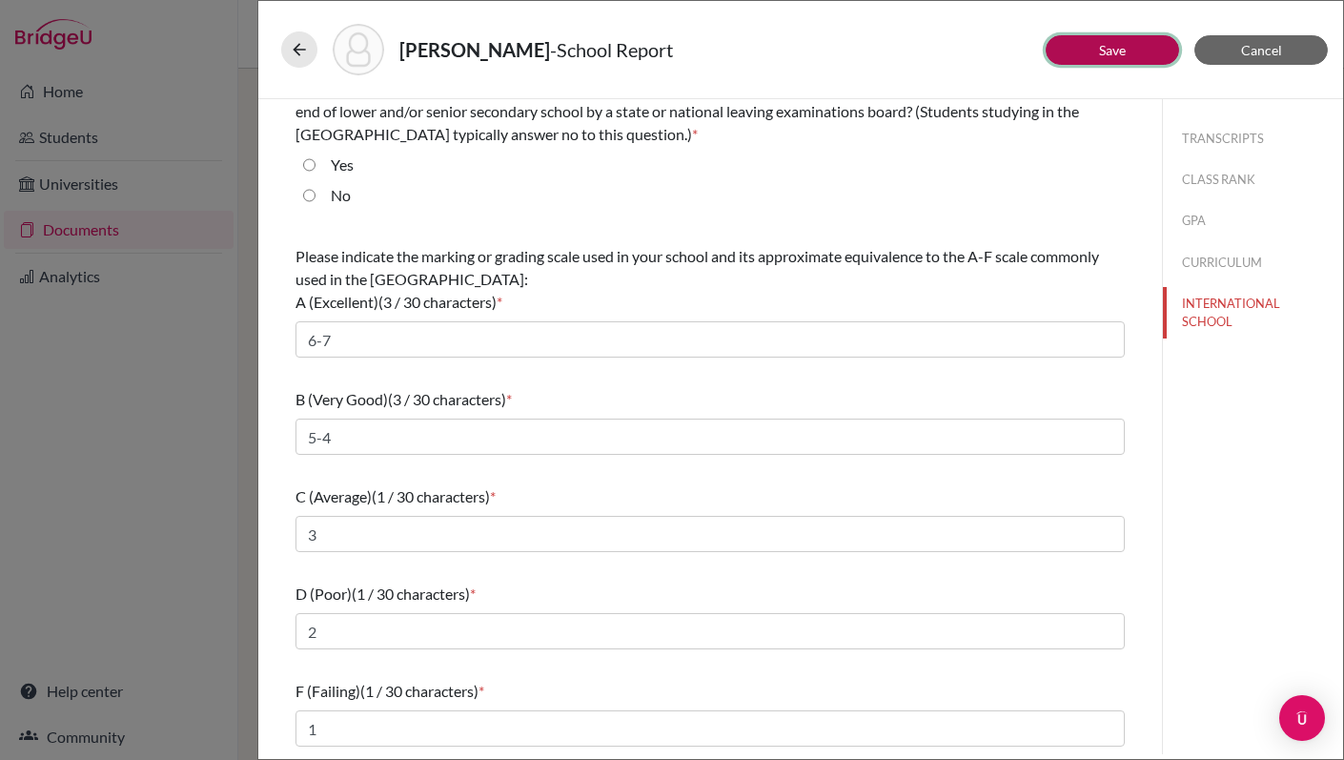
click at [1110, 40] on button "Save" at bounding box center [1112, 50] width 133 height 30
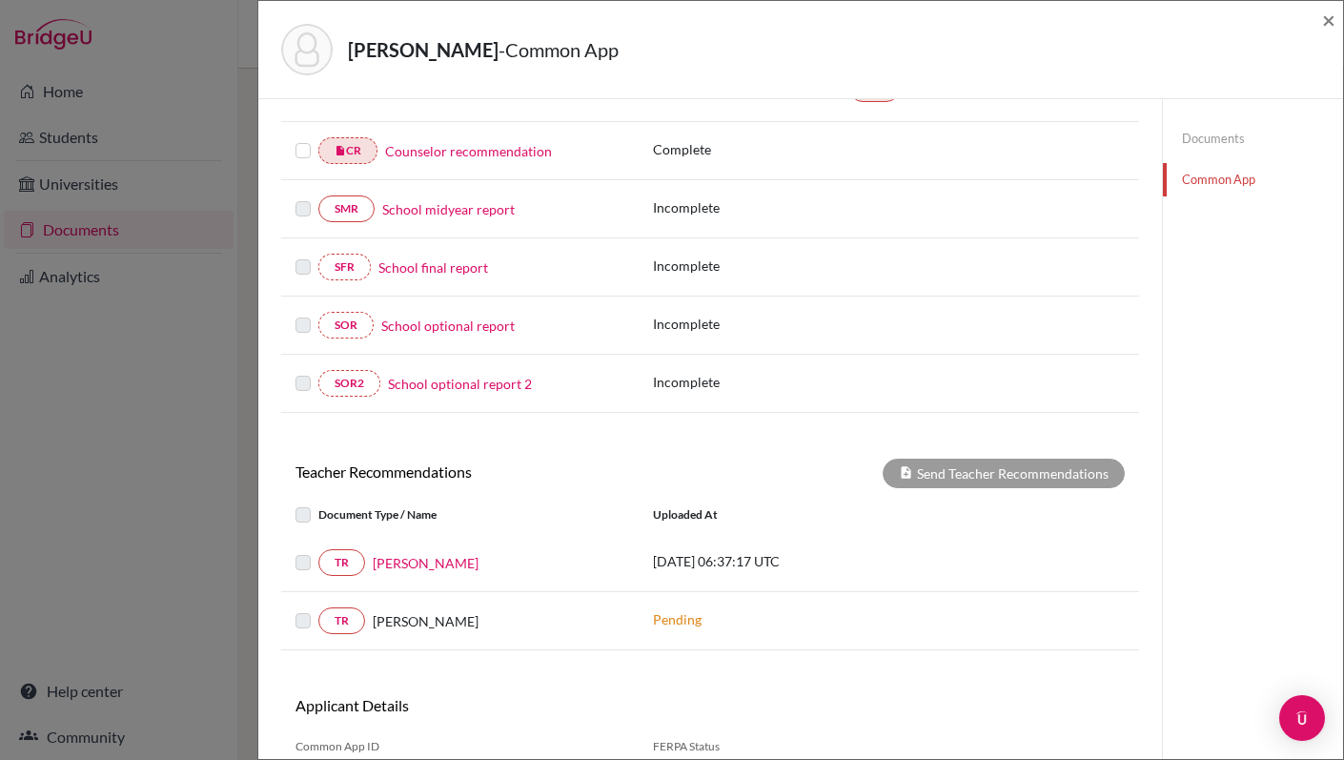
scroll to position [356, 0]
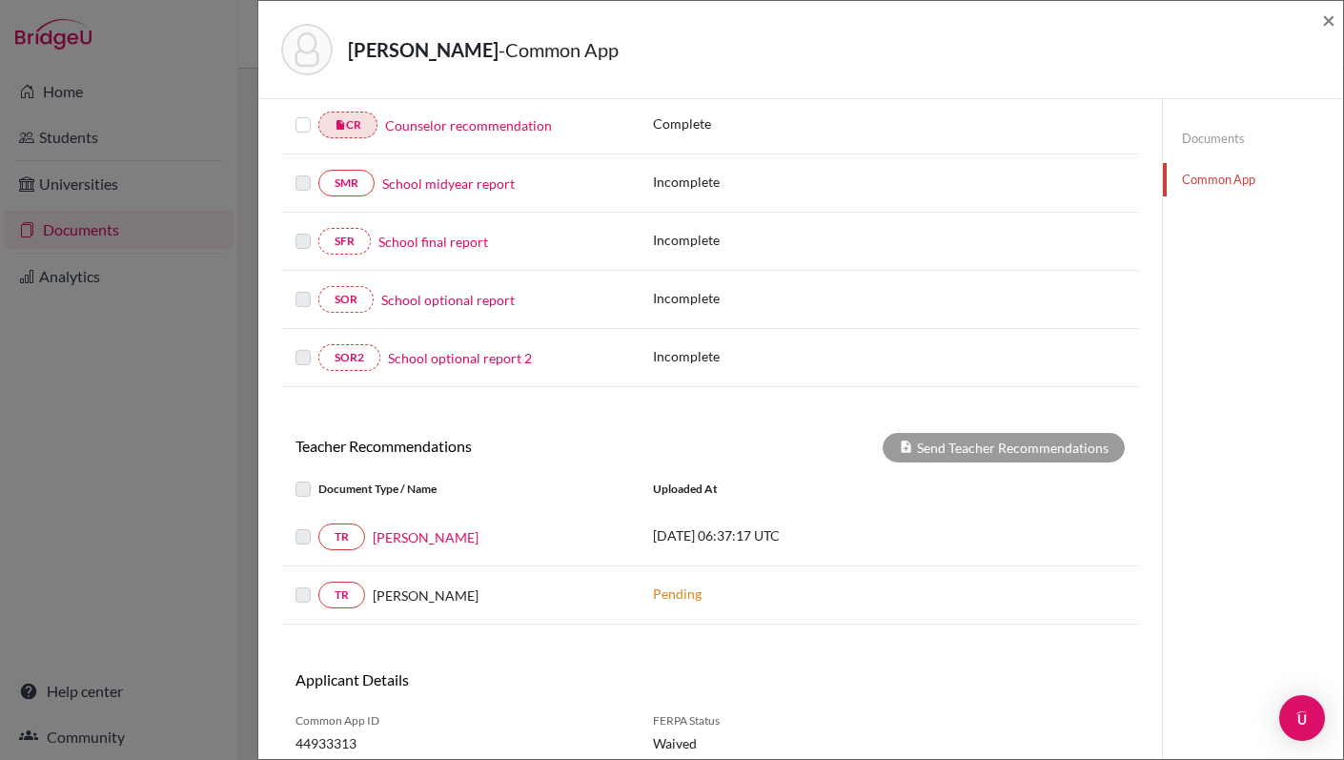
click at [318, 525] on label at bounding box center [318, 525] width 0 height 0
click at [397, 540] on link "Nicola Scales" at bounding box center [426, 537] width 106 height 20
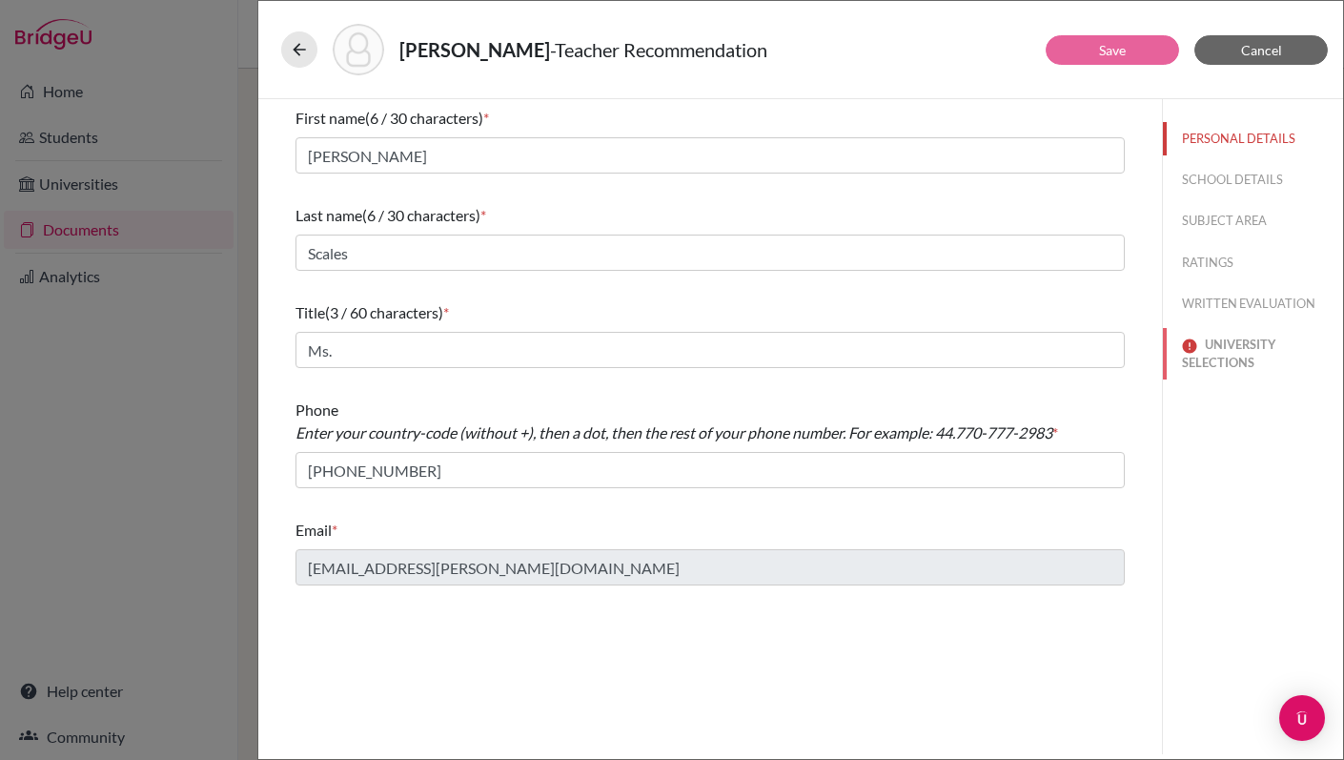
click at [1192, 356] on button "UNIVERSITY SELECTIONS" at bounding box center [1253, 353] width 180 height 51
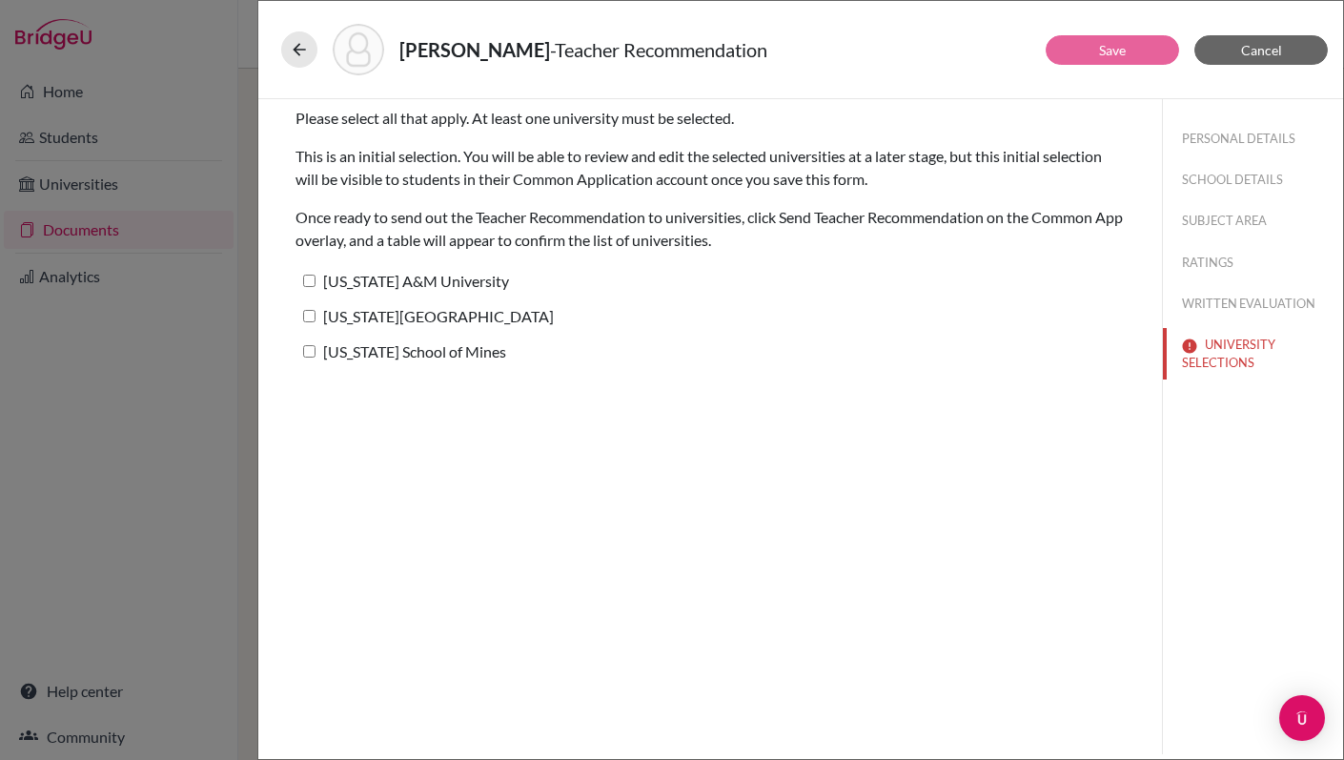
click at [306, 276] on input "Texas A&M University" at bounding box center [309, 281] width 12 height 12
checkbox input "true"
click at [303, 316] on input "Texas Tech University" at bounding box center [309, 316] width 12 height 12
checkbox input "true"
click at [305, 353] on input "Colorado School of Mines" at bounding box center [309, 351] width 12 height 12
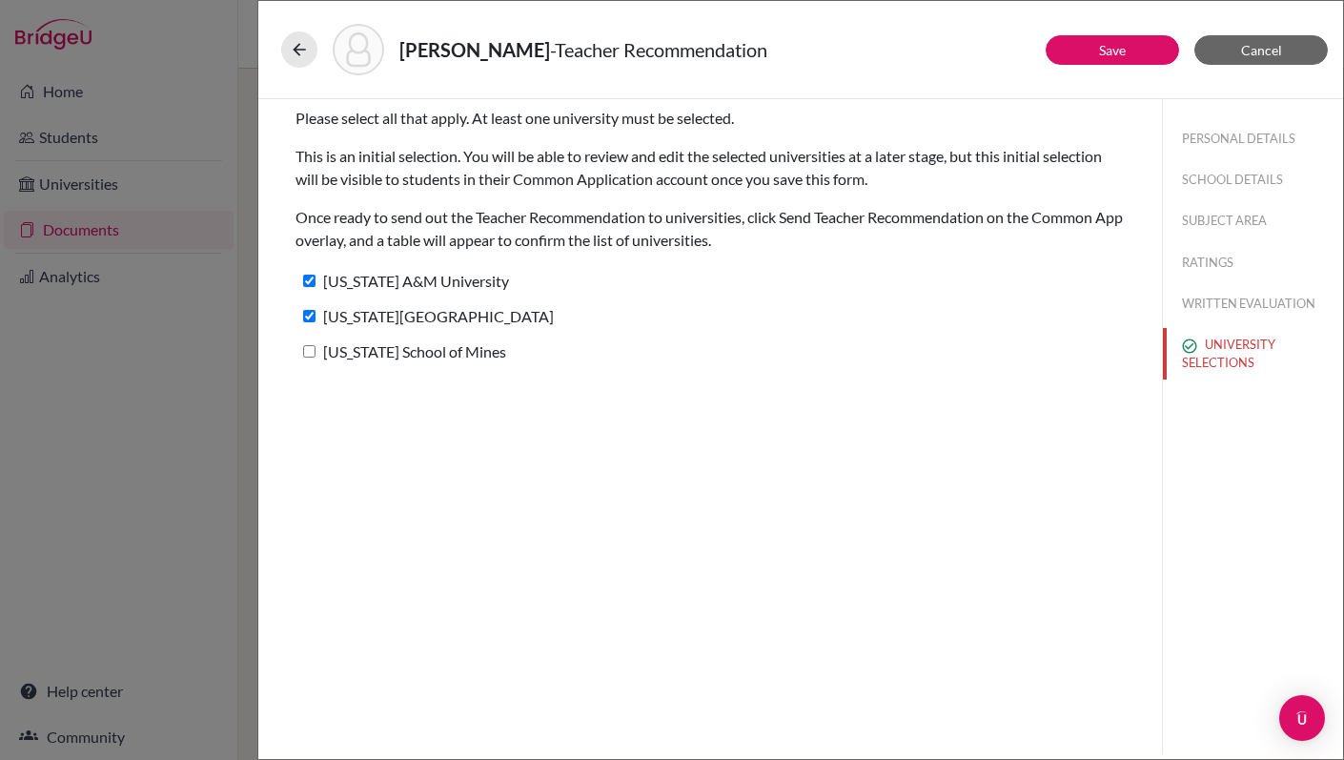
checkbox input "true"
click at [1124, 51] on link "Save" at bounding box center [1112, 50] width 27 height 16
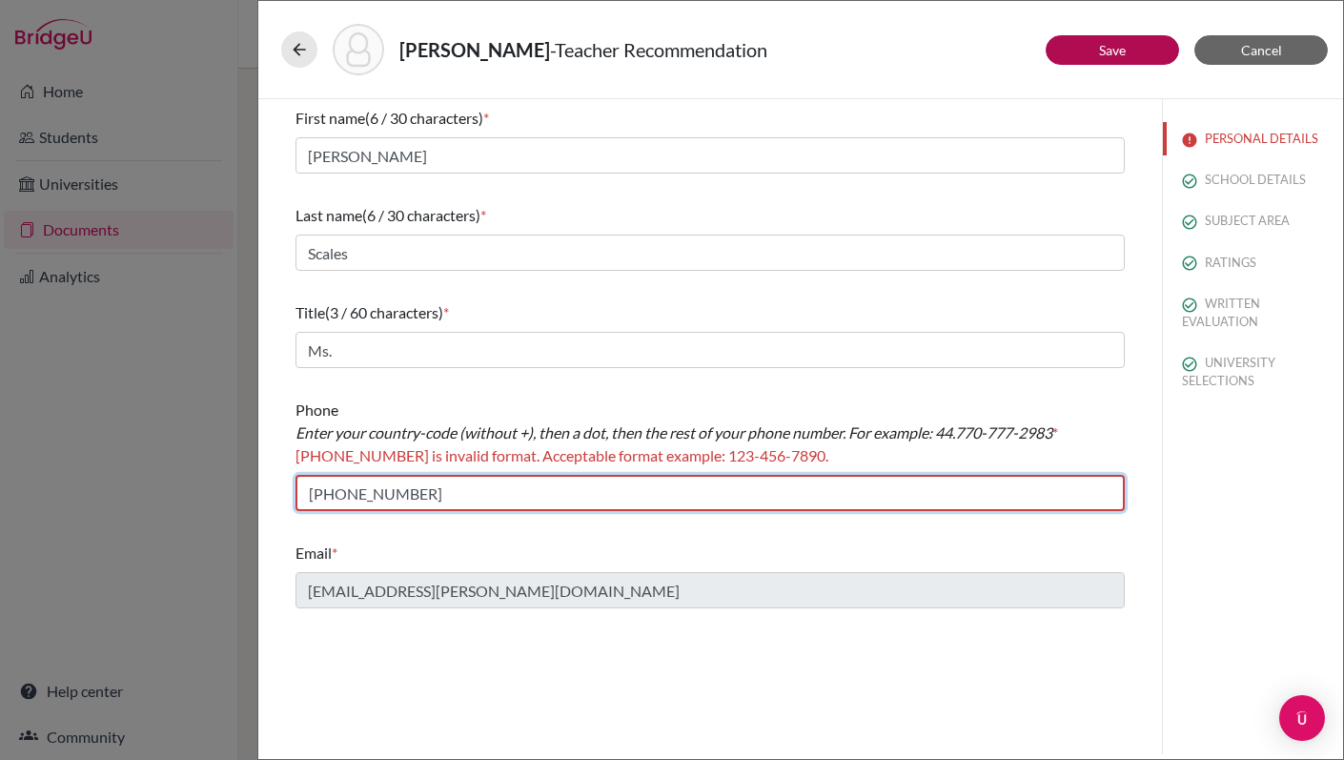
click at [344, 493] on input "+994504005579" at bounding box center [709, 493] width 829 height 36
click at [387, 494] on input "+994504005579" at bounding box center [709, 493] width 829 height 36
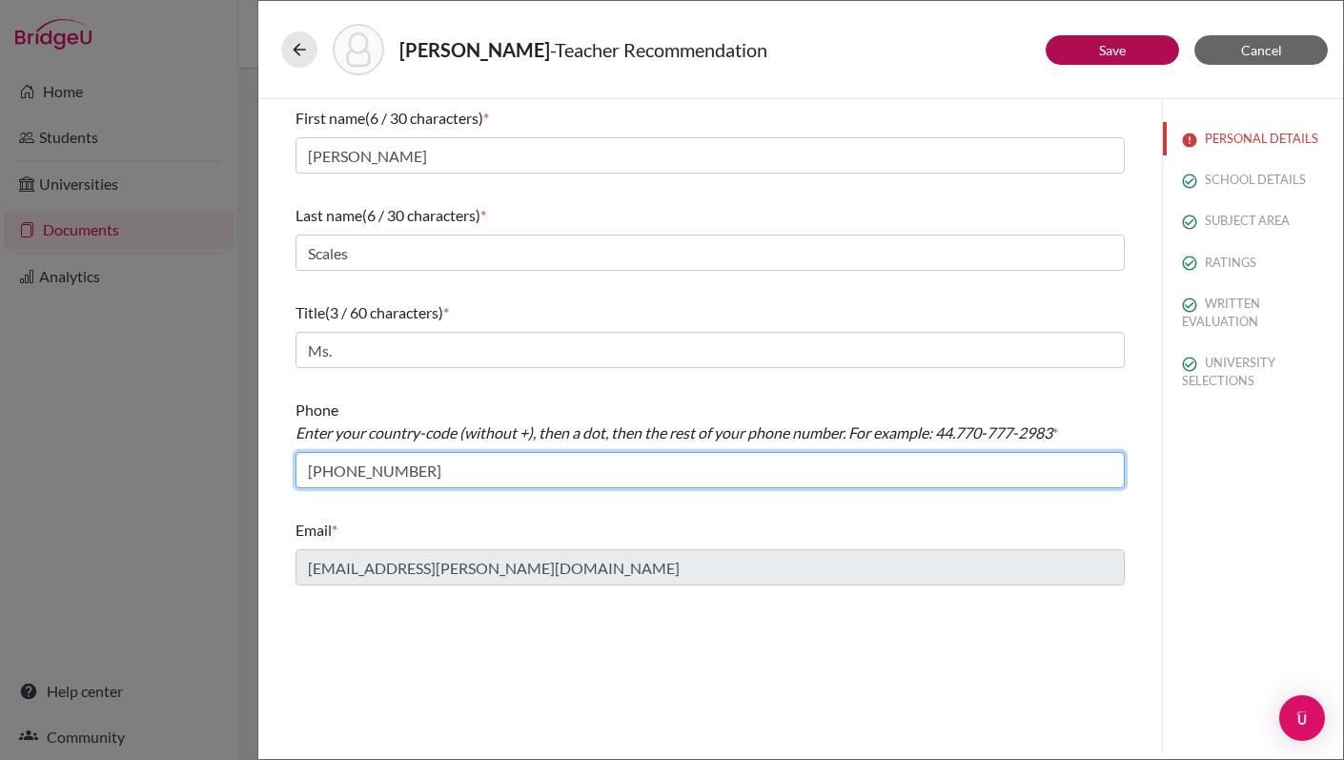
click at [360, 472] on input "+99450400-5579" at bounding box center [709, 470] width 829 height 36
click at [333, 473] on input "+99450-400-5579" at bounding box center [709, 470] width 829 height 36
click at [343, 474] on input "+99450-400-5579" at bounding box center [709, 470] width 829 height 36
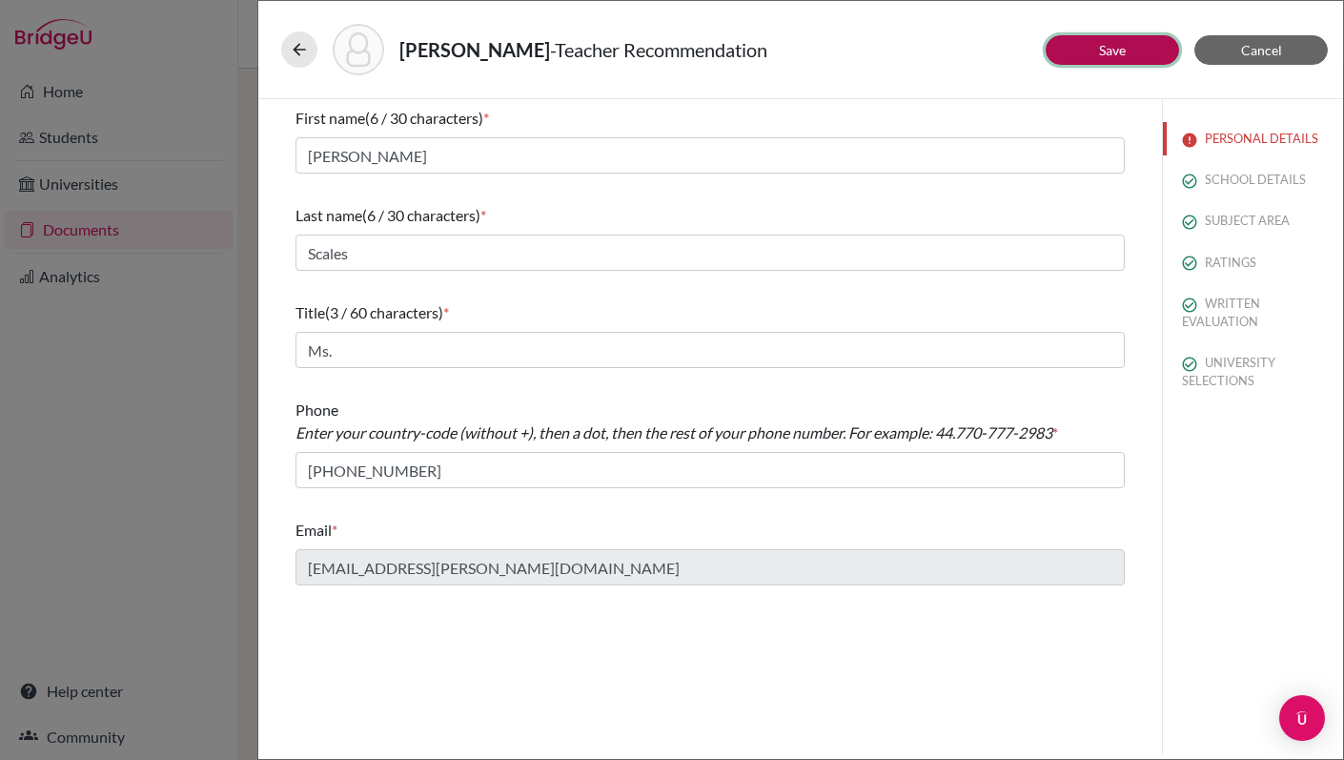
click at [1092, 53] on button "Save" at bounding box center [1112, 50] width 133 height 30
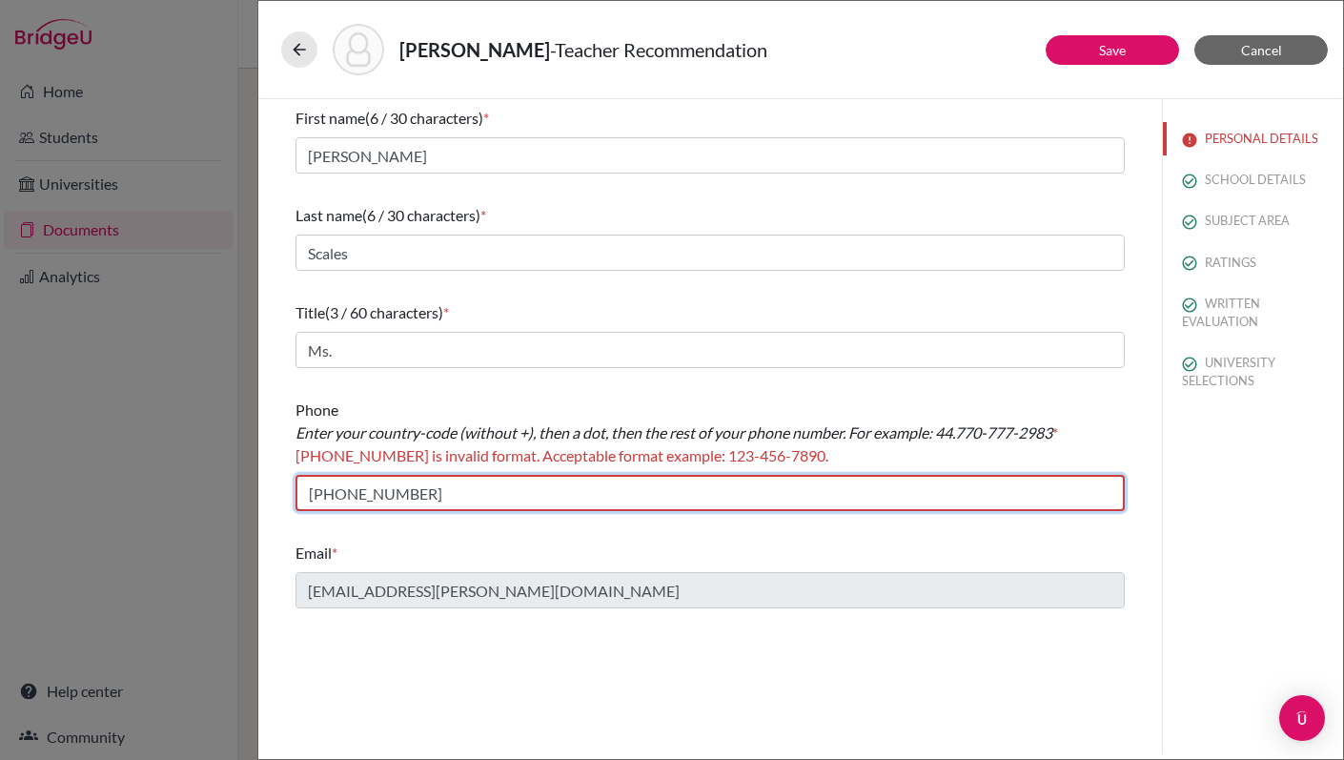
drag, startPoint x: 310, startPoint y: 493, endPoint x: 321, endPoint y: 495, distance: 11.6
click at [321, 495] on input "+994-50-400-5579" at bounding box center [709, 493] width 829 height 36
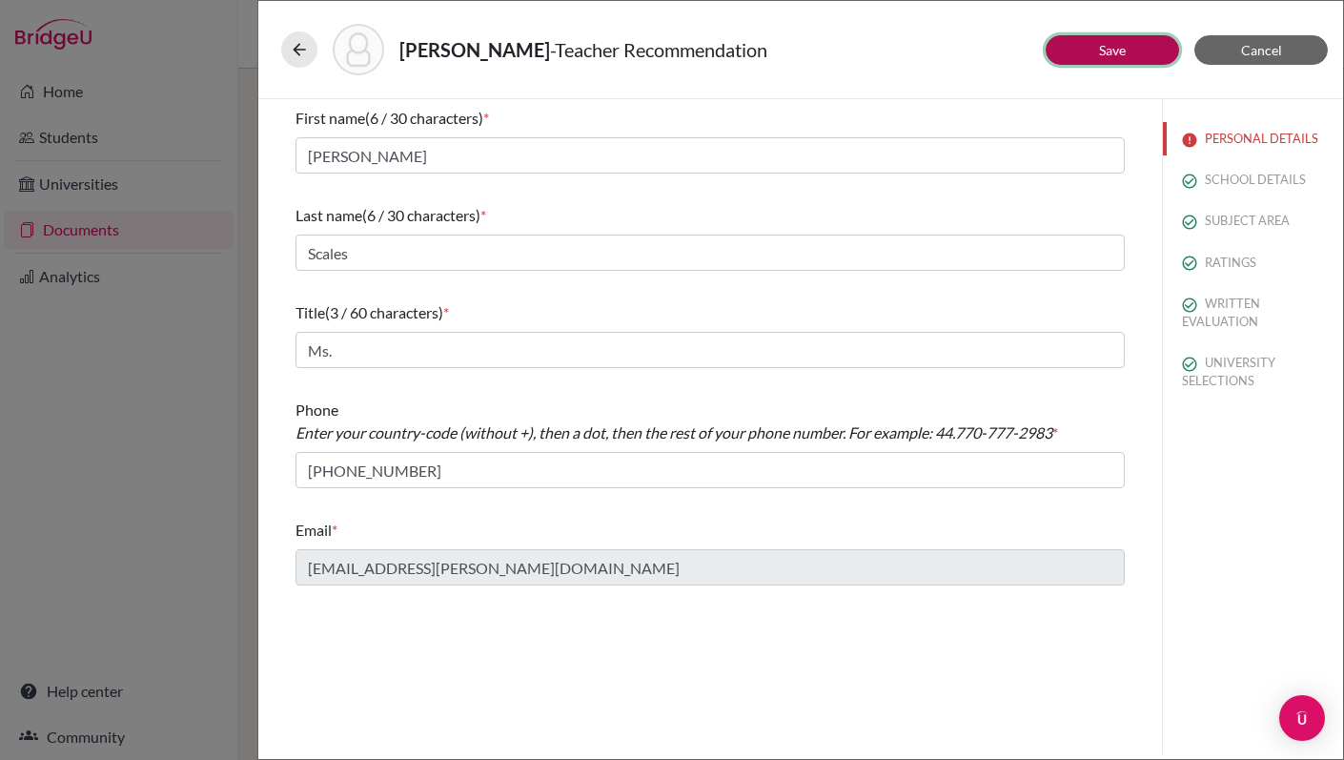
click at [1100, 45] on link "Save" at bounding box center [1112, 50] width 27 height 16
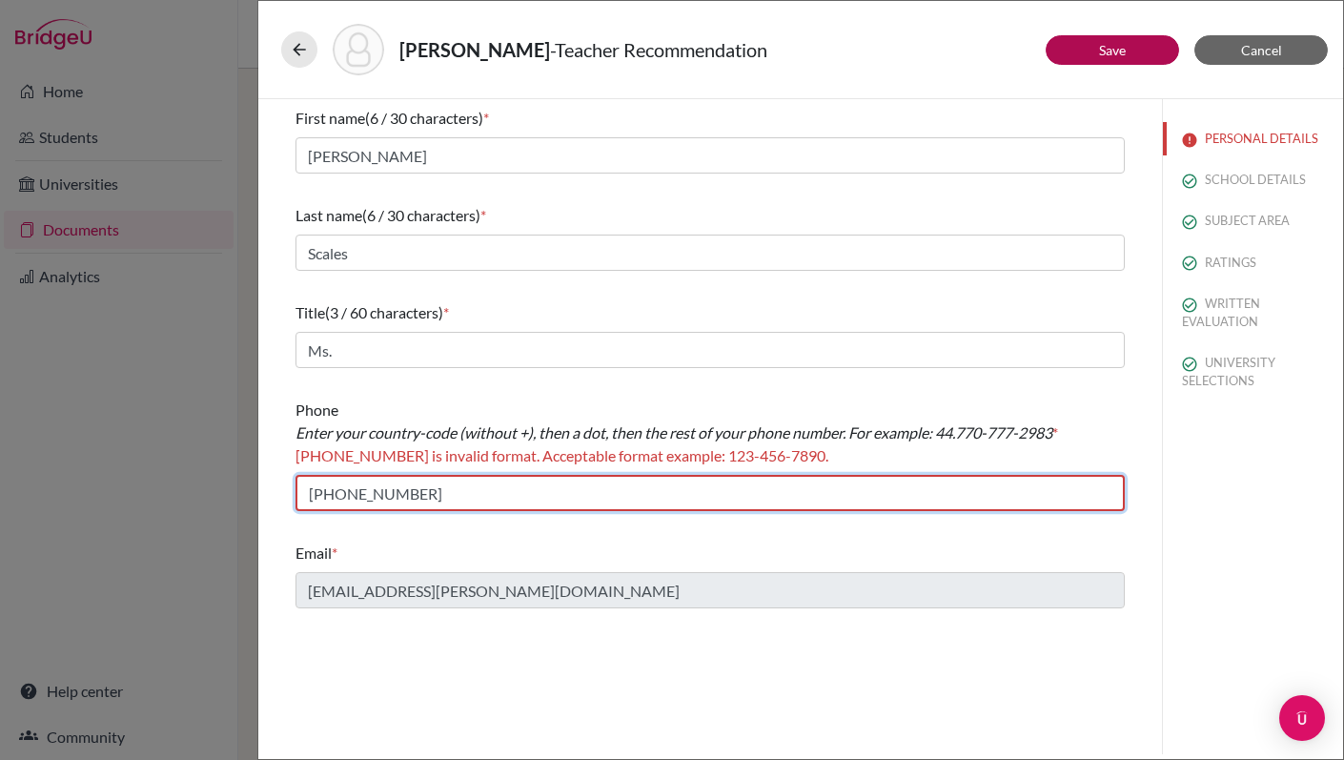
click at [338, 498] on input "994-50-400-5579" at bounding box center [709, 493] width 829 height 36
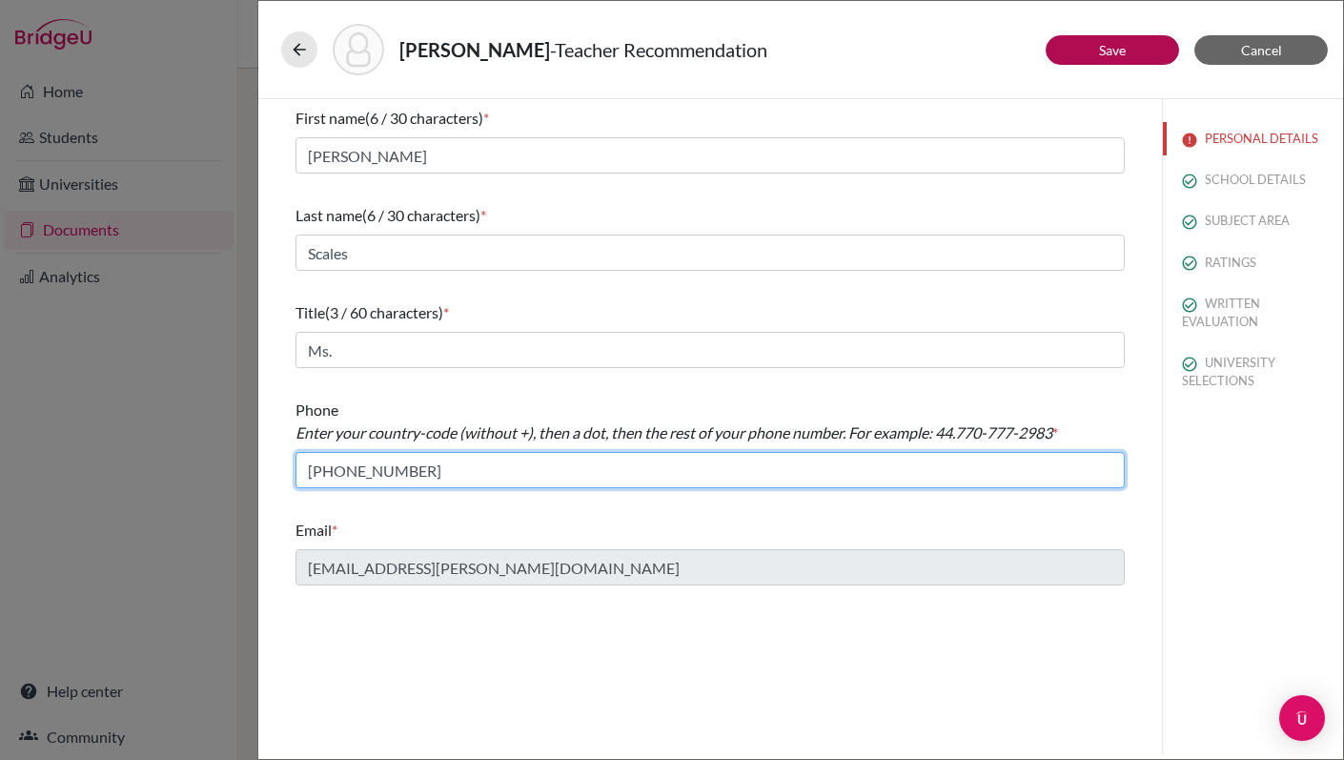
click at [320, 476] on input "99450-400-5579" at bounding box center [709, 470] width 829 height 36
click at [332, 470] on input "99450-400-5579" at bounding box center [709, 470] width 829 height 36
type input "994.50-400-5579"
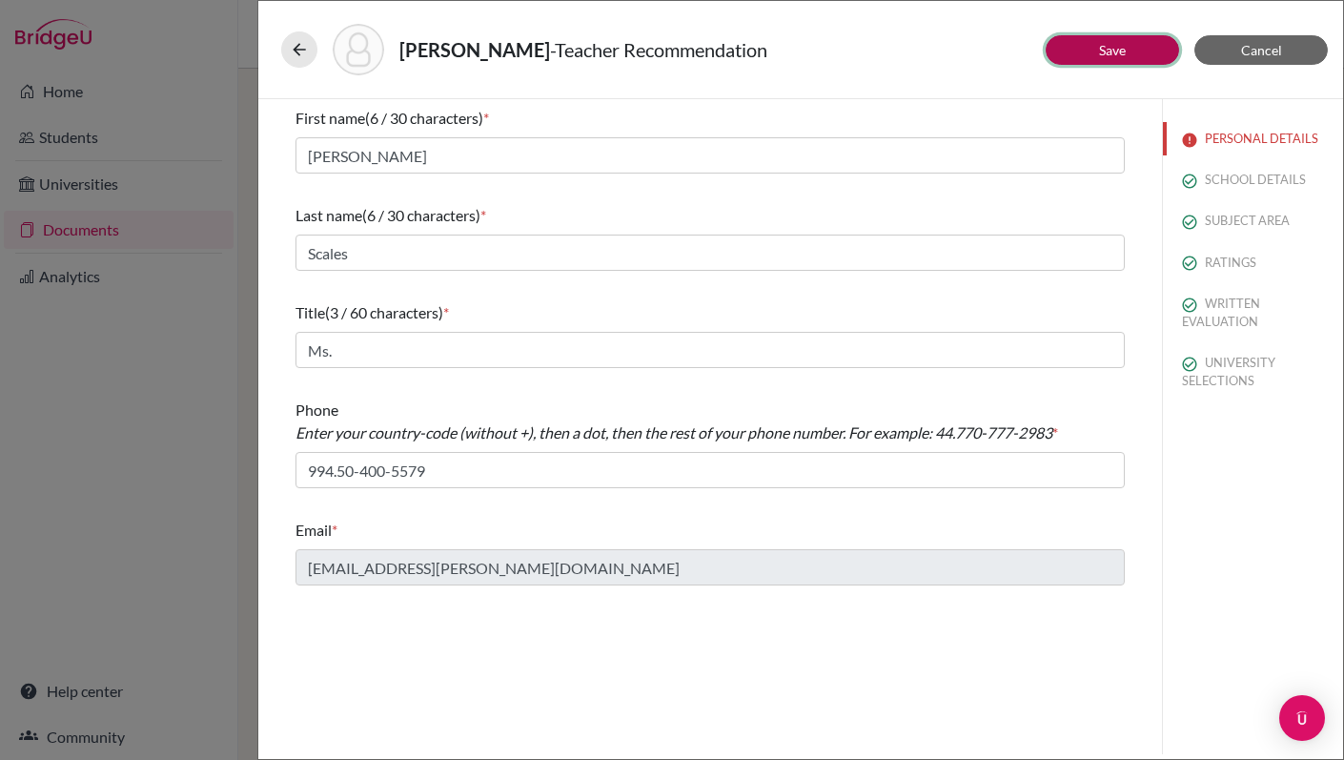
click at [1133, 44] on button "Save" at bounding box center [1112, 50] width 133 height 30
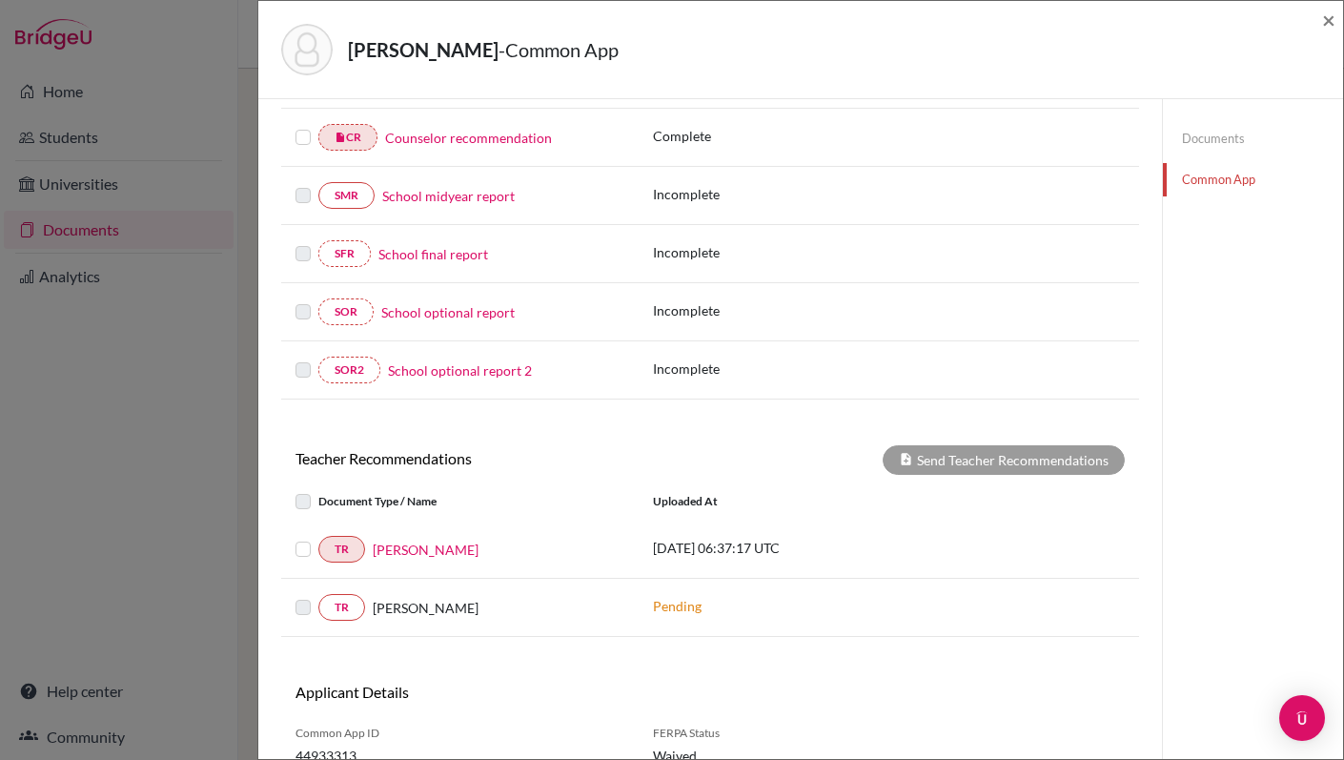
scroll to position [355, 0]
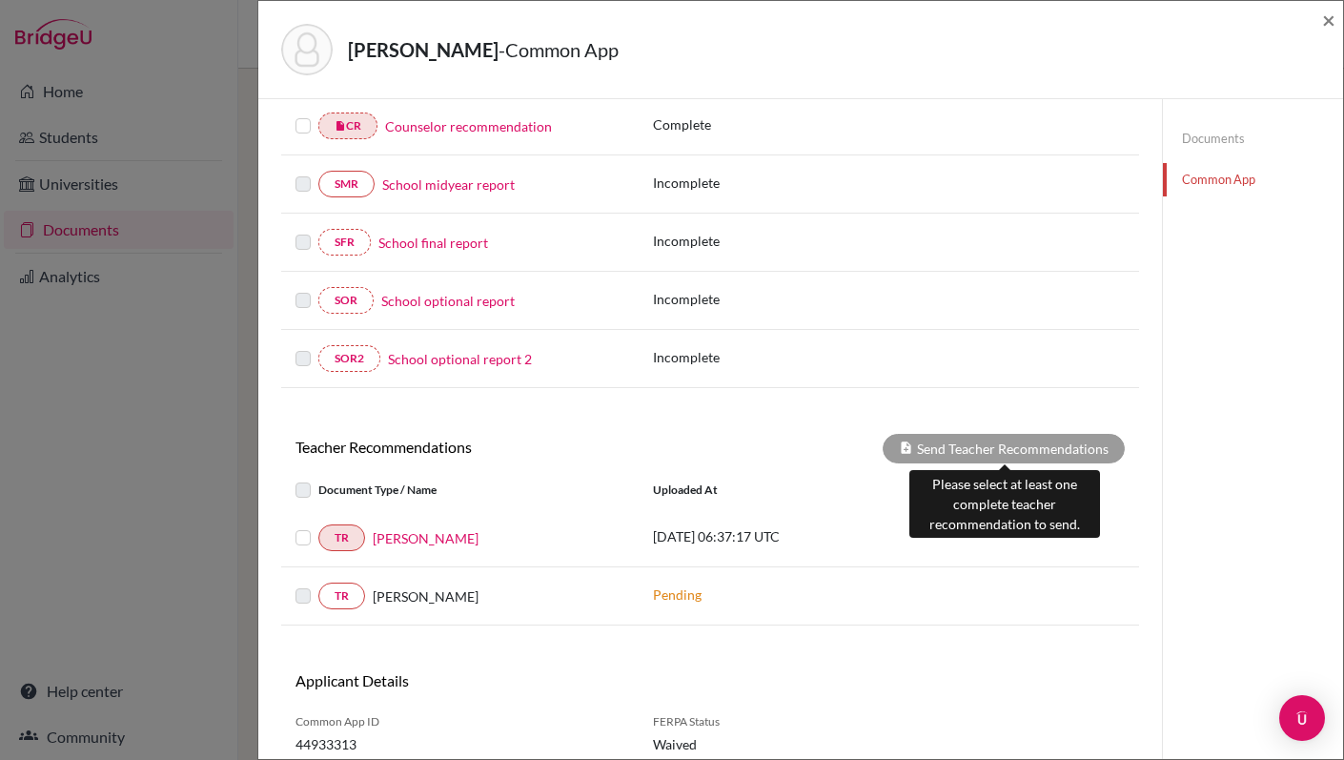
click at [945, 442] on div "Send Teacher Recommendations" at bounding box center [1004, 449] width 242 height 30
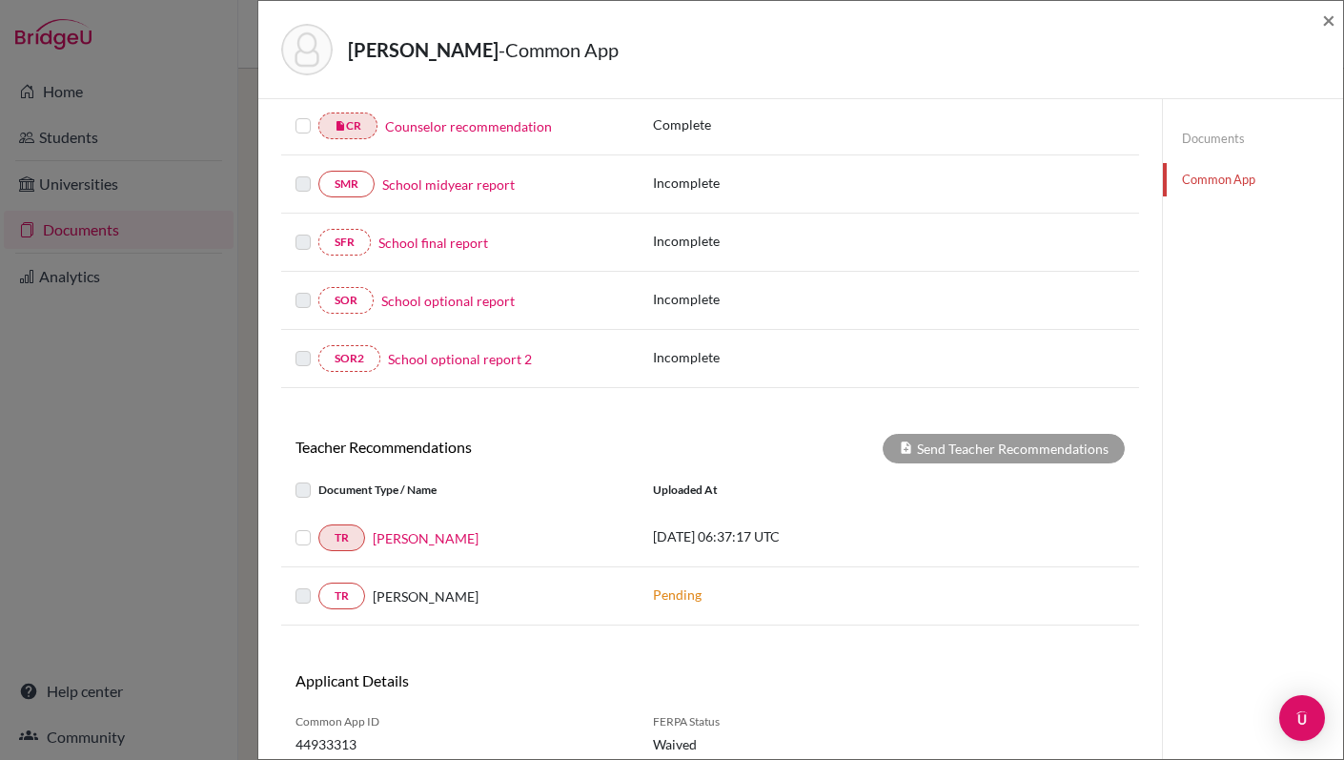
click at [318, 526] on label at bounding box center [318, 526] width 0 height 0
click at [0, 0] on input "checkbox" at bounding box center [0, 0] width 0 height 0
click at [943, 448] on button "Send Teacher Recommendations" at bounding box center [1004, 449] width 242 height 30
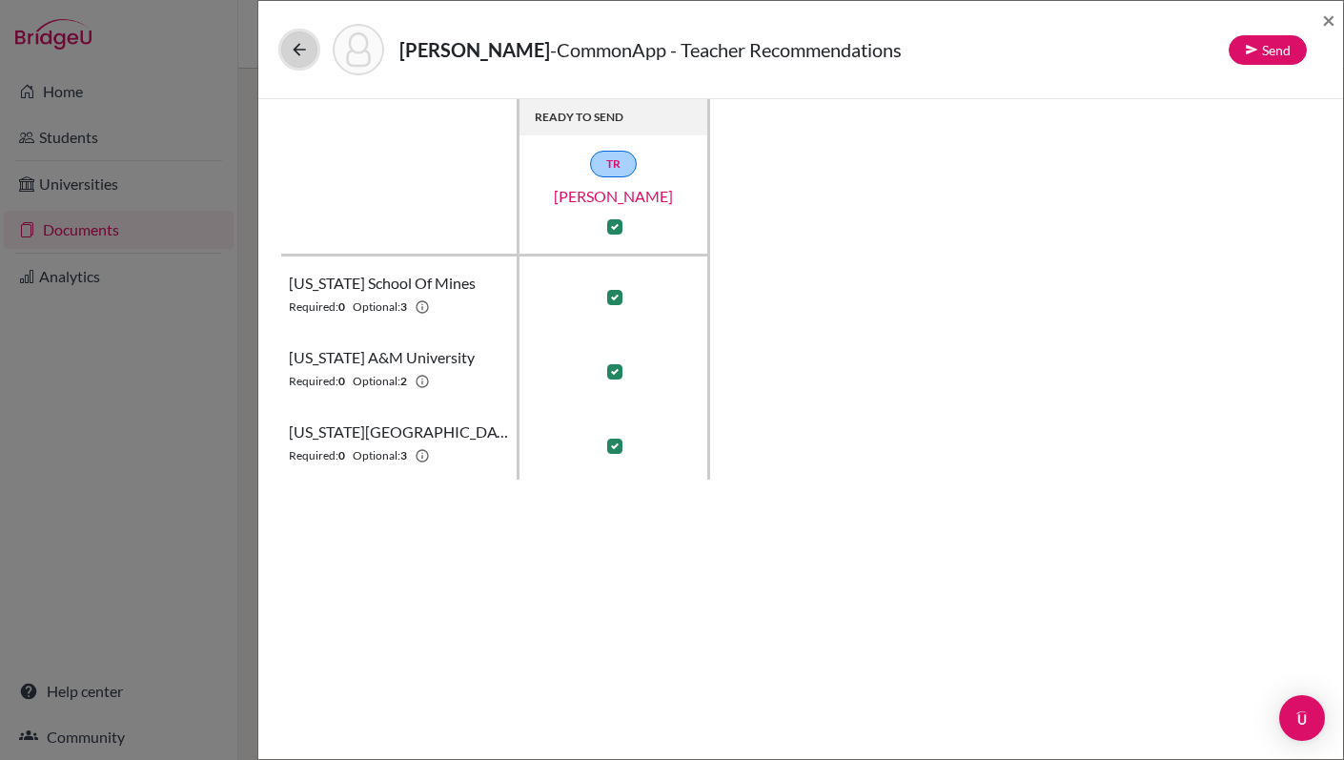
click at [294, 51] on icon at bounding box center [299, 49] width 19 height 19
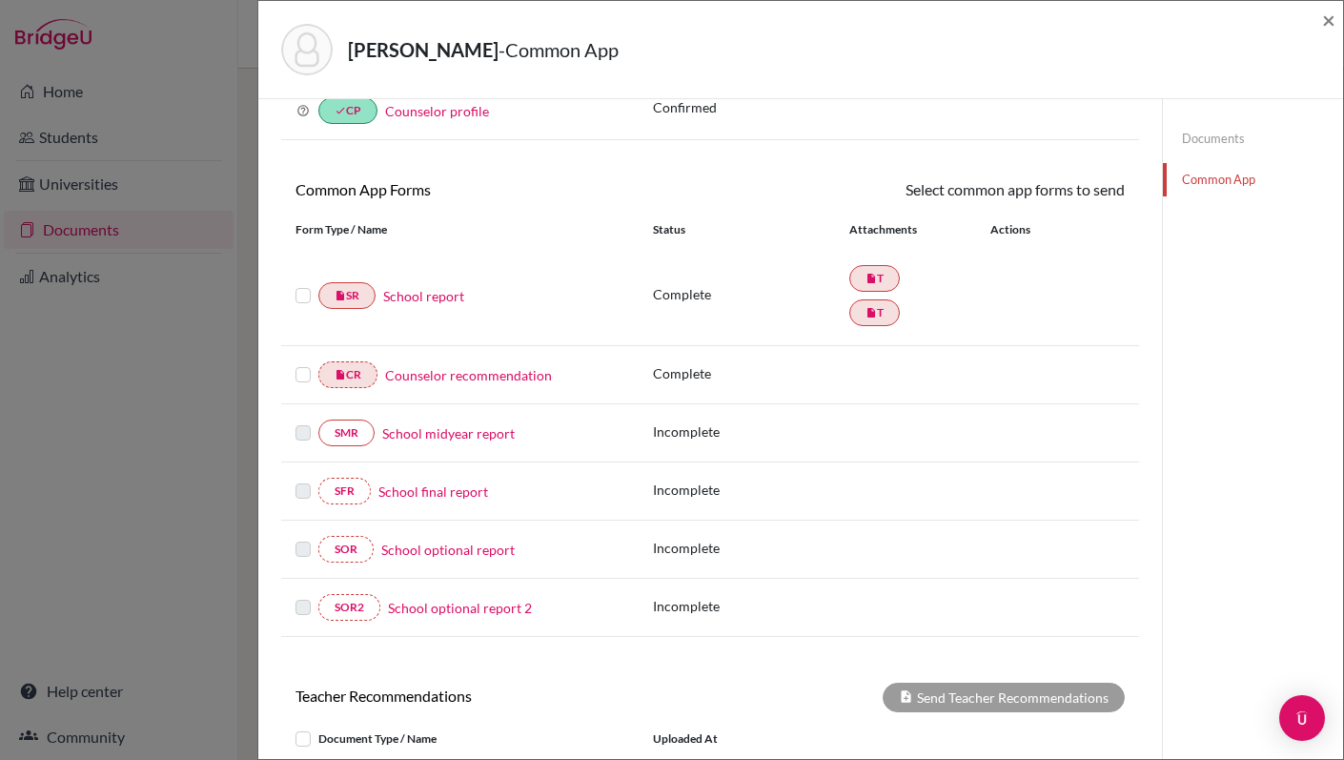
scroll to position [133, 0]
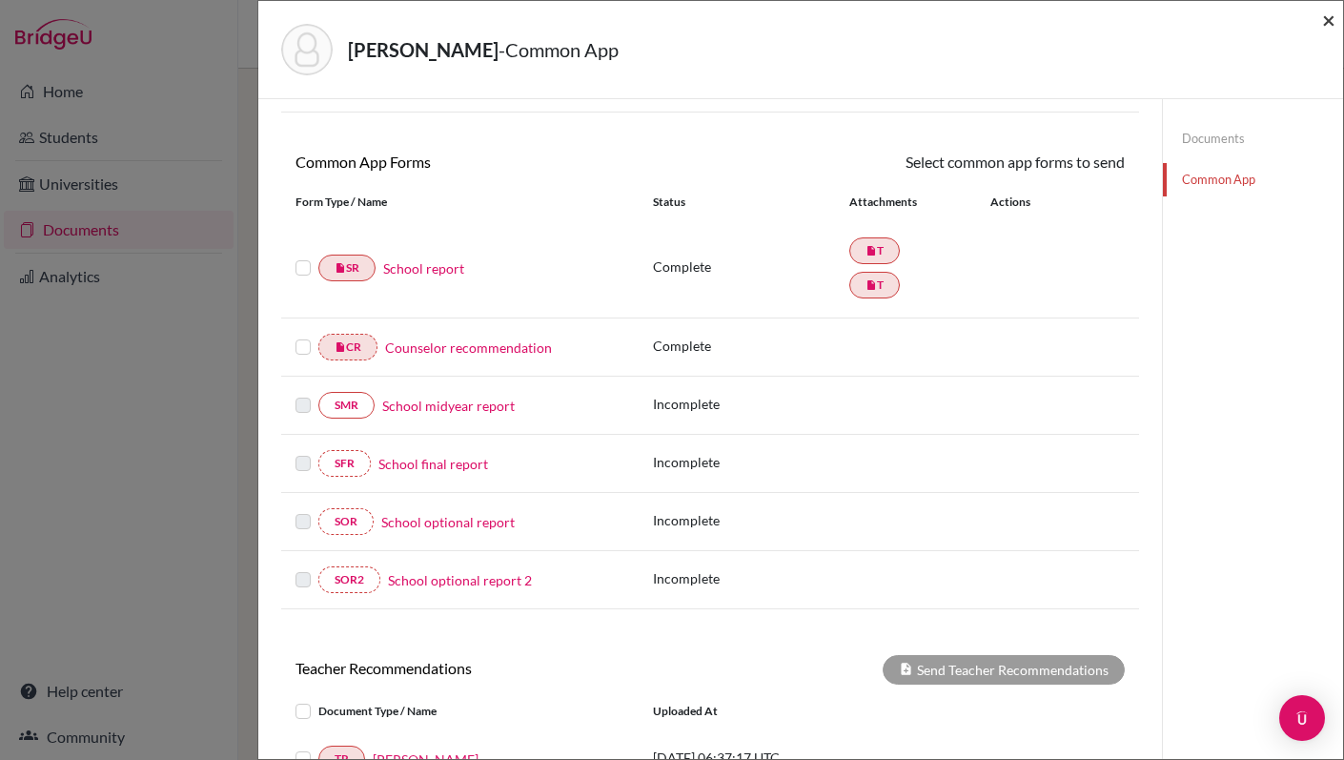
click at [1329, 18] on span "×" at bounding box center [1328, 20] width 13 height 28
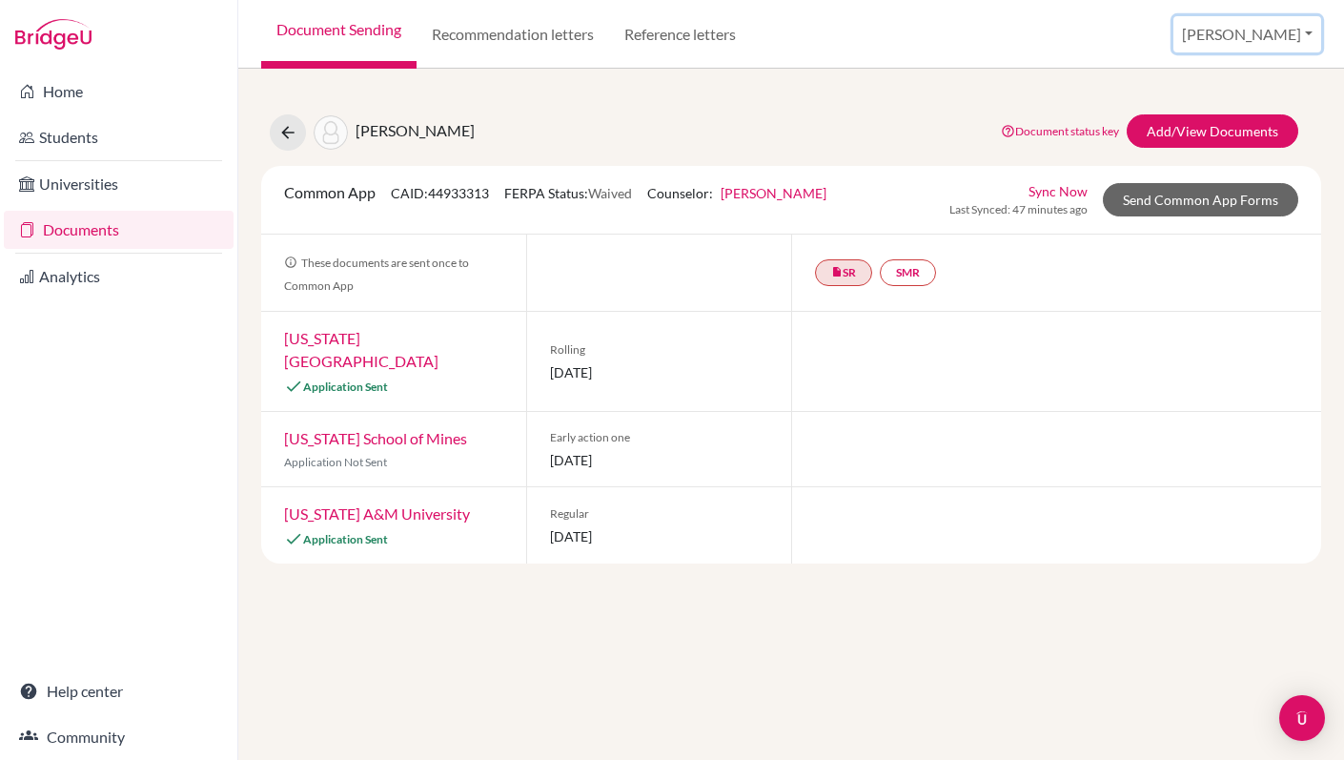
click at [1280, 36] on button "[PERSON_NAME]" at bounding box center [1247, 34] width 148 height 36
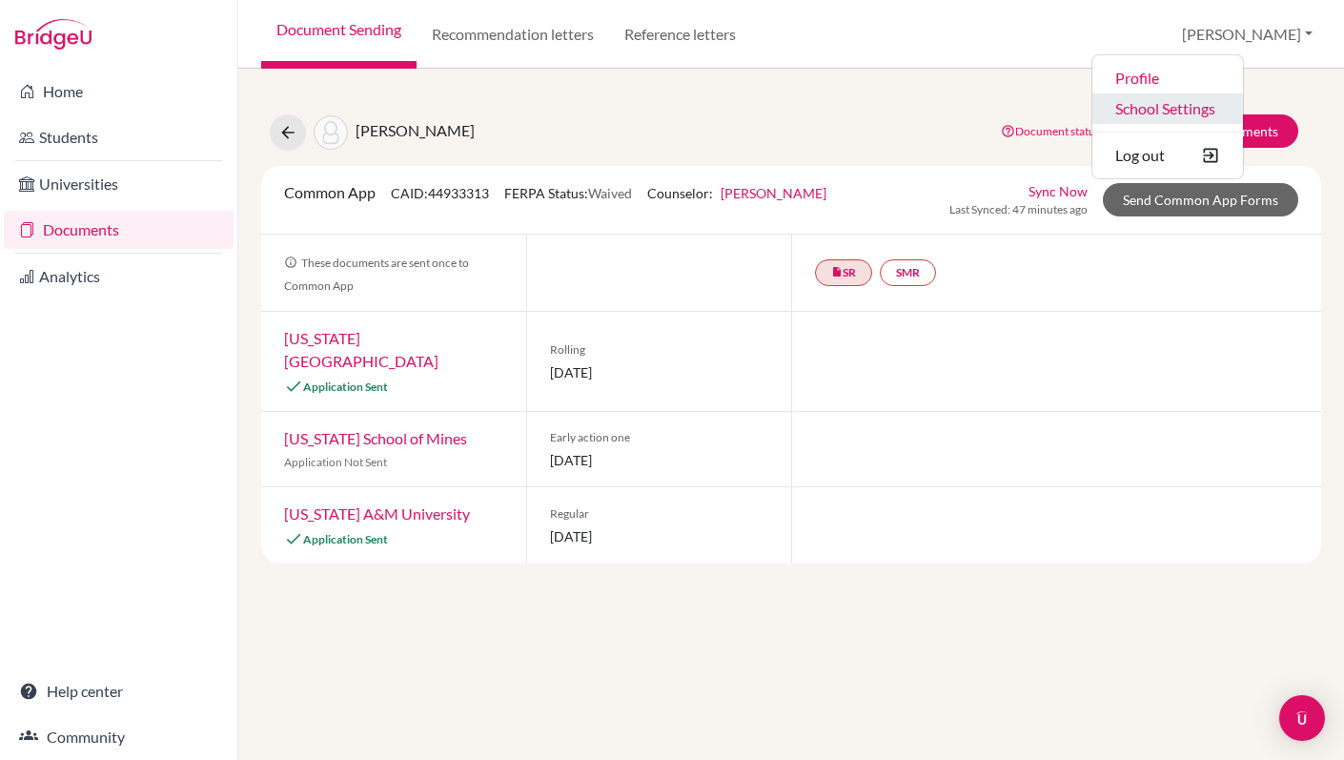
click at [1223, 114] on link "School Settings" at bounding box center [1167, 108] width 151 height 31
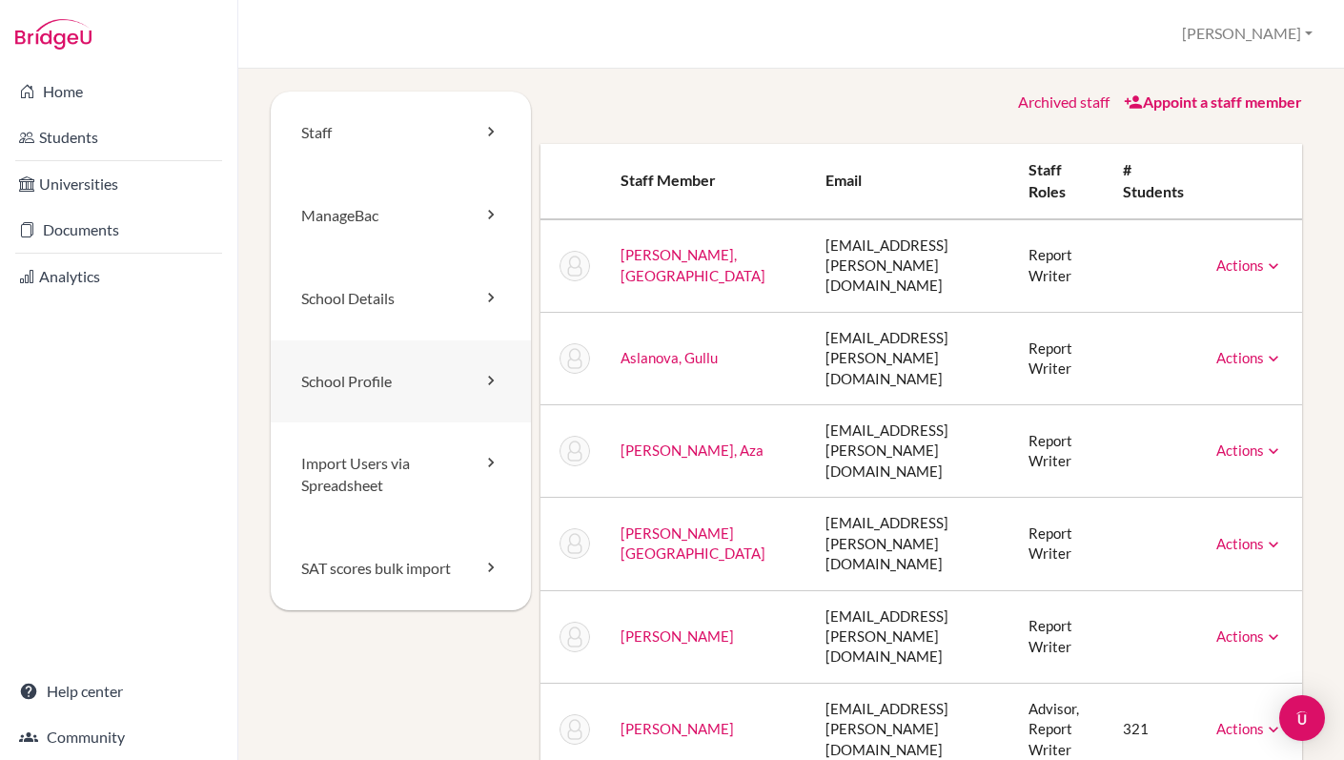
click at [349, 389] on link "School Profile" at bounding box center [401, 381] width 260 height 83
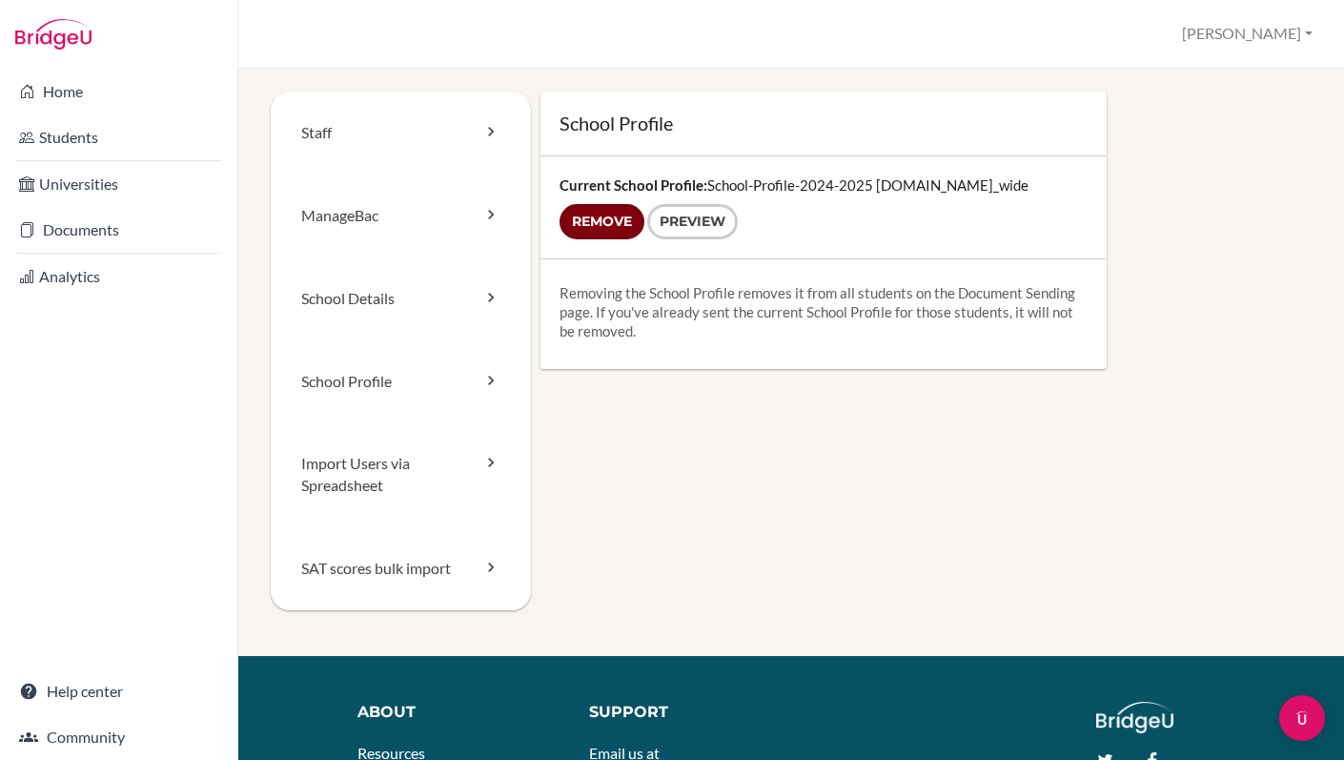
click at [621, 239] on input "Remove" at bounding box center [602, 221] width 85 height 35
click at [616, 239] on form "Remove Preview" at bounding box center [824, 221] width 528 height 35
click at [608, 239] on form "Remove Preview" at bounding box center [824, 221] width 528 height 35
click at [613, 239] on form "Remove Preview" at bounding box center [824, 221] width 528 height 35
click at [613, 236] on form "Remove Preview" at bounding box center [824, 221] width 528 height 35
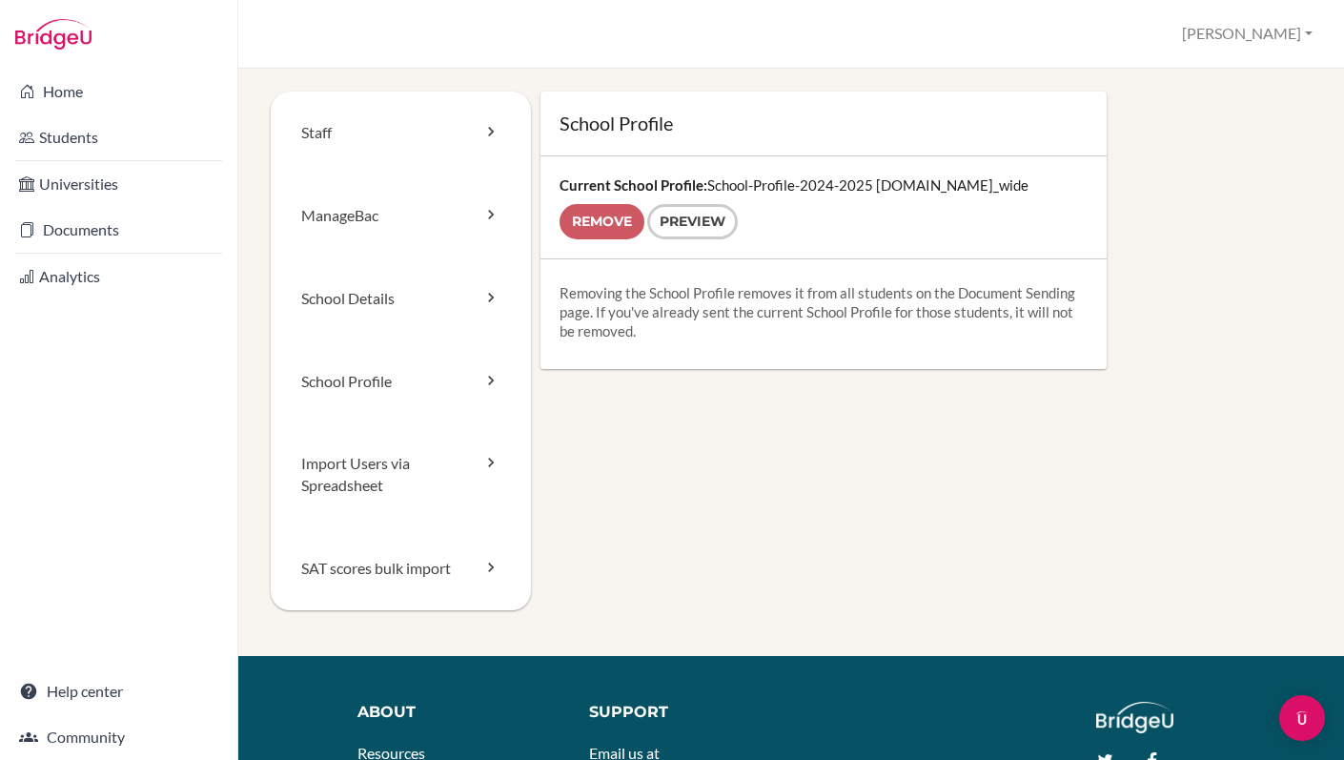
click at [591, 186] on strong "Current School Profile:" at bounding box center [634, 184] width 148 height 17
click at [390, 386] on link "School Profile" at bounding box center [401, 381] width 260 height 83
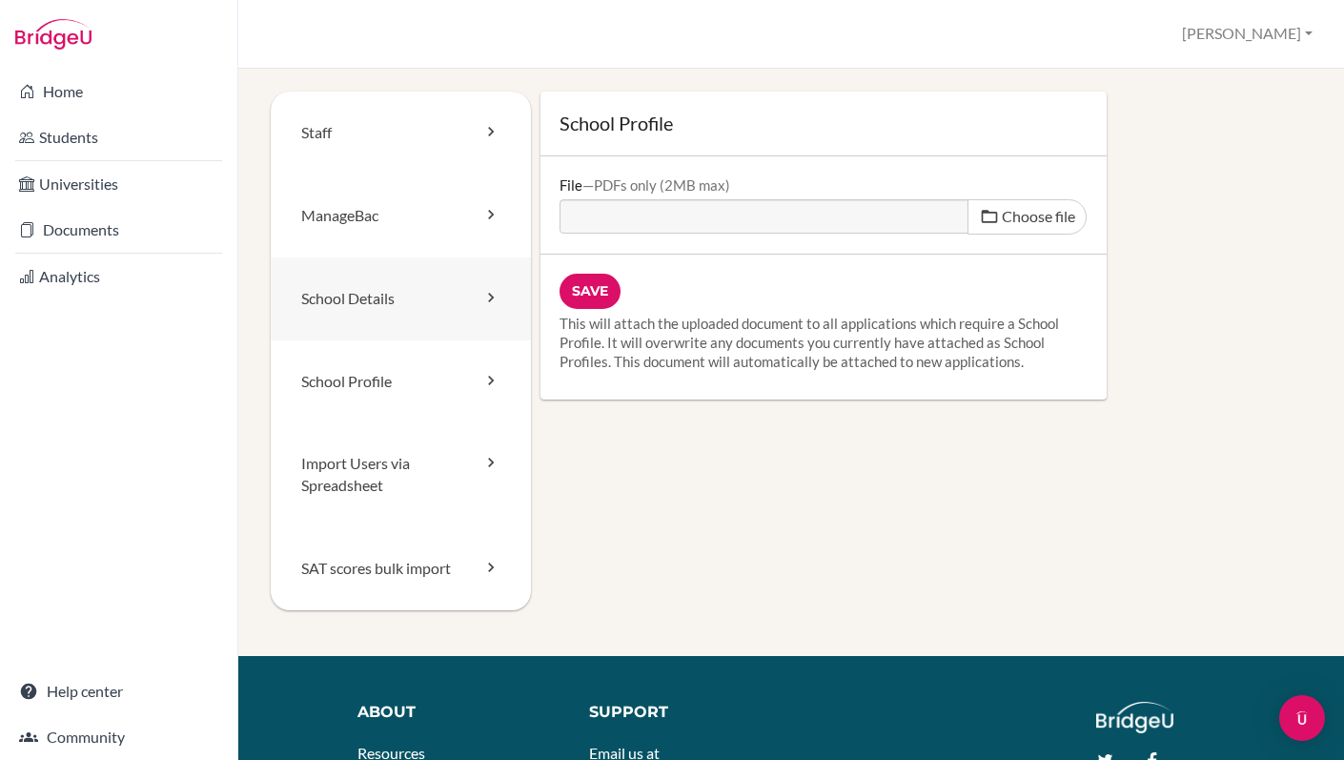
click at [407, 300] on link "School Details" at bounding box center [401, 298] width 260 height 83
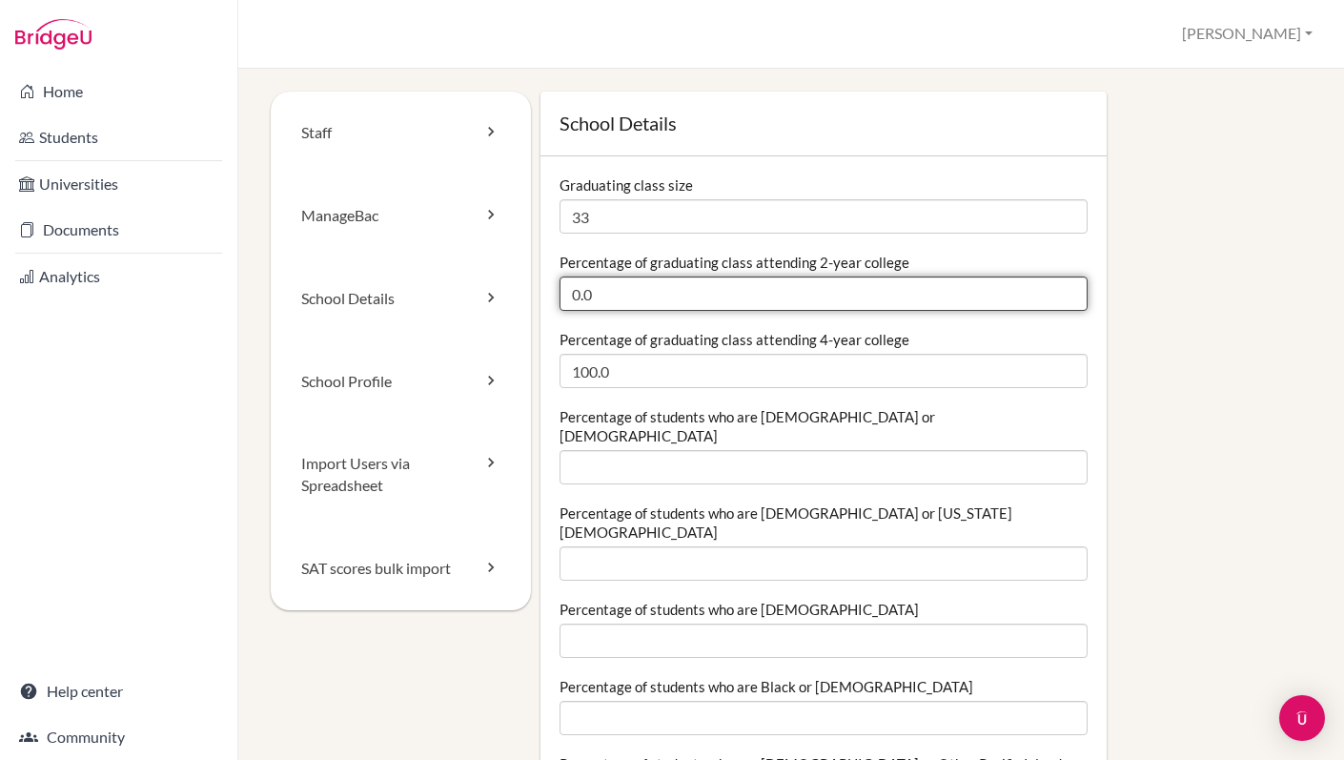
drag, startPoint x: 607, startPoint y: 298, endPoint x: 568, endPoint y: 293, distance: 39.5
click at [568, 293] on input "0.0" at bounding box center [824, 293] width 528 height 34
click at [601, 296] on input "0.0" at bounding box center [824, 293] width 528 height 34
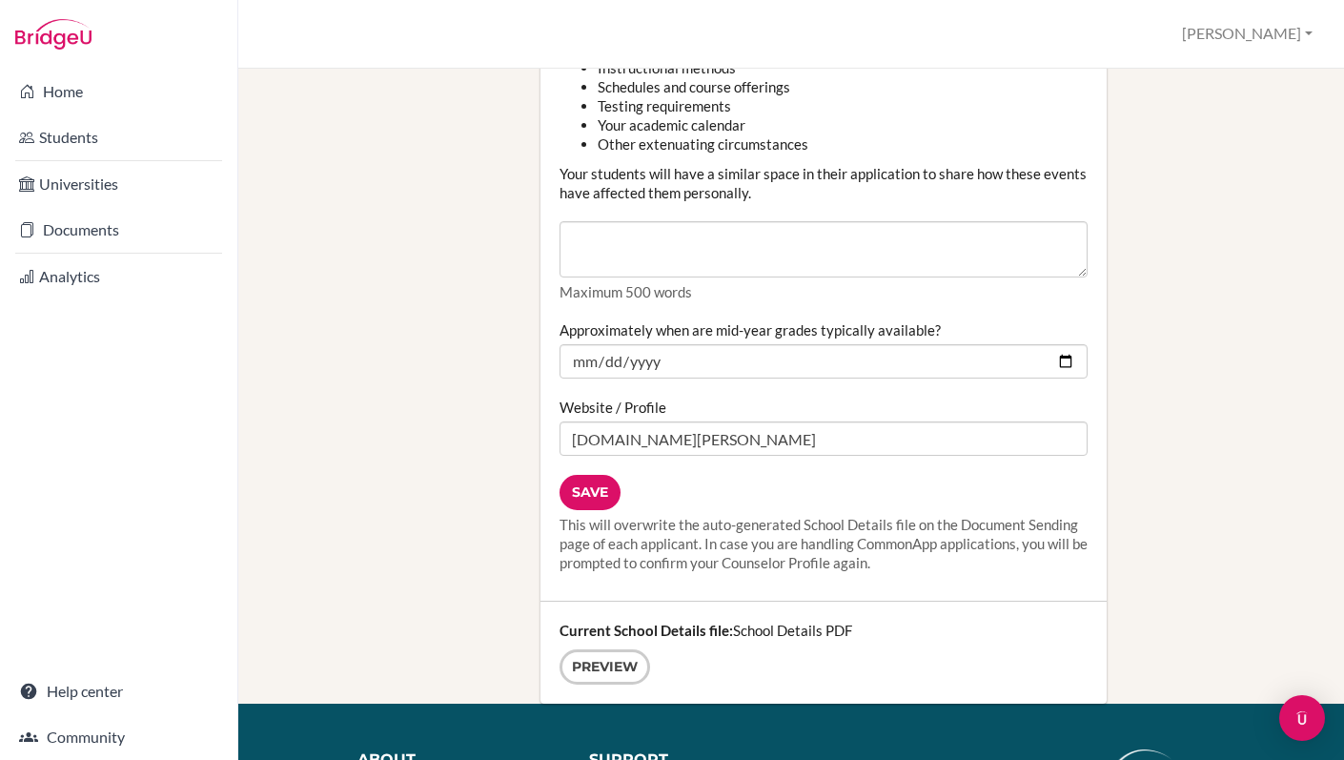
scroll to position [2385, 0]
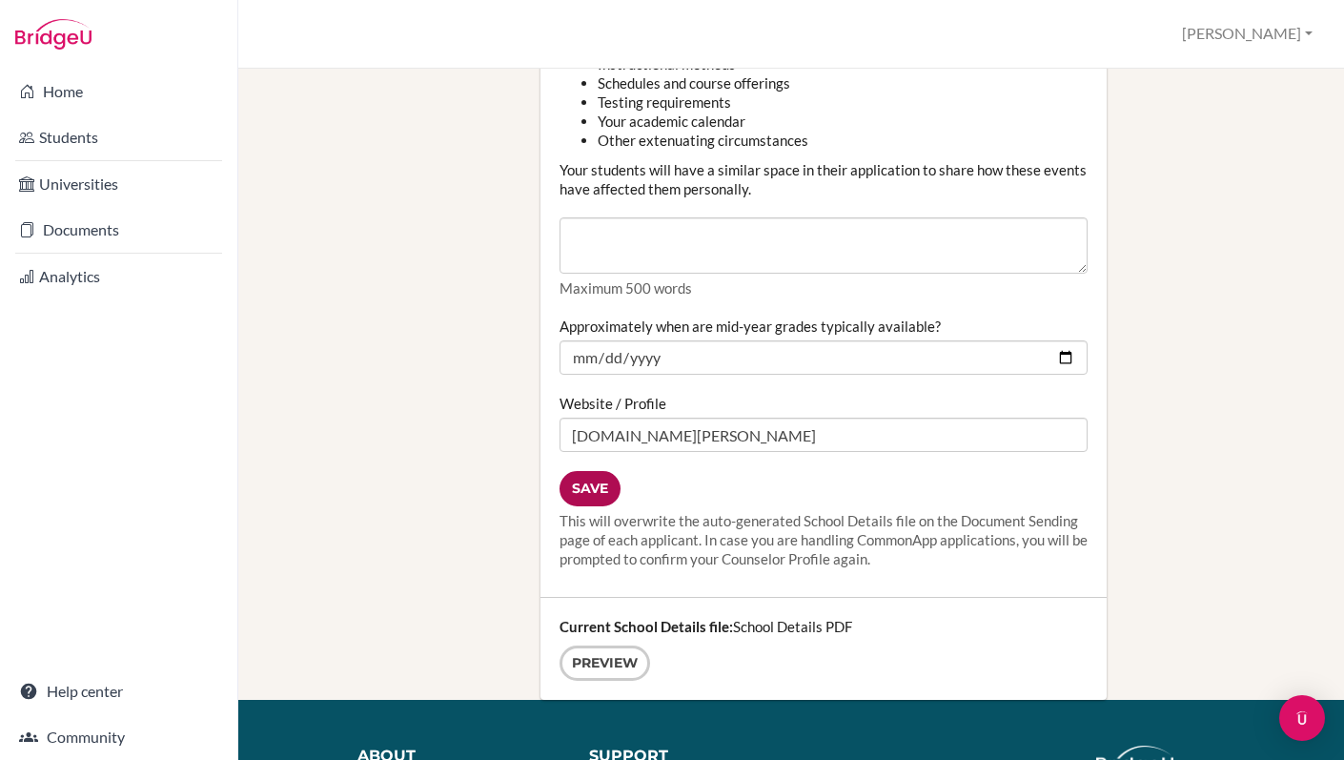
click at [590, 471] on input "Save" at bounding box center [590, 488] width 61 height 35
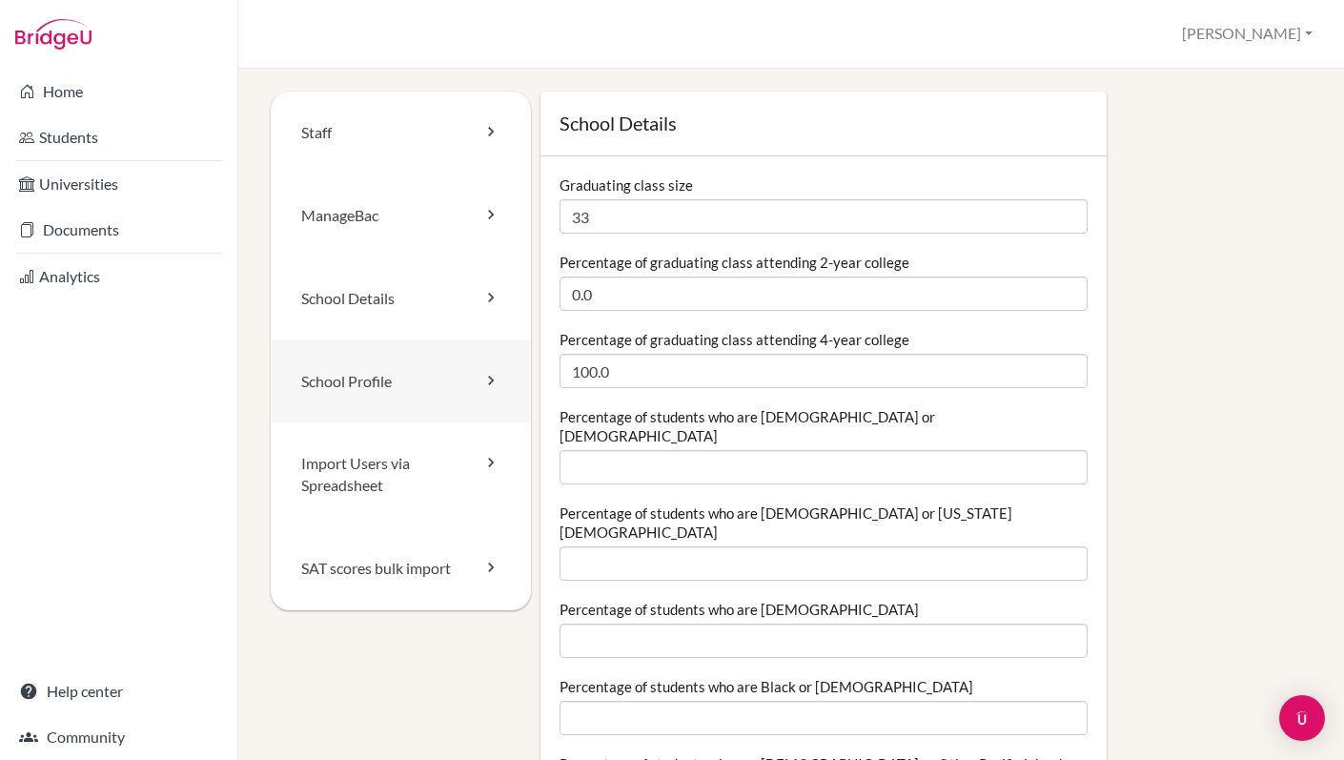
click at [491, 381] on icon at bounding box center [490, 380] width 19 height 19
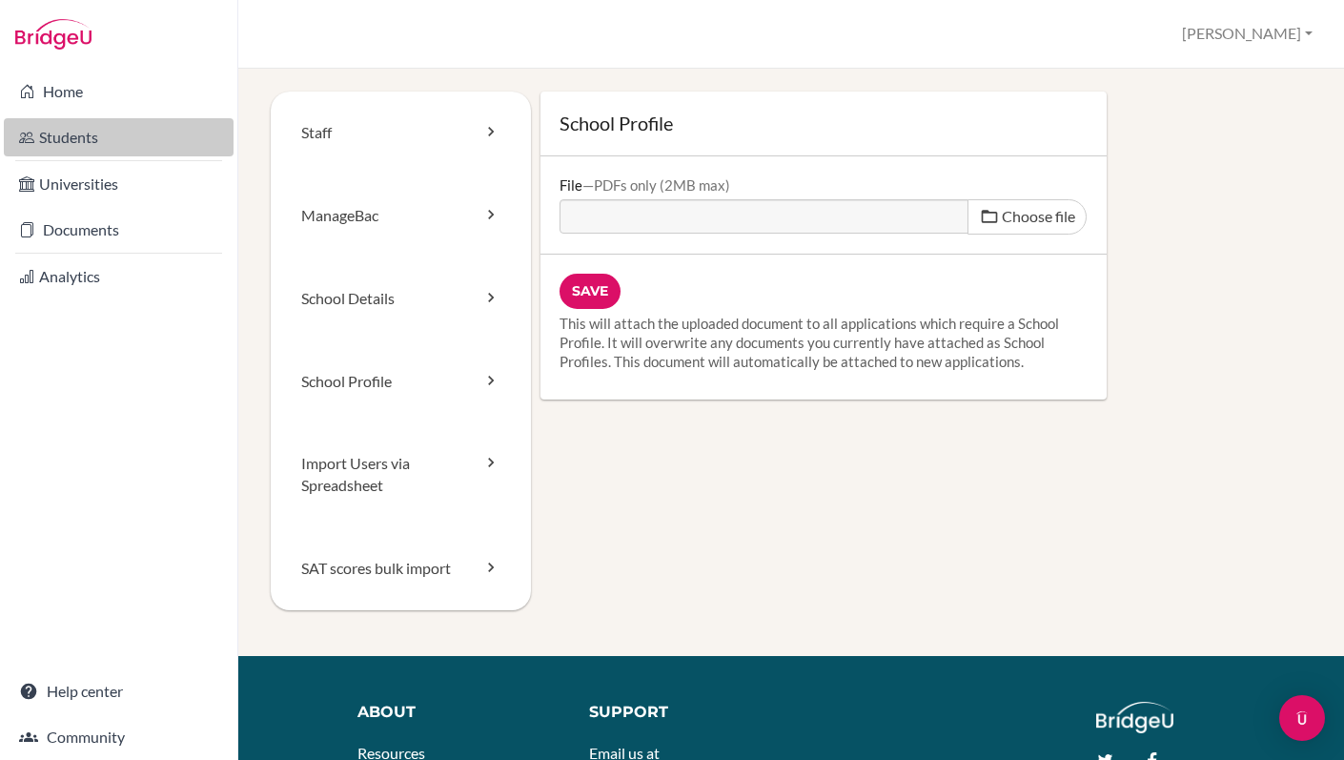
click at [63, 138] on link "Students" at bounding box center [119, 137] width 230 height 38
